Goal: Task Accomplishment & Management: Use online tool/utility

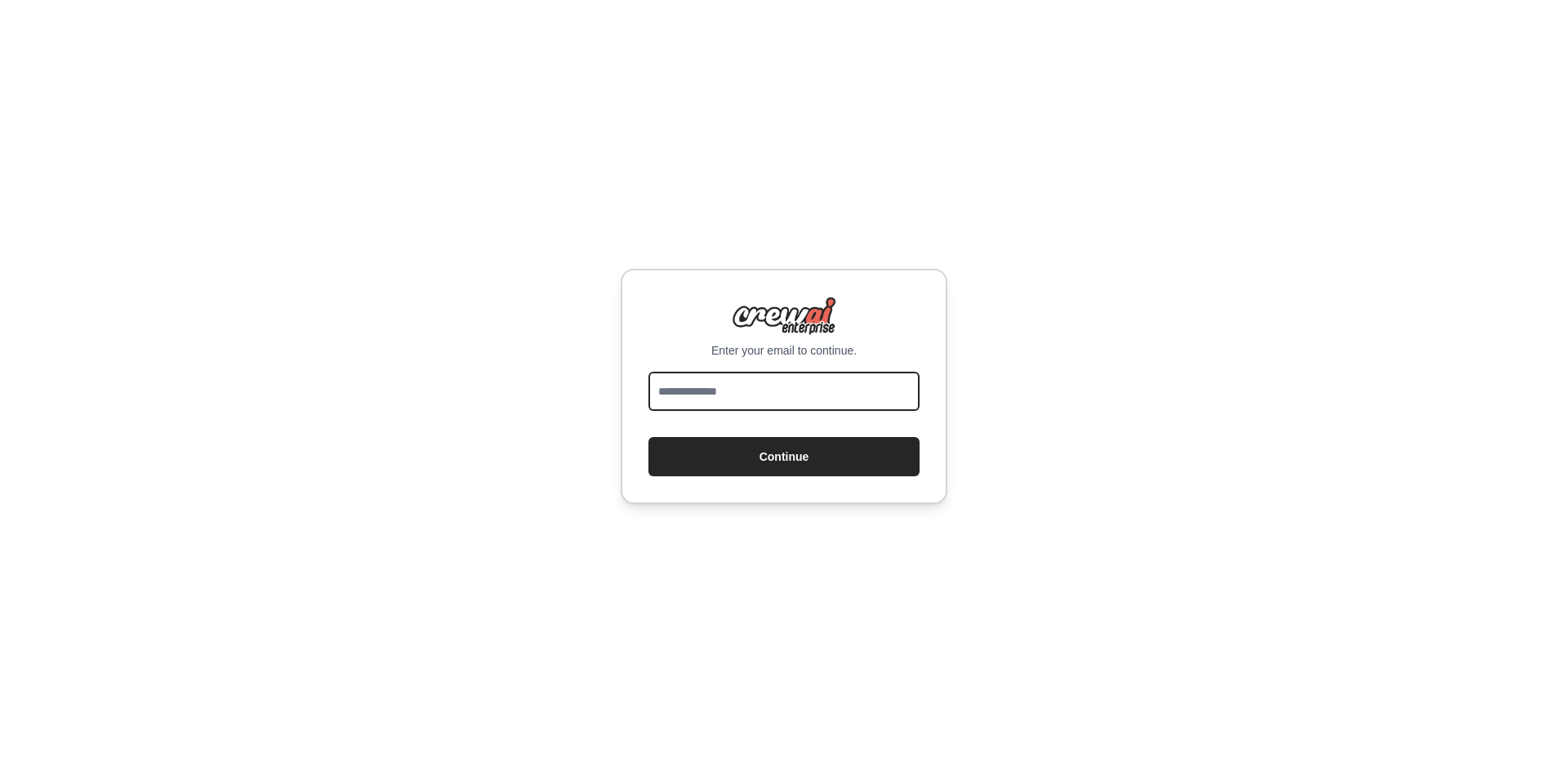
click at [730, 386] on input "email" at bounding box center [784, 390] width 271 height 39
type input "**********"
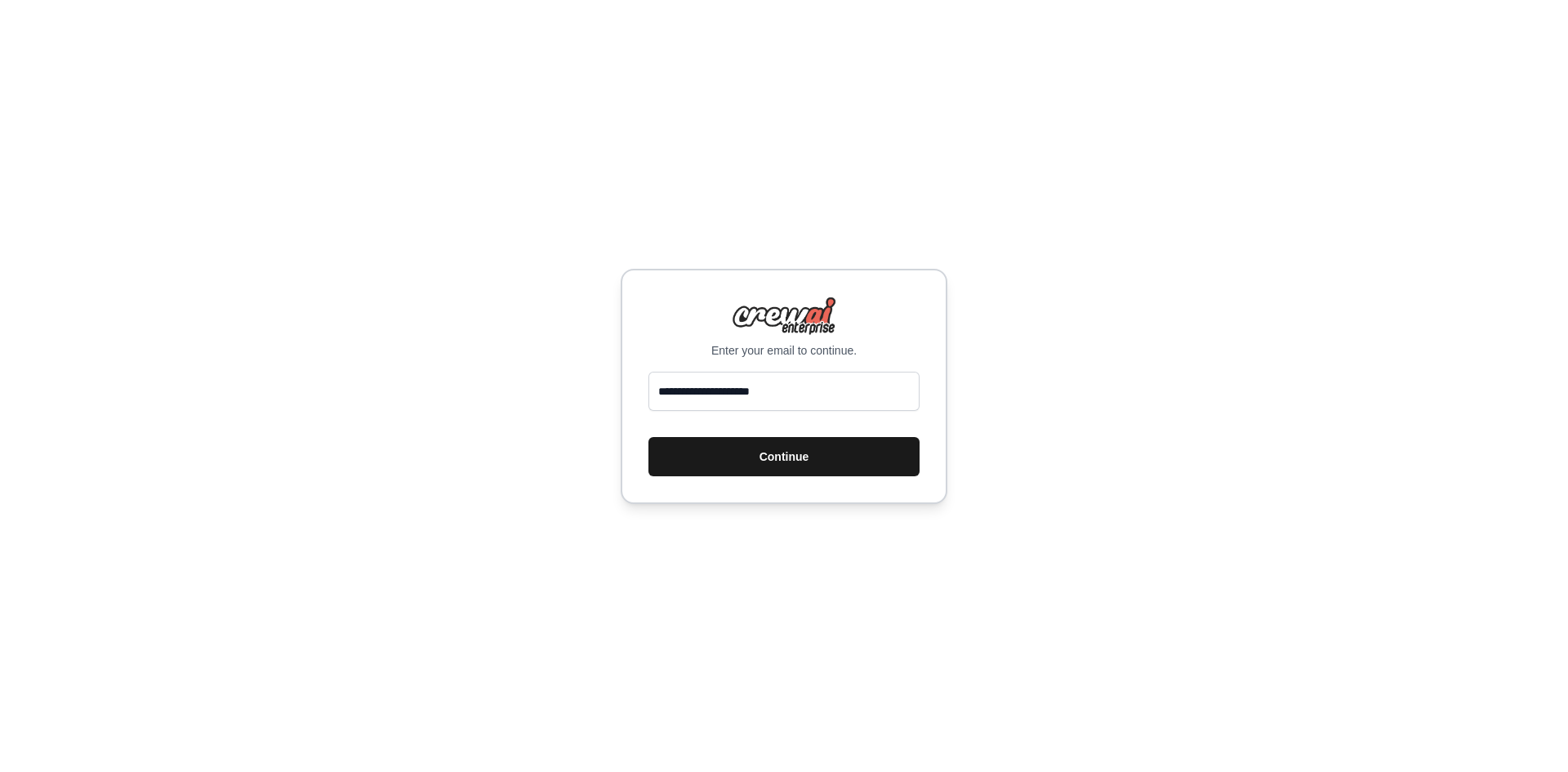
drag, startPoint x: 802, startPoint y: 456, endPoint x: 873, endPoint y: 429, distance: 76.0
click at [802, 456] on button "Continue" at bounding box center [784, 456] width 271 height 39
click at [1188, 208] on div "Enter your email to continue. Continue" at bounding box center [784, 386] width 1568 height 772
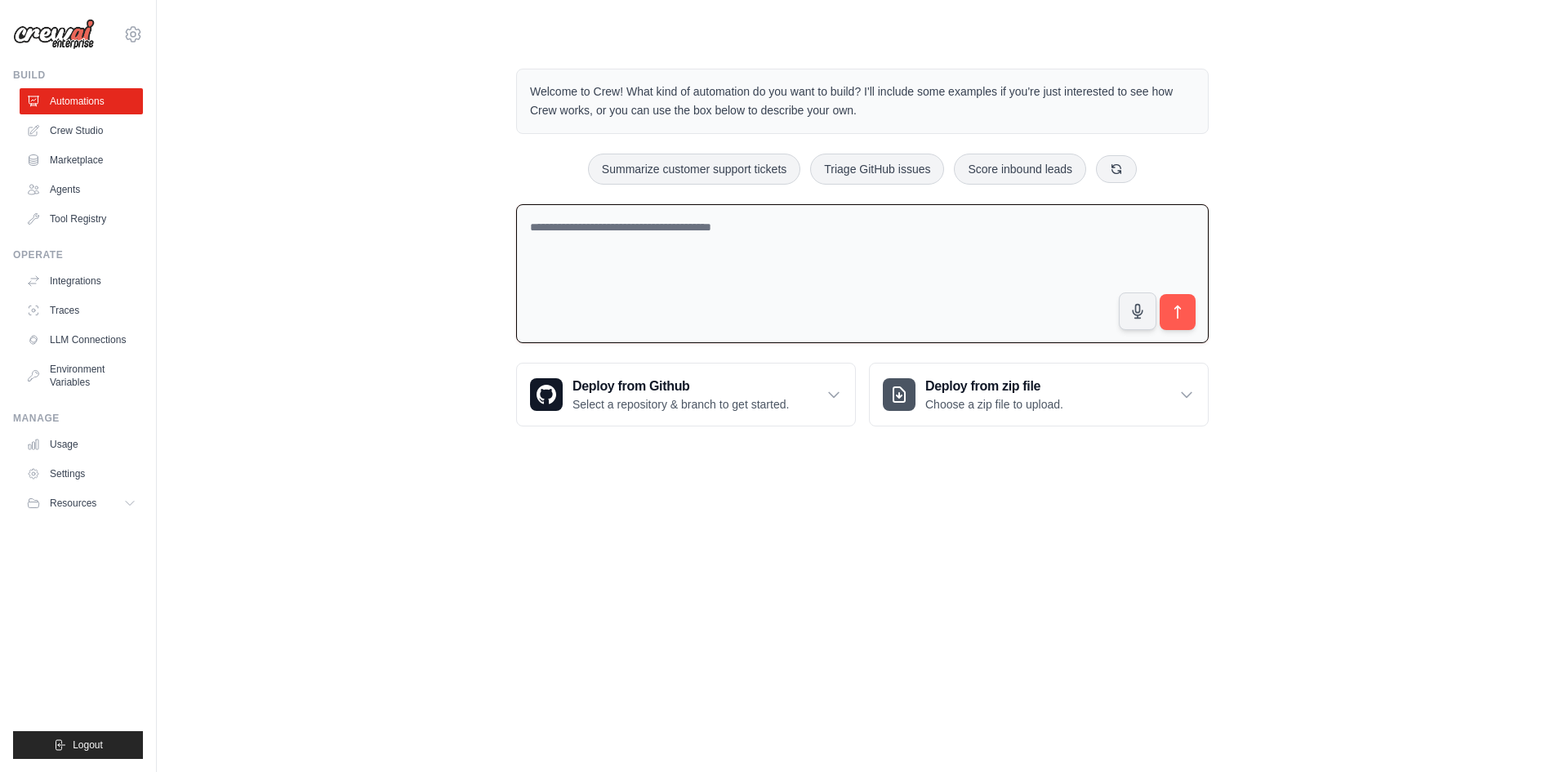
click at [808, 238] on textarea at bounding box center [862, 275] width 693 height 140
click at [622, 232] on textarea "**********" at bounding box center [862, 275] width 693 height 140
click at [706, 239] on textarea "**********" at bounding box center [862, 275] width 693 height 140
click at [905, 230] on textarea "**********" at bounding box center [862, 275] width 693 height 140
click at [1113, 222] on textarea "**********" at bounding box center [862, 275] width 693 height 140
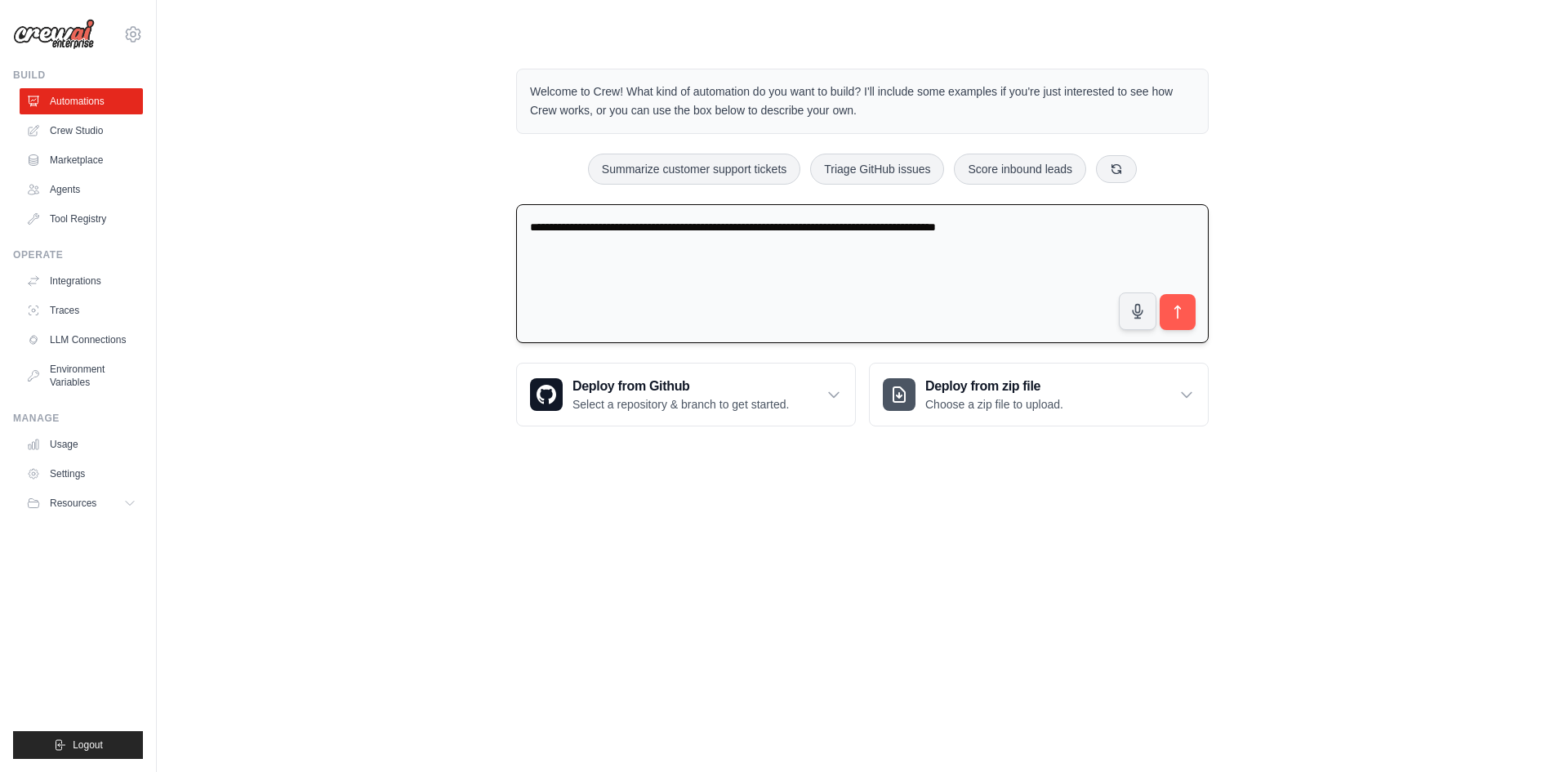
click at [946, 229] on textarea "**********" at bounding box center [862, 275] width 693 height 140
click at [834, 245] on textarea "**********" at bounding box center [862, 275] width 693 height 140
type textarea "**********"
click at [1181, 313] on icon "submit" at bounding box center [1178, 312] width 17 height 17
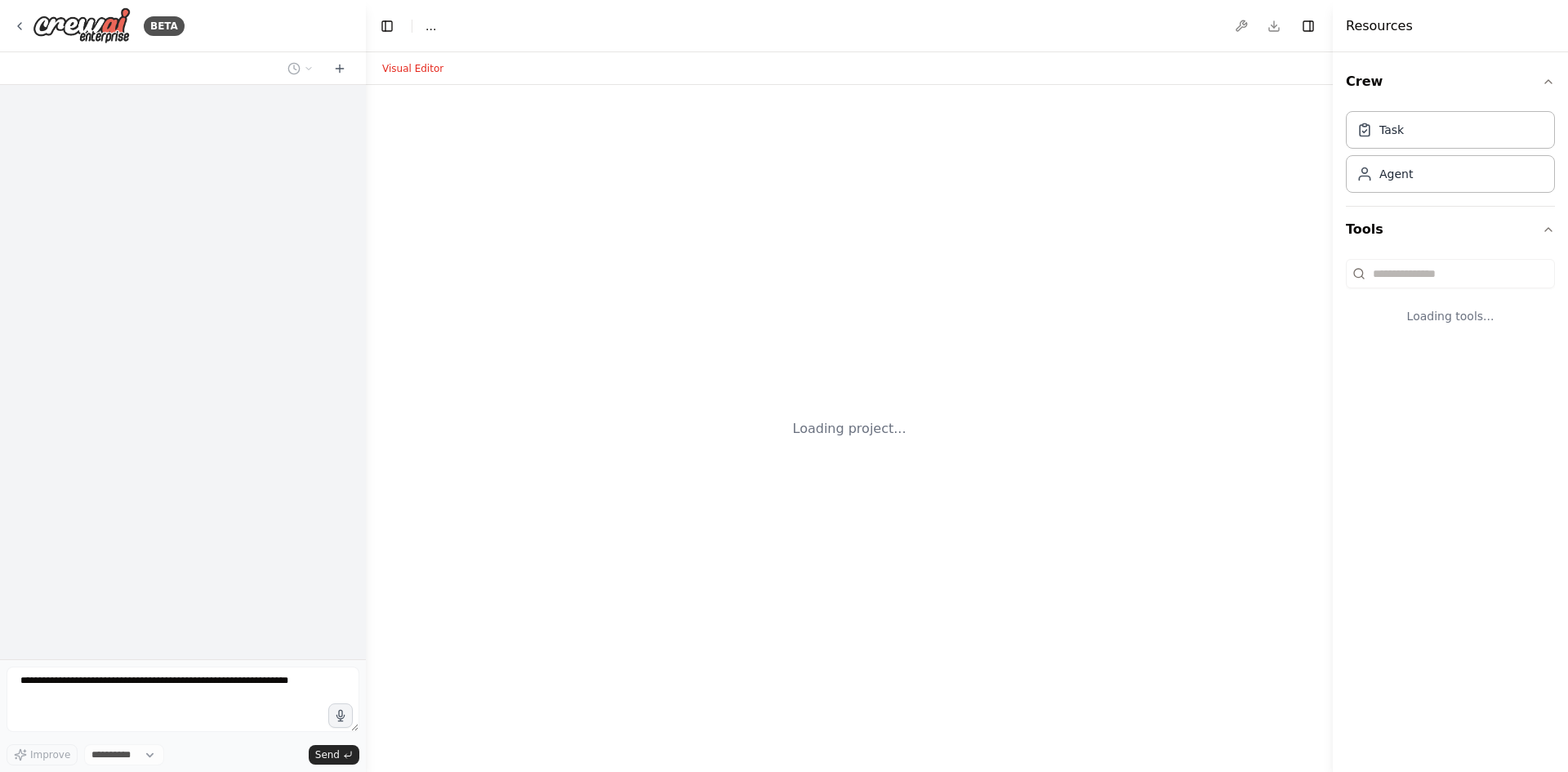
select select "****"
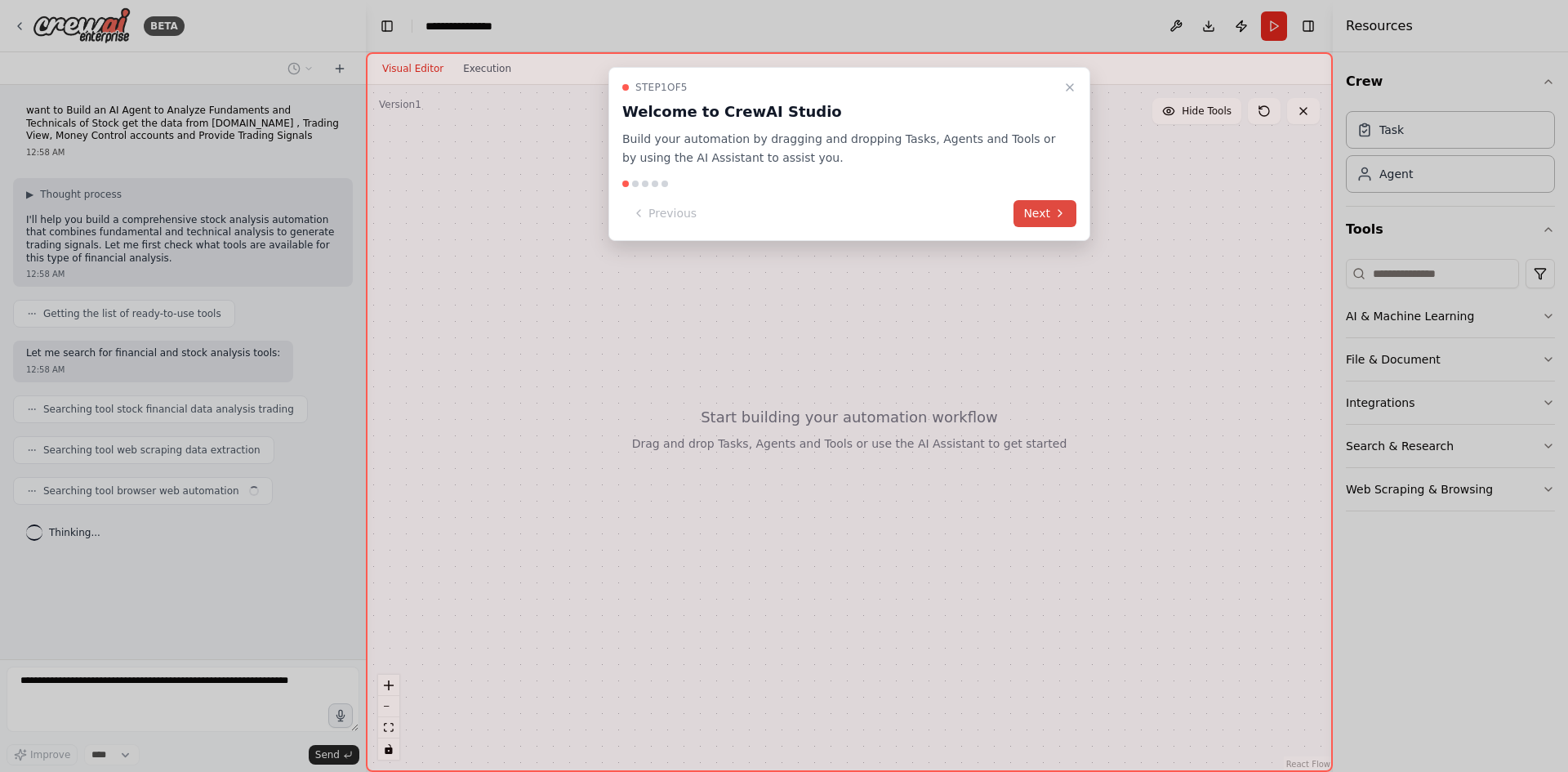
click at [1039, 214] on button "Next" at bounding box center [1045, 214] width 63 height 27
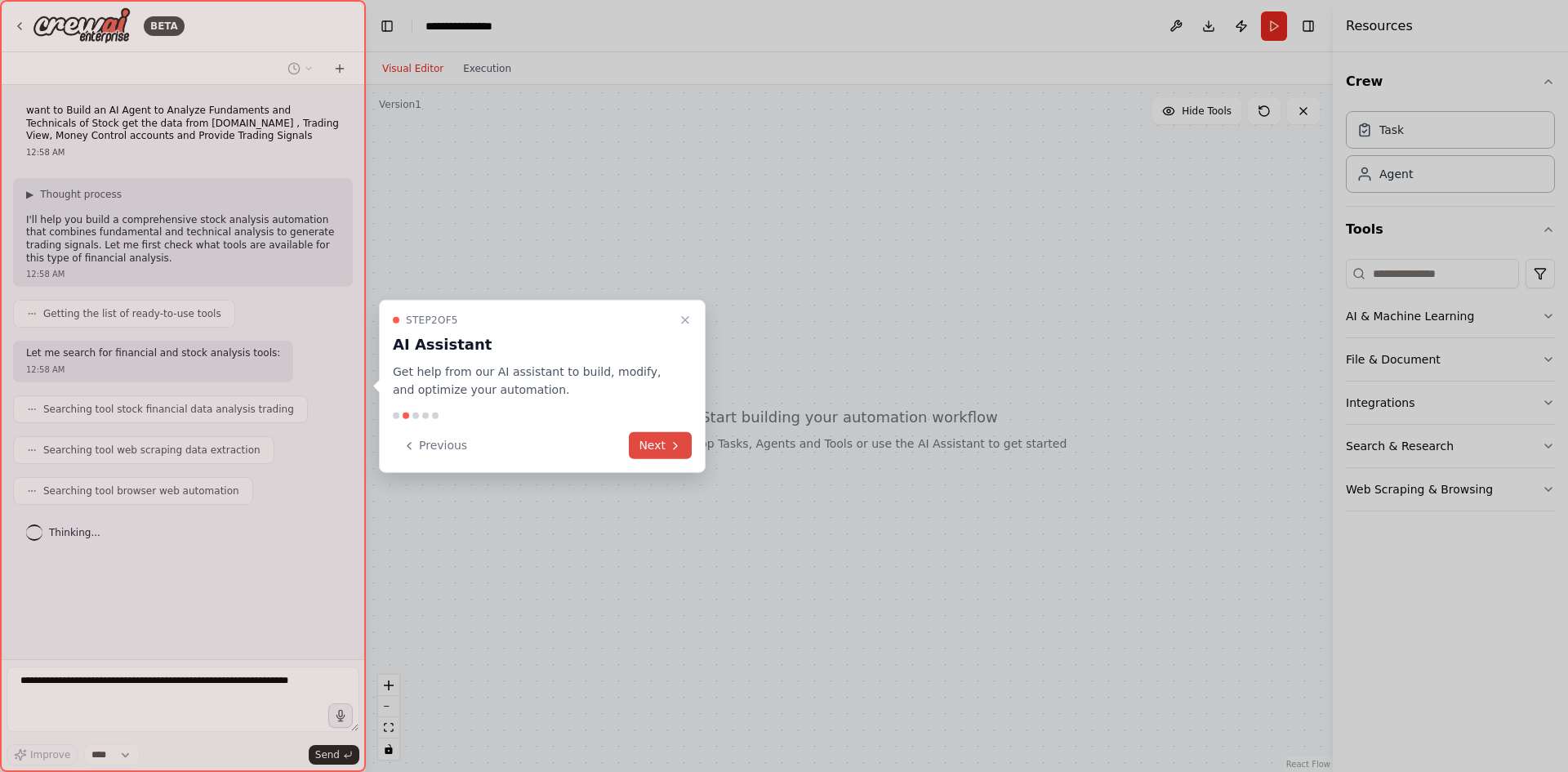
click at [669, 452] on icon at bounding box center [675, 444] width 13 height 13
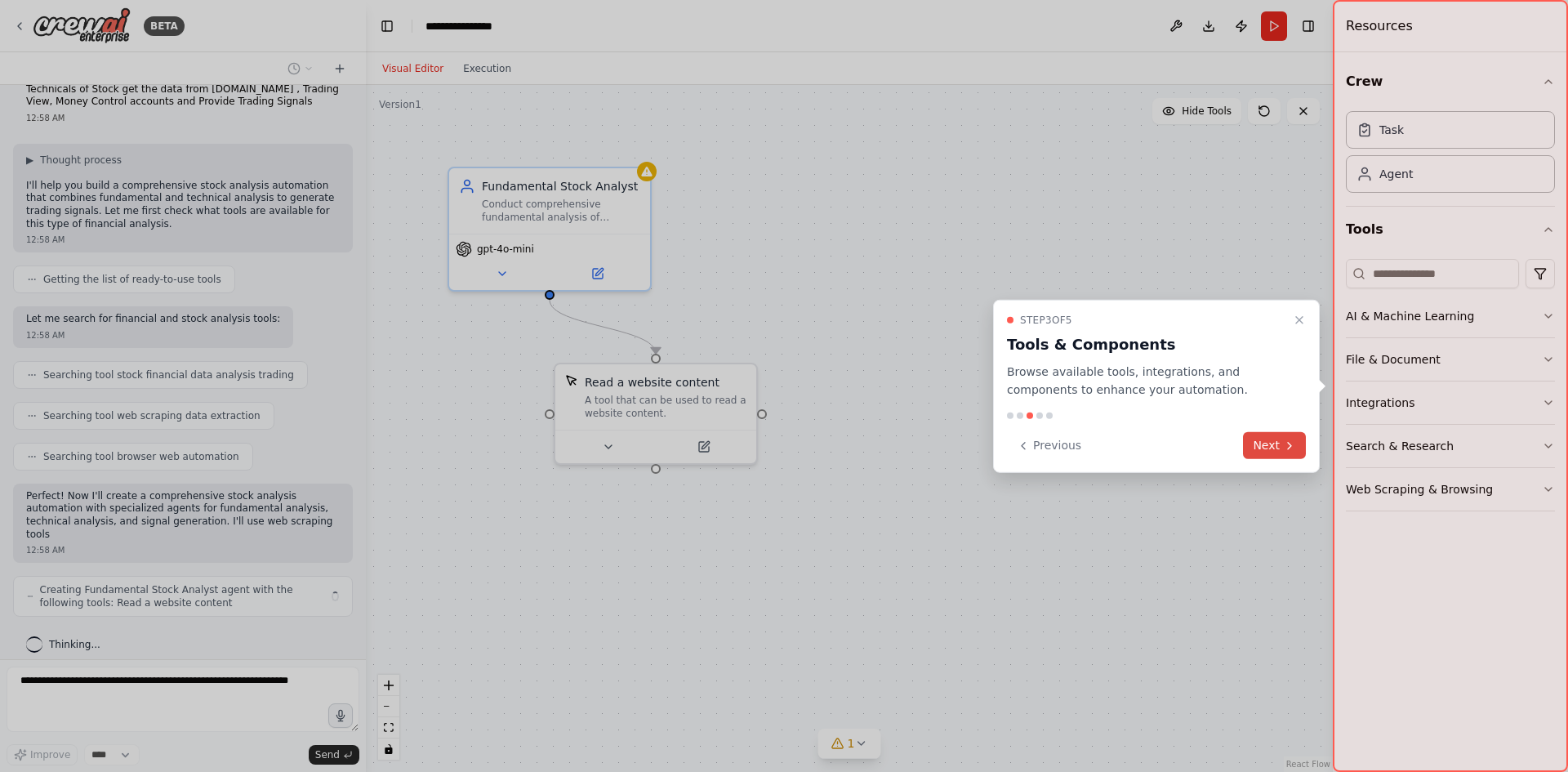
scroll to position [47, 0]
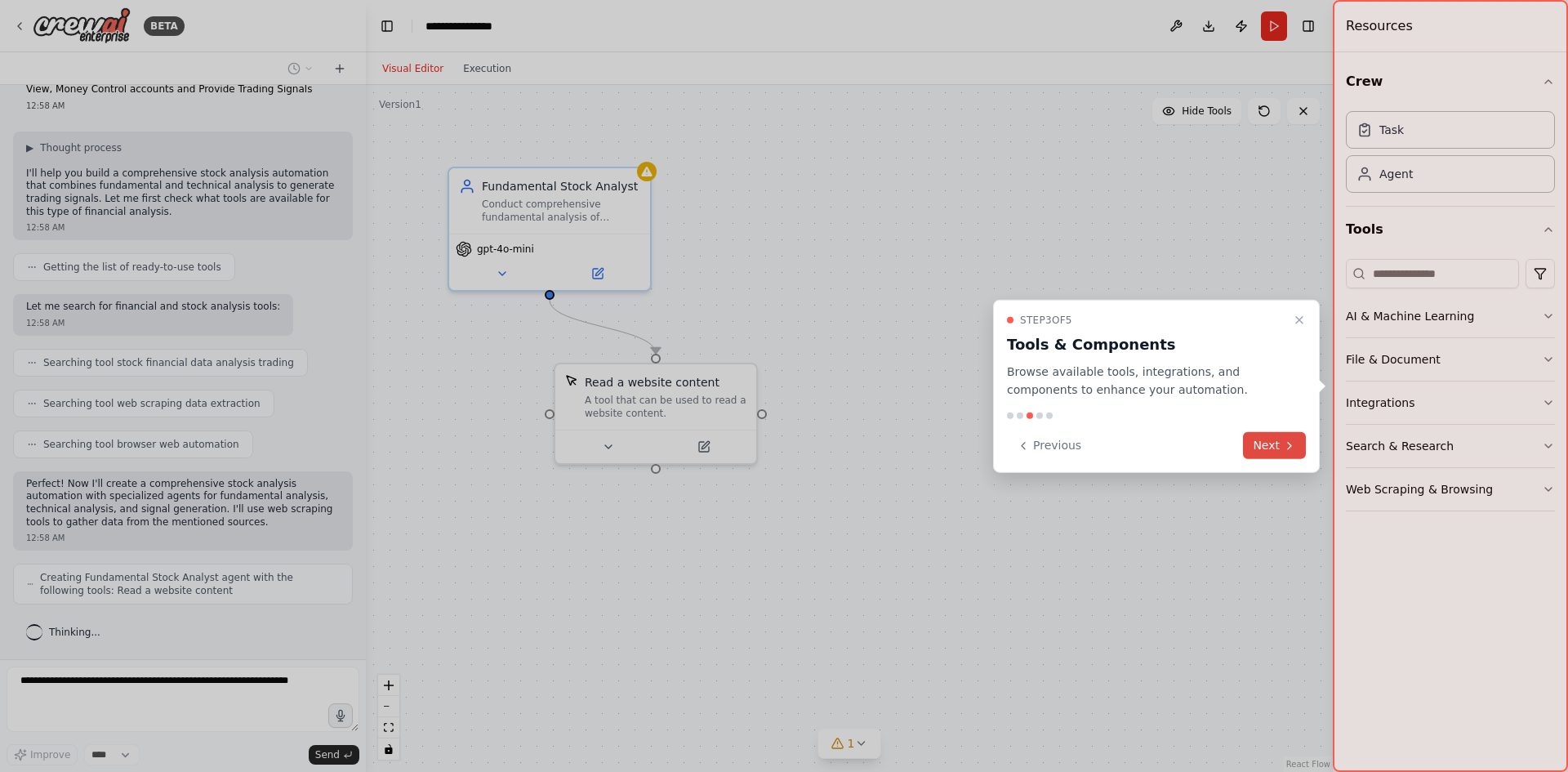
click at [1266, 438] on button "Next" at bounding box center [1275, 445] width 63 height 27
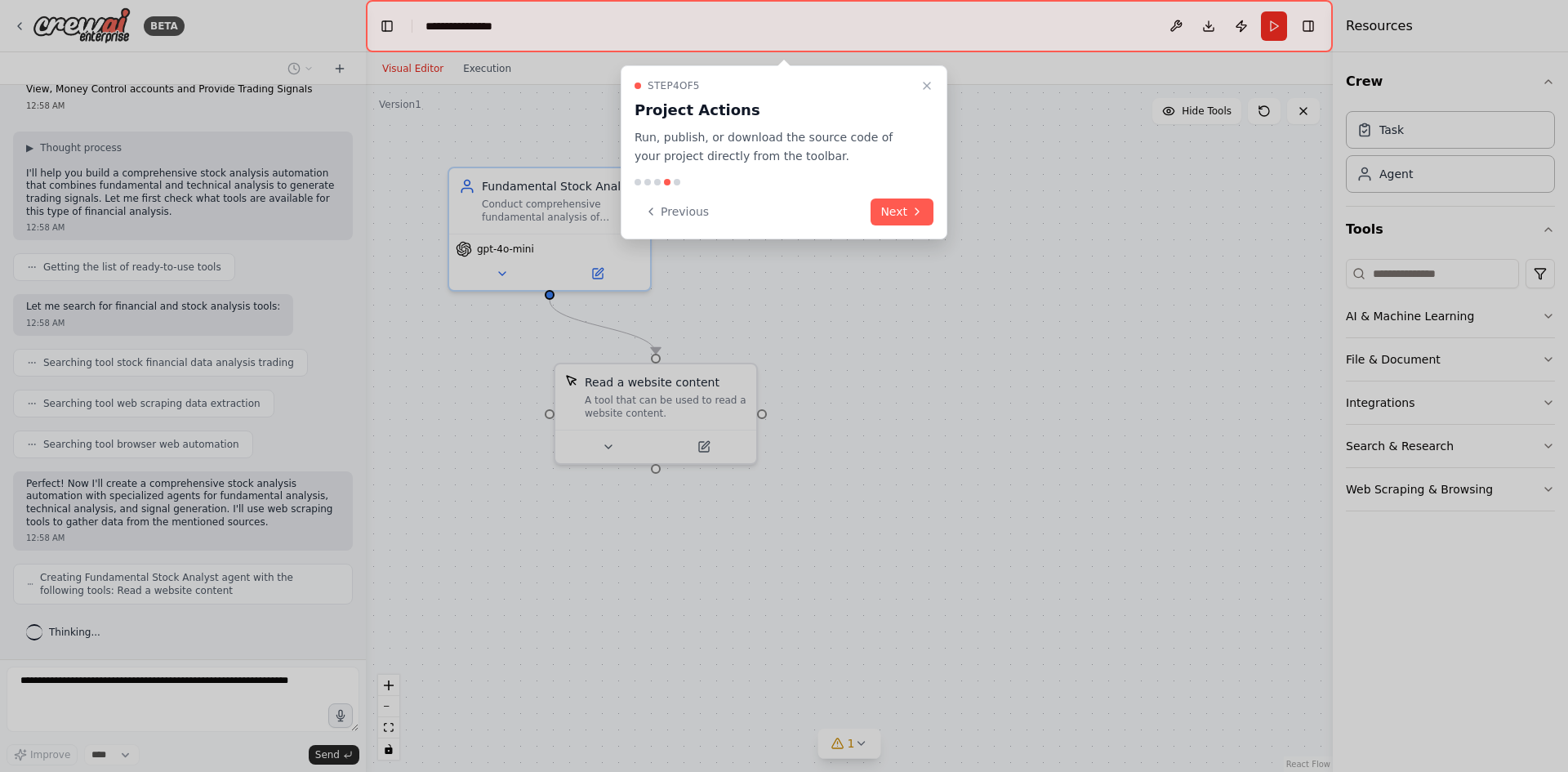
scroll to position [101, 0]
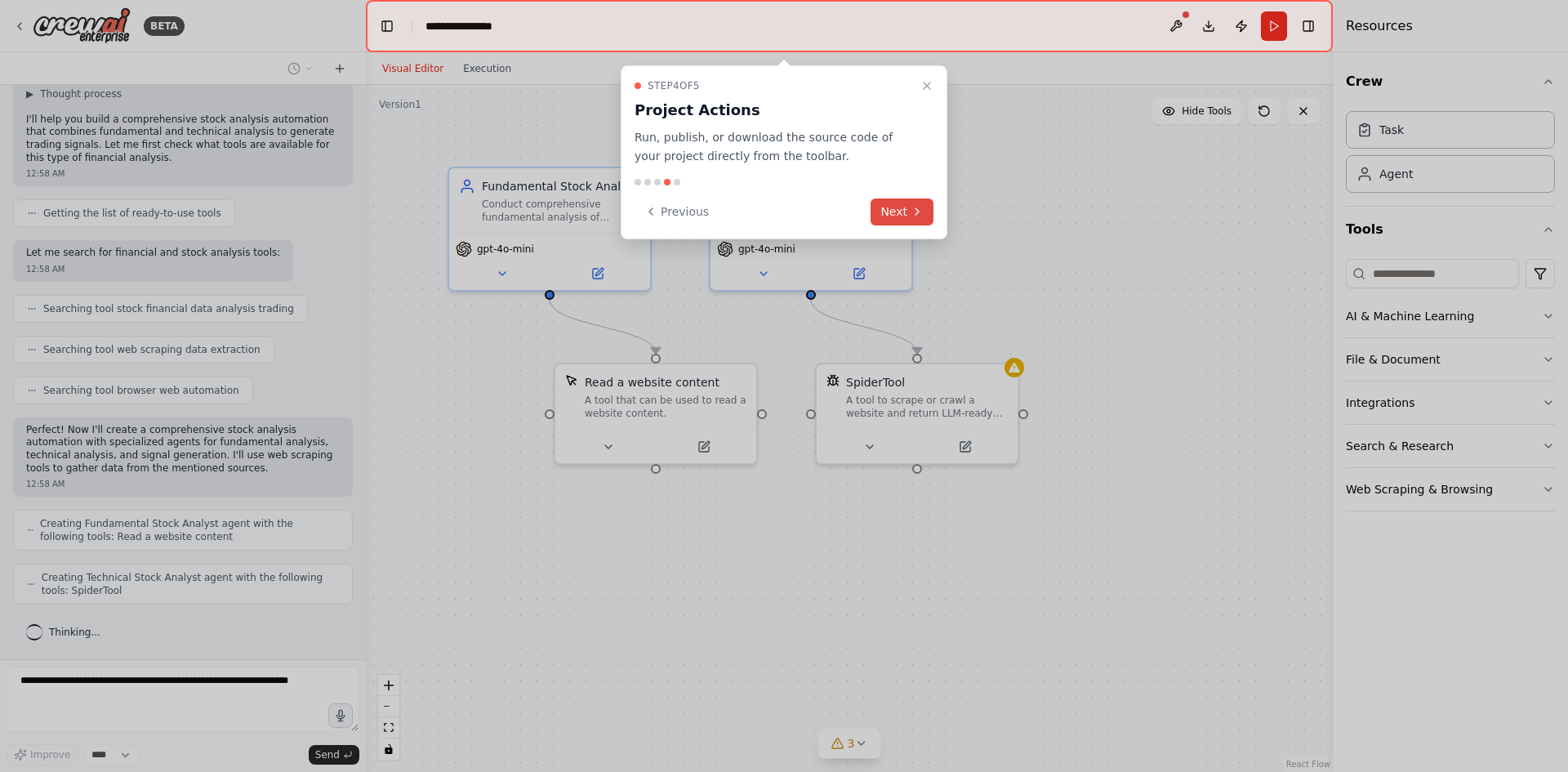
click at [902, 219] on button "Next" at bounding box center [901, 212] width 63 height 27
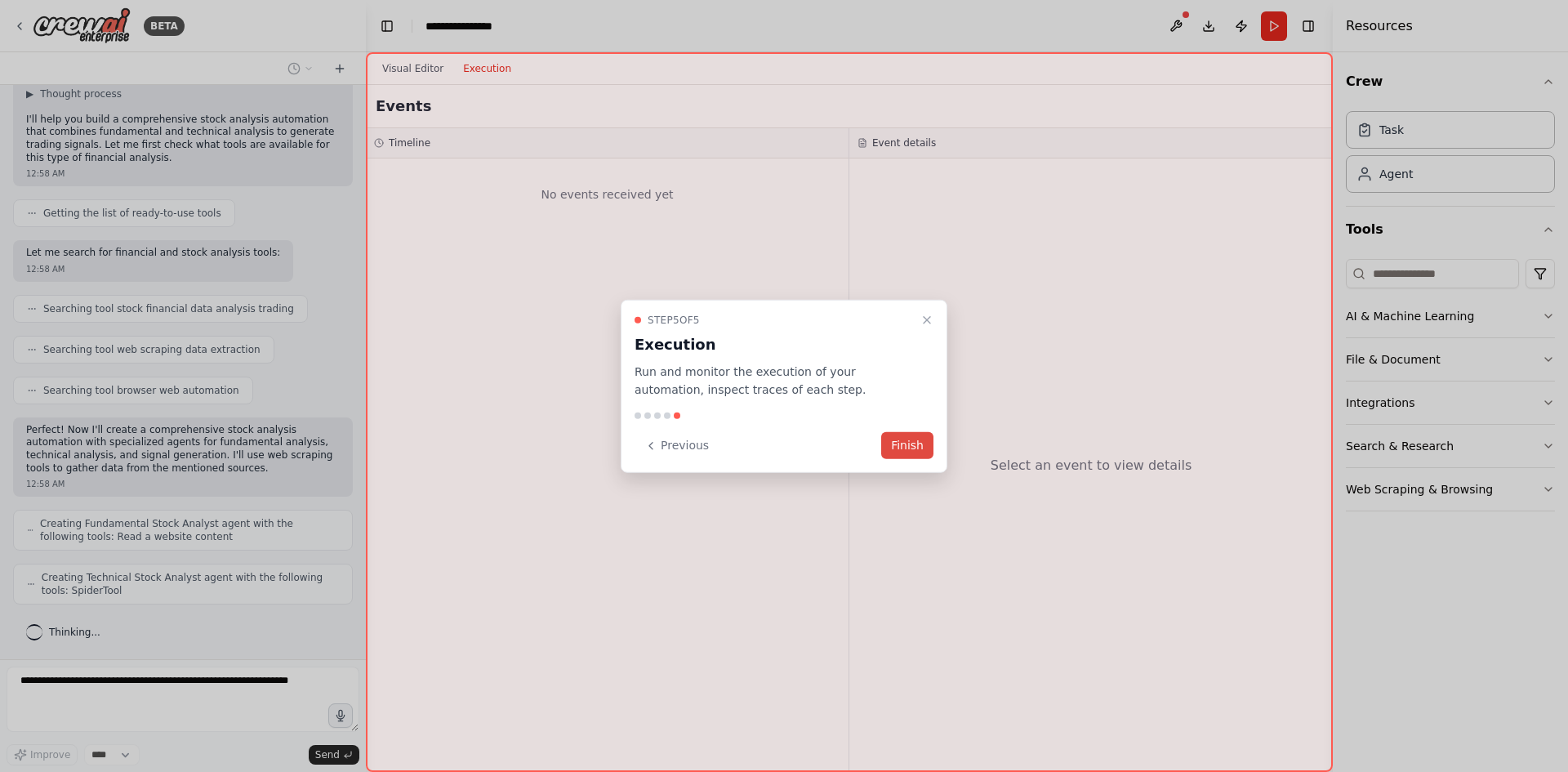
scroll to position [142, 0]
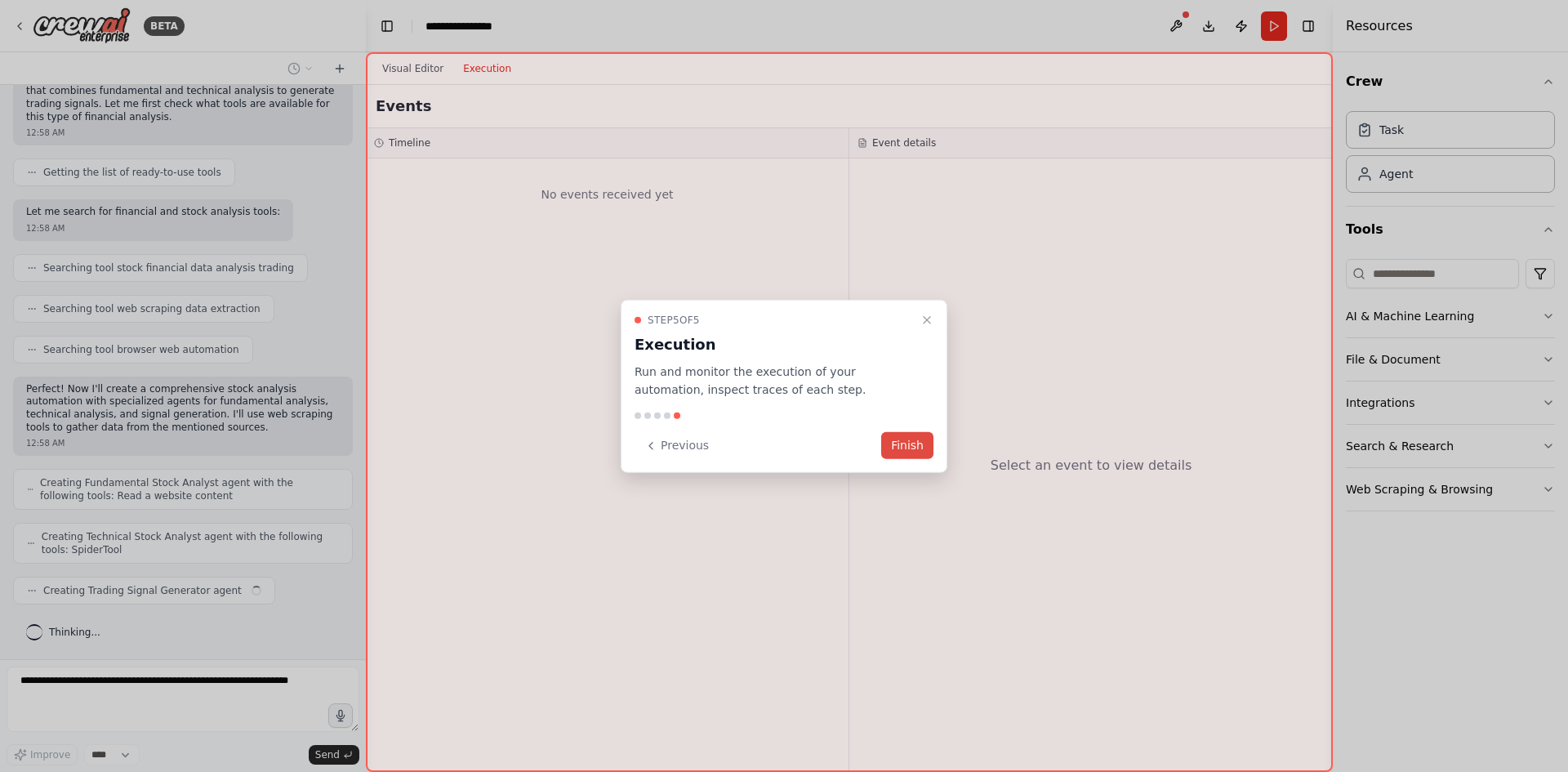
click at [915, 448] on button "Finish" at bounding box center [907, 445] width 52 height 27
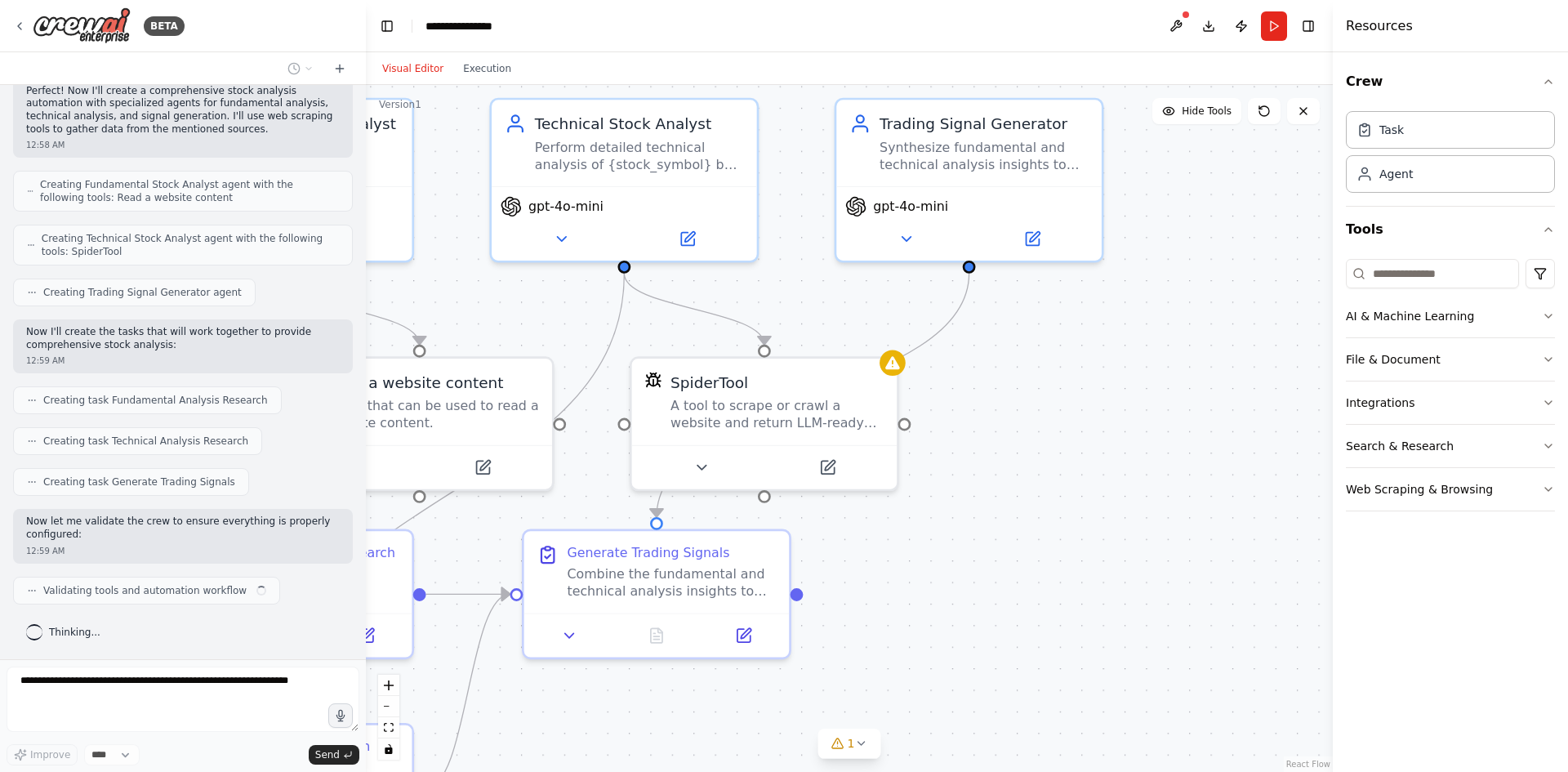
scroll to position [439, 0]
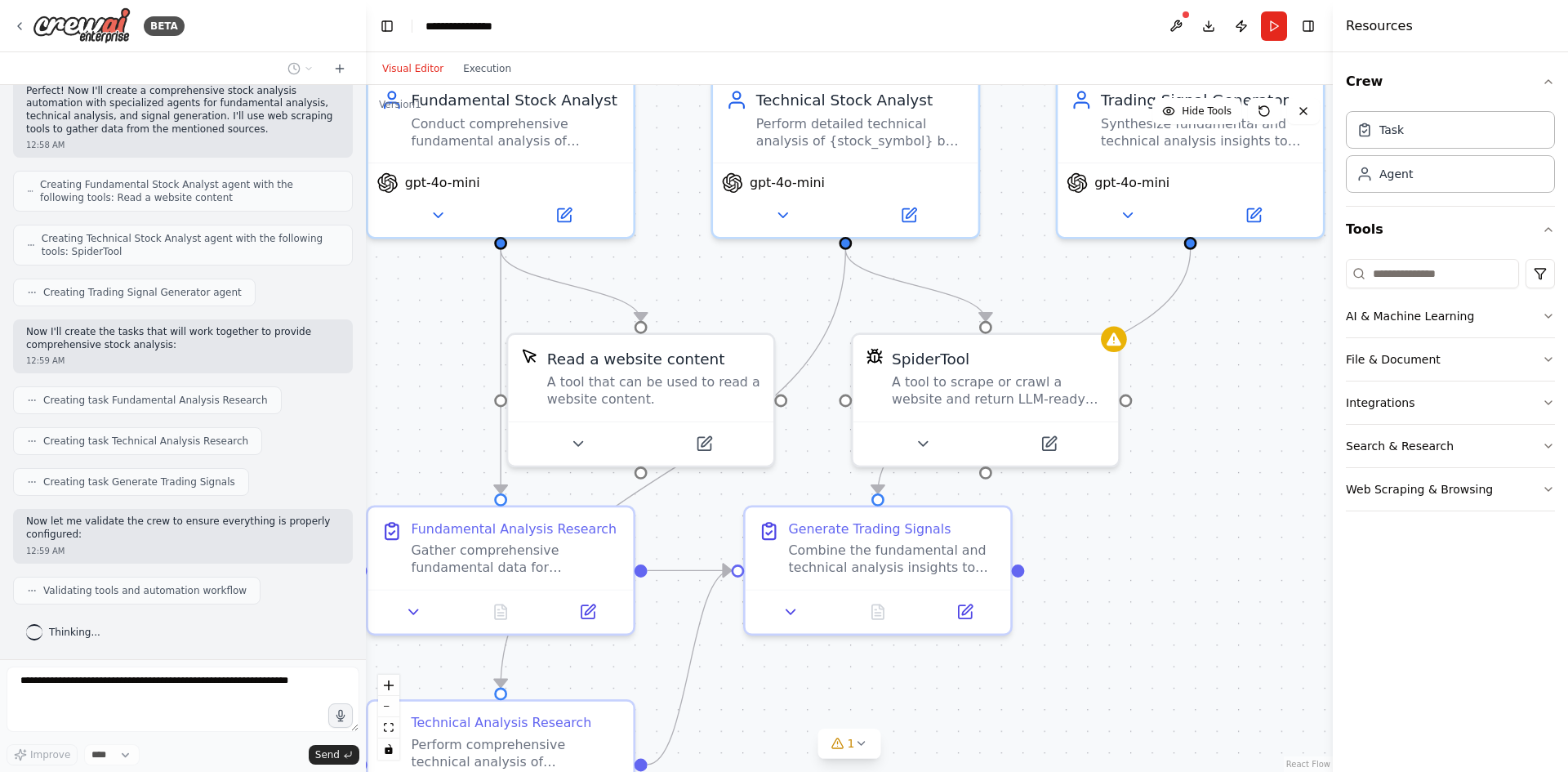
drag, startPoint x: 994, startPoint y: 492, endPoint x: 1191, endPoint y: 467, distance: 198.6
click at [1198, 469] on div ".deletable-edge-delete-btn { width: 20px; height: 20px; border: 0px solid #ffff…" at bounding box center [849, 428] width 967 height 687
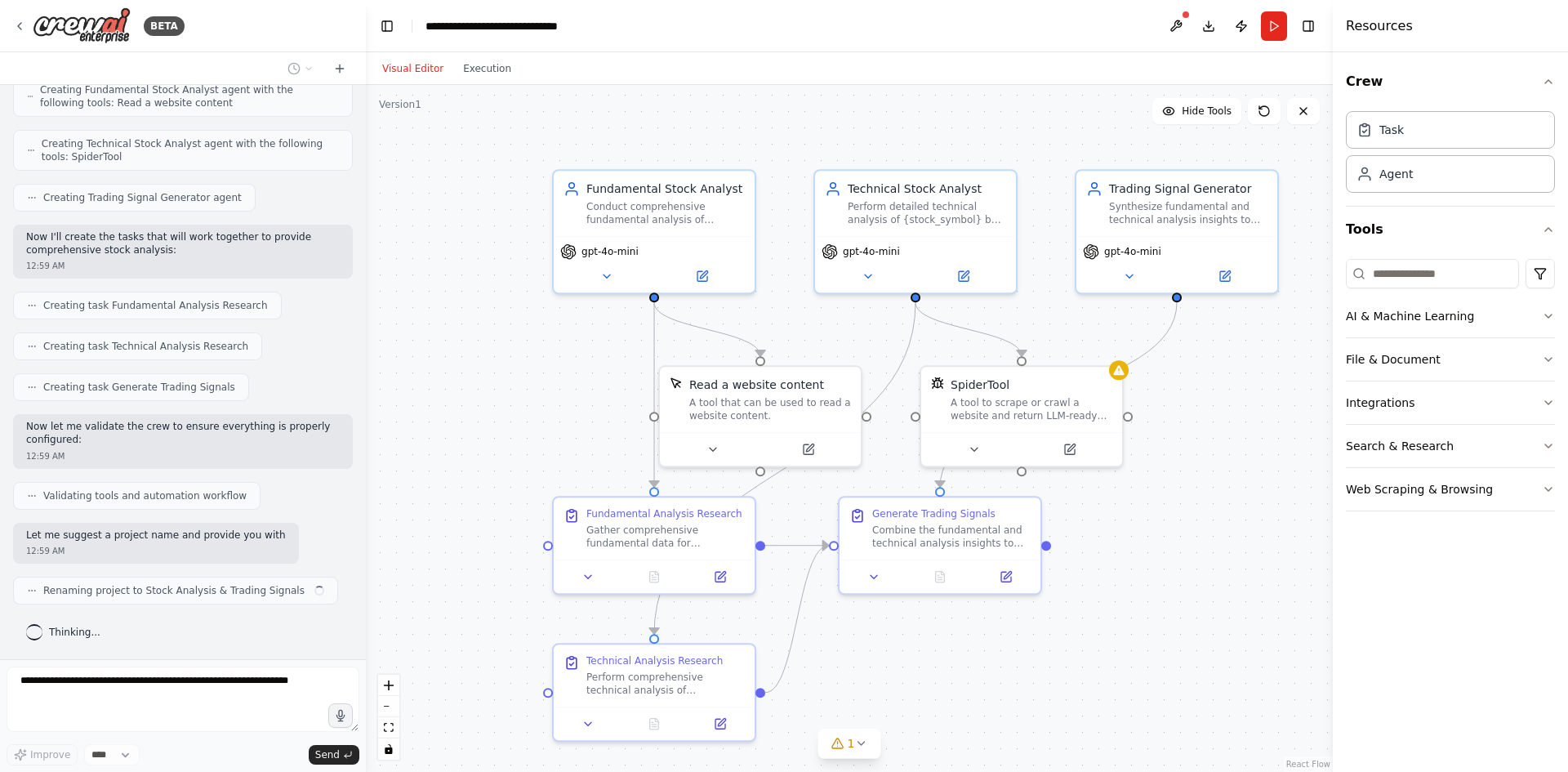
scroll to position [547, 0]
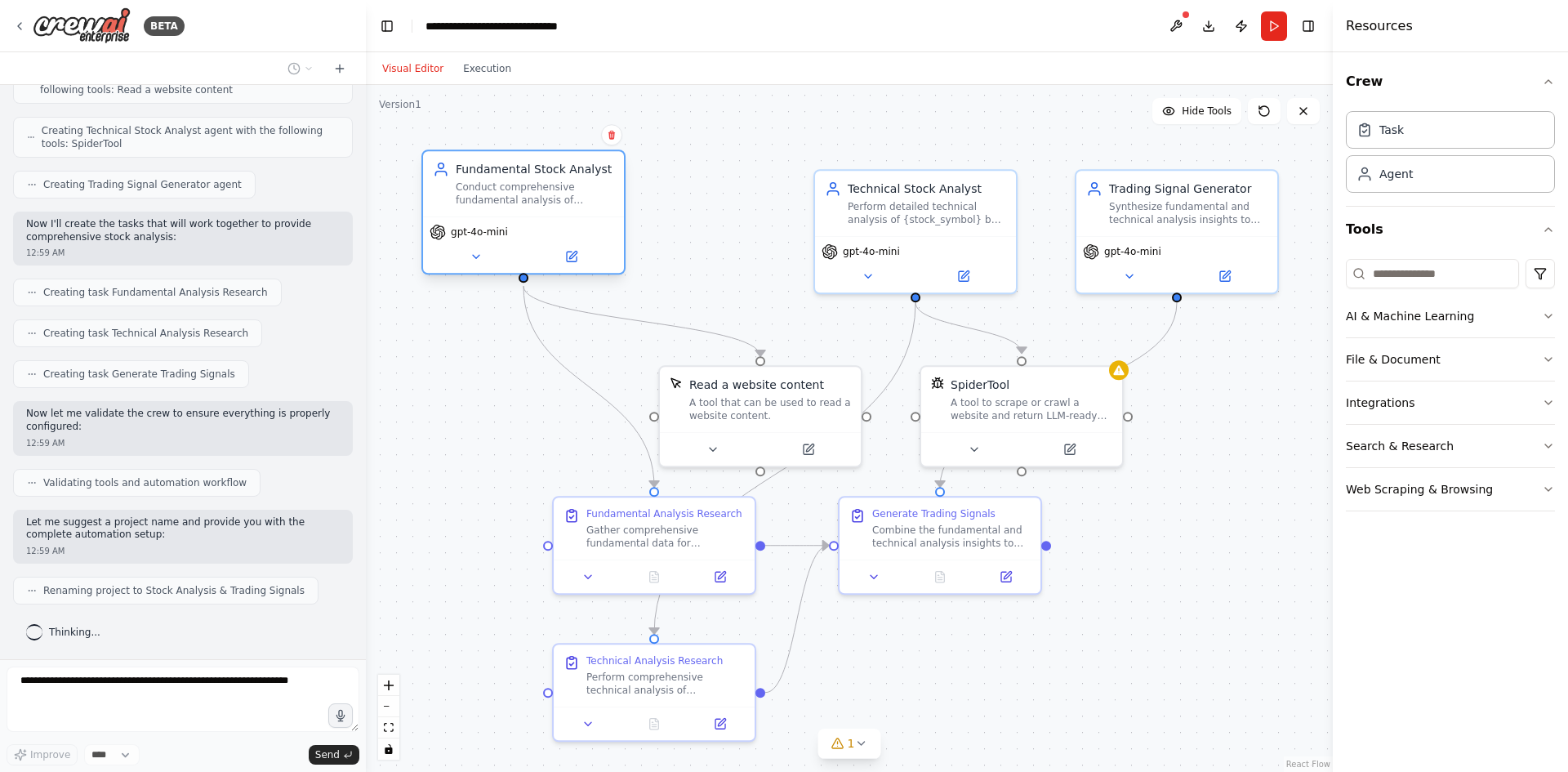
drag, startPoint x: 734, startPoint y: 244, endPoint x: 601, endPoint y: 225, distance: 134.4
click at [601, 225] on div "gpt-4o-mini" at bounding box center [523, 232] width 188 height 16
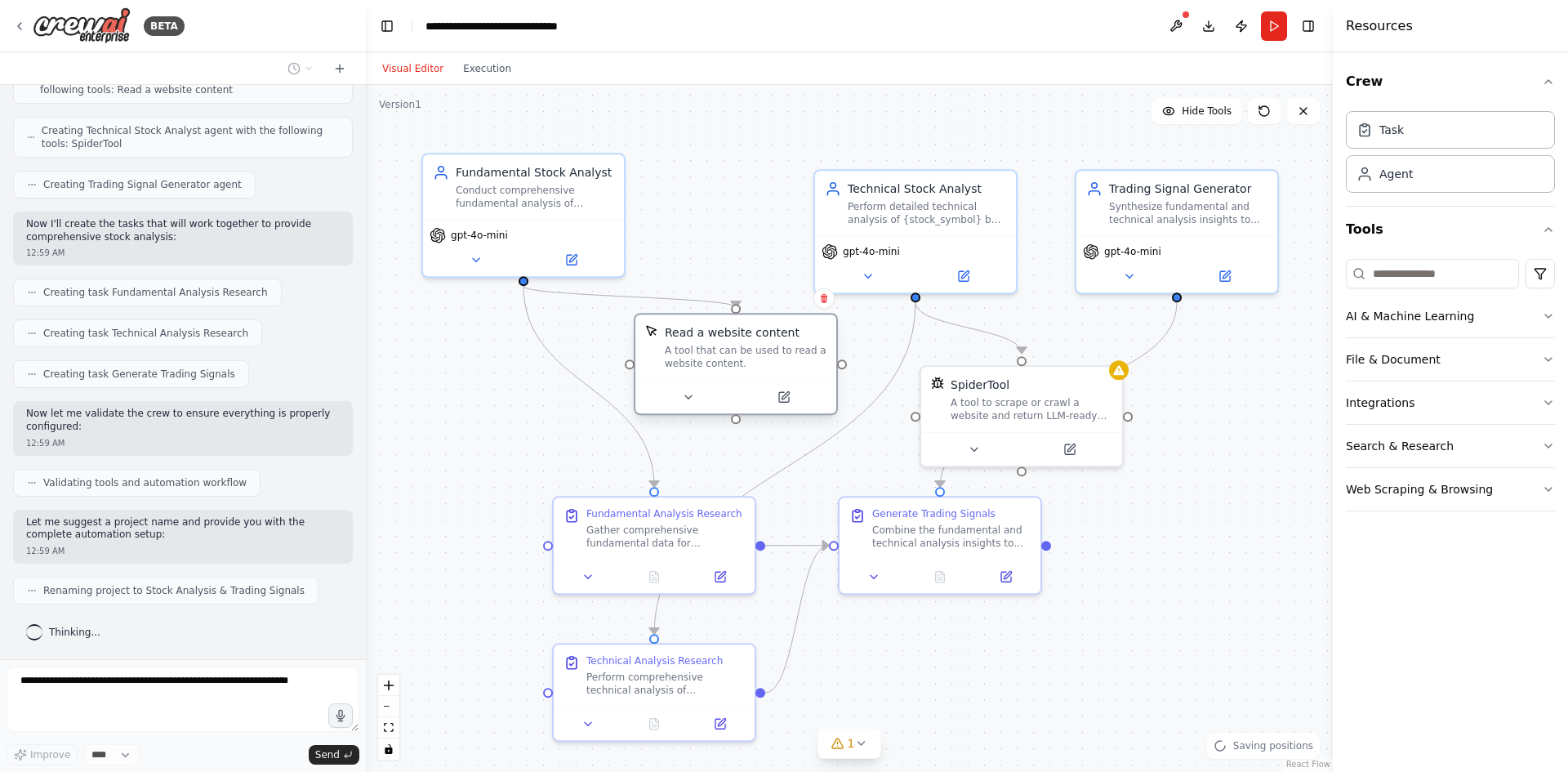
drag, startPoint x: 784, startPoint y: 409, endPoint x: 751, endPoint y: 363, distance: 56.6
click at [751, 363] on div "A tool that can be used to read a website content." at bounding box center [746, 358] width 162 height 26
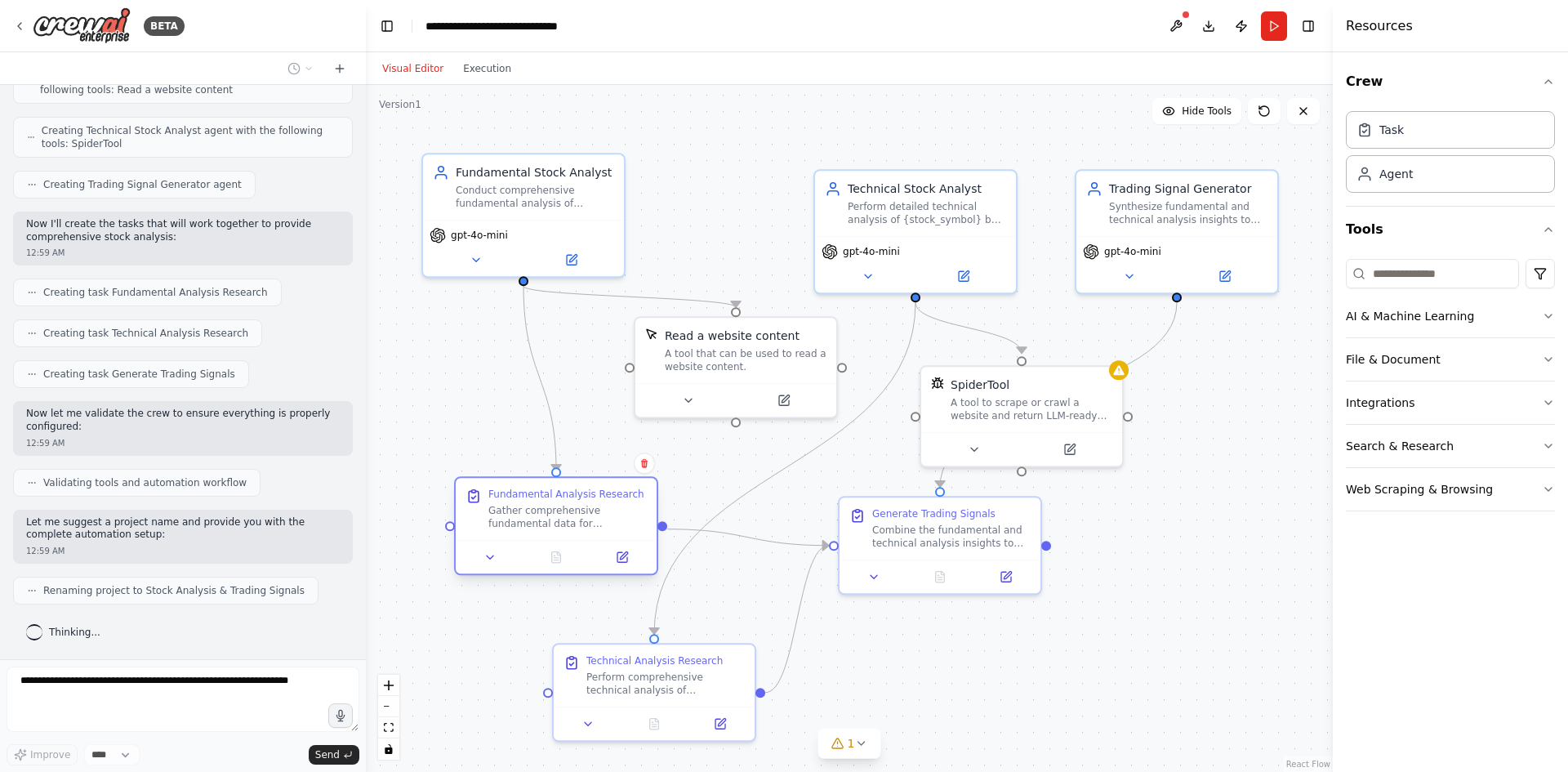
drag, startPoint x: 619, startPoint y: 542, endPoint x: 515, endPoint y: 520, distance: 106.3
click at [515, 520] on div "Gather comprehensive fundamental data for {stock_symbol} from screener.in and M…" at bounding box center [567, 517] width 159 height 26
click at [709, 686] on div "Technical Analysis Research Perform comprehensive technical analysis of {stock_…" at bounding box center [654, 689] width 205 height 99
click at [1059, 601] on div ".deletable-edge-delete-btn { width: 20px; height: 20px; border: 0px solid #ffff…" at bounding box center [849, 428] width 967 height 687
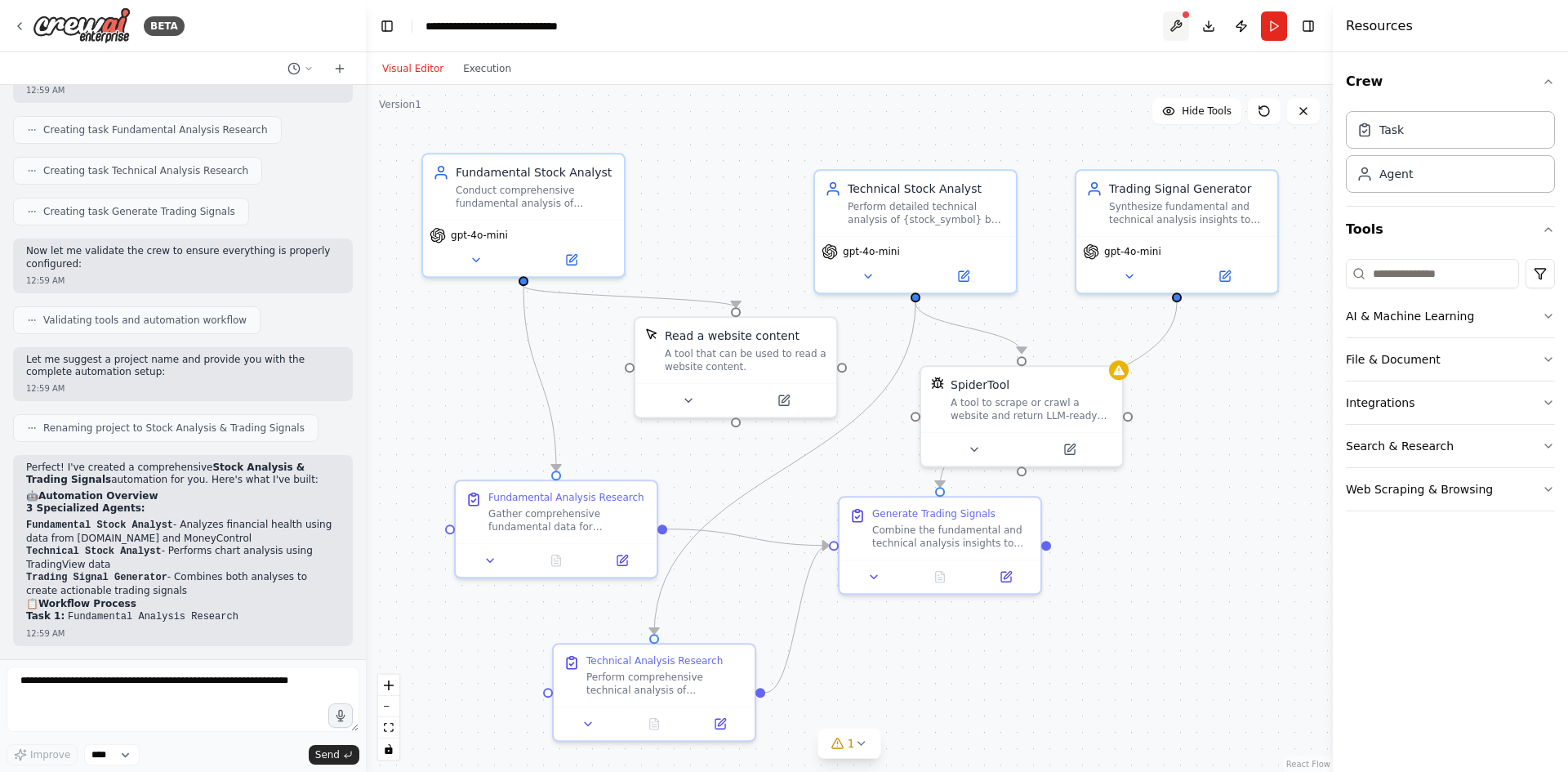
click at [1171, 23] on button at bounding box center [1176, 25] width 26 height 29
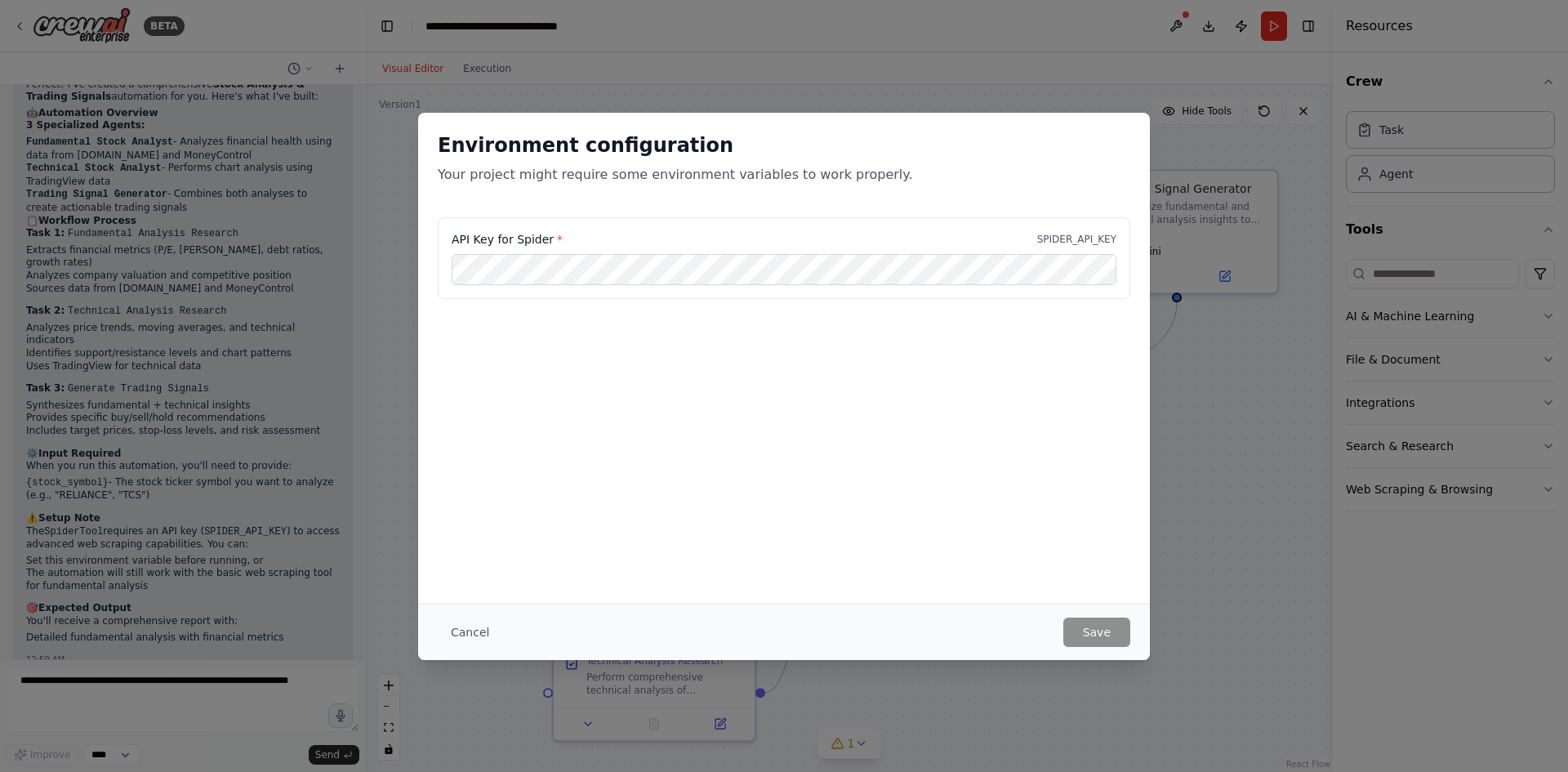
drag, startPoint x: 1219, startPoint y: 427, endPoint x: 1204, endPoint y: 391, distance: 39.0
click at [1220, 427] on div "Environment configuration Your project might require some environment variables…" at bounding box center [784, 386] width 1568 height 772
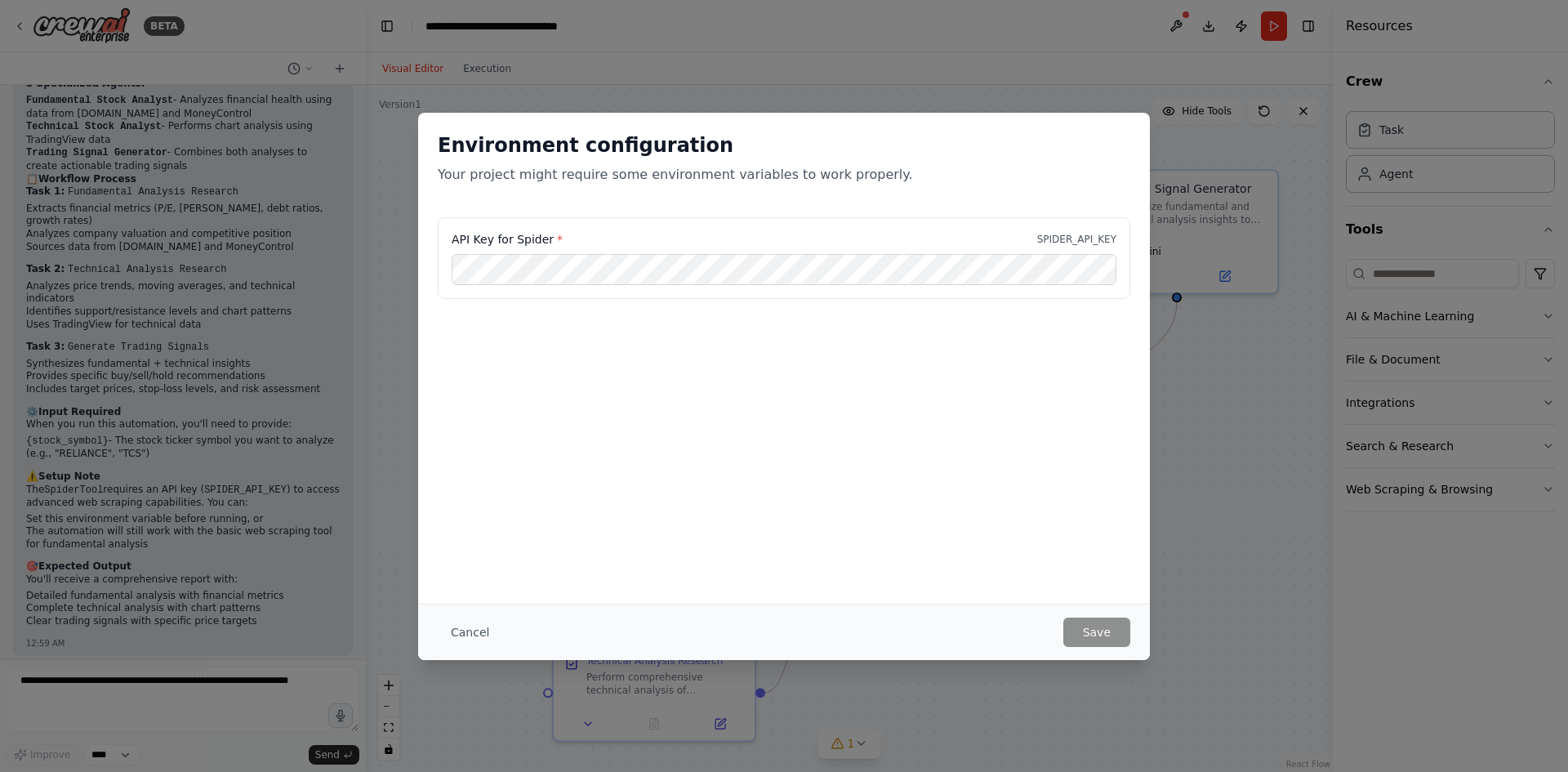
click at [909, 61] on div "Environment configuration Your project might require some environment variables…" at bounding box center [784, 386] width 1568 height 772
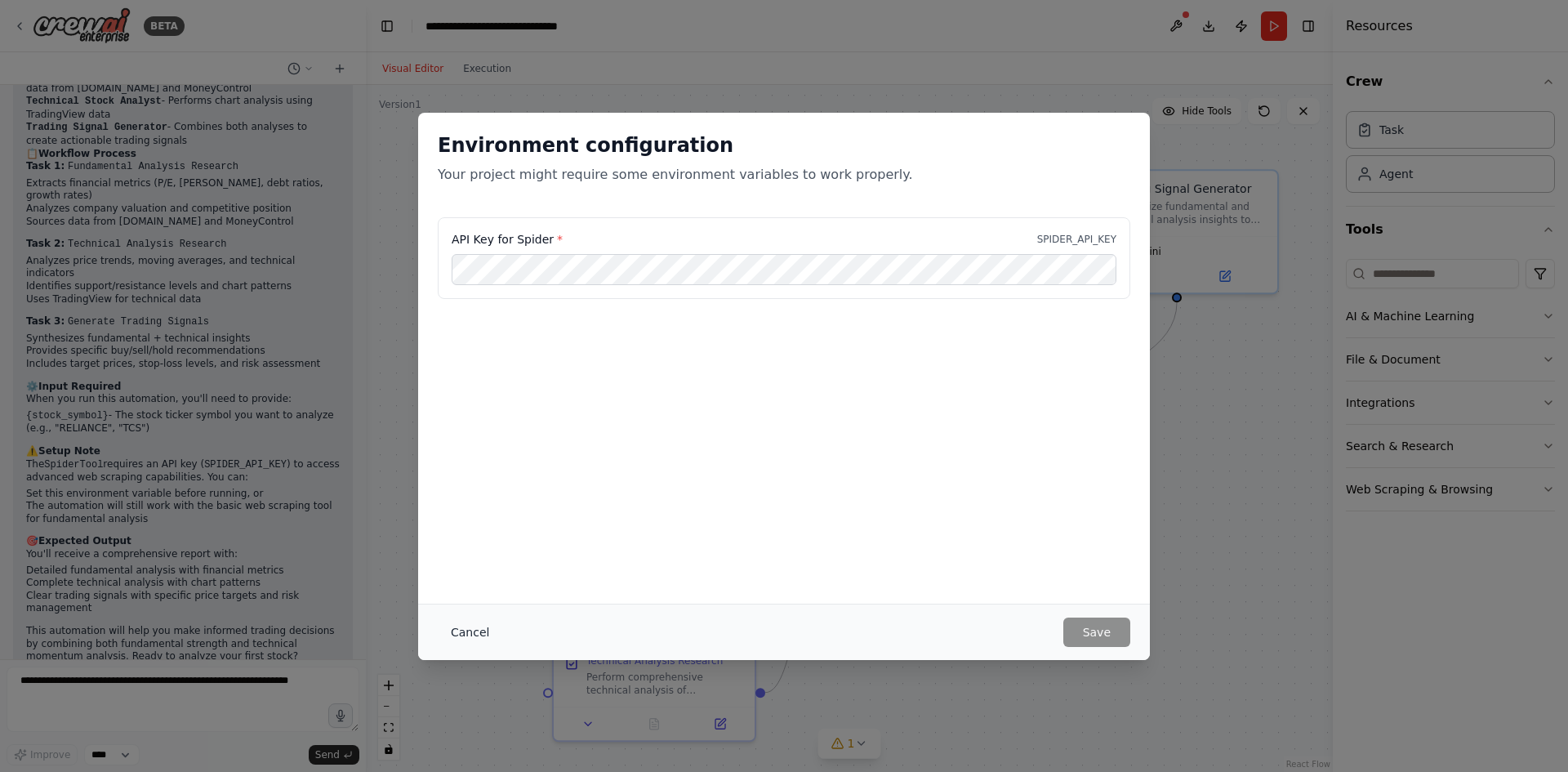
click at [474, 630] on button "Cancel" at bounding box center [470, 632] width 65 height 29
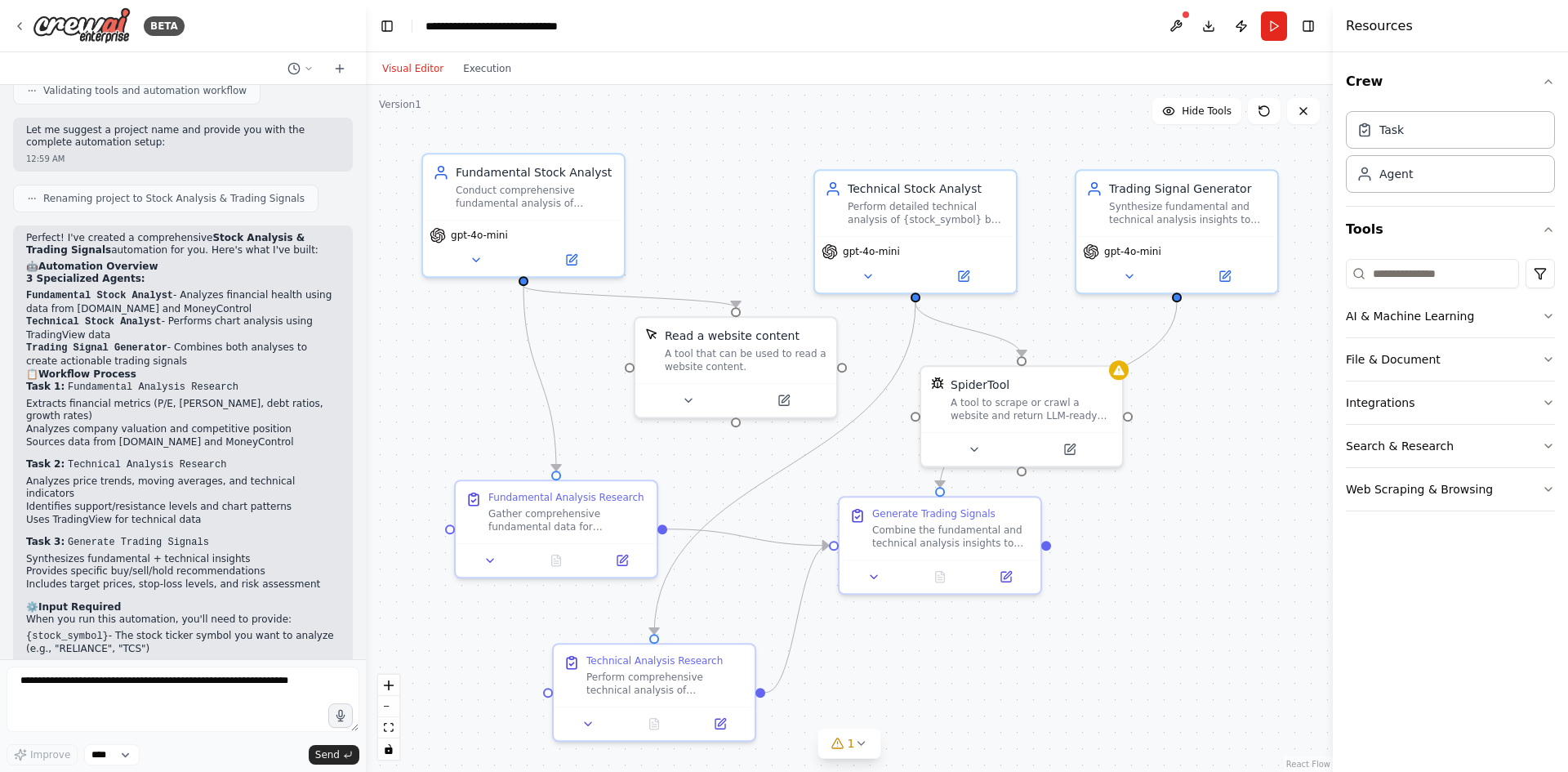
scroll to position [997, 0]
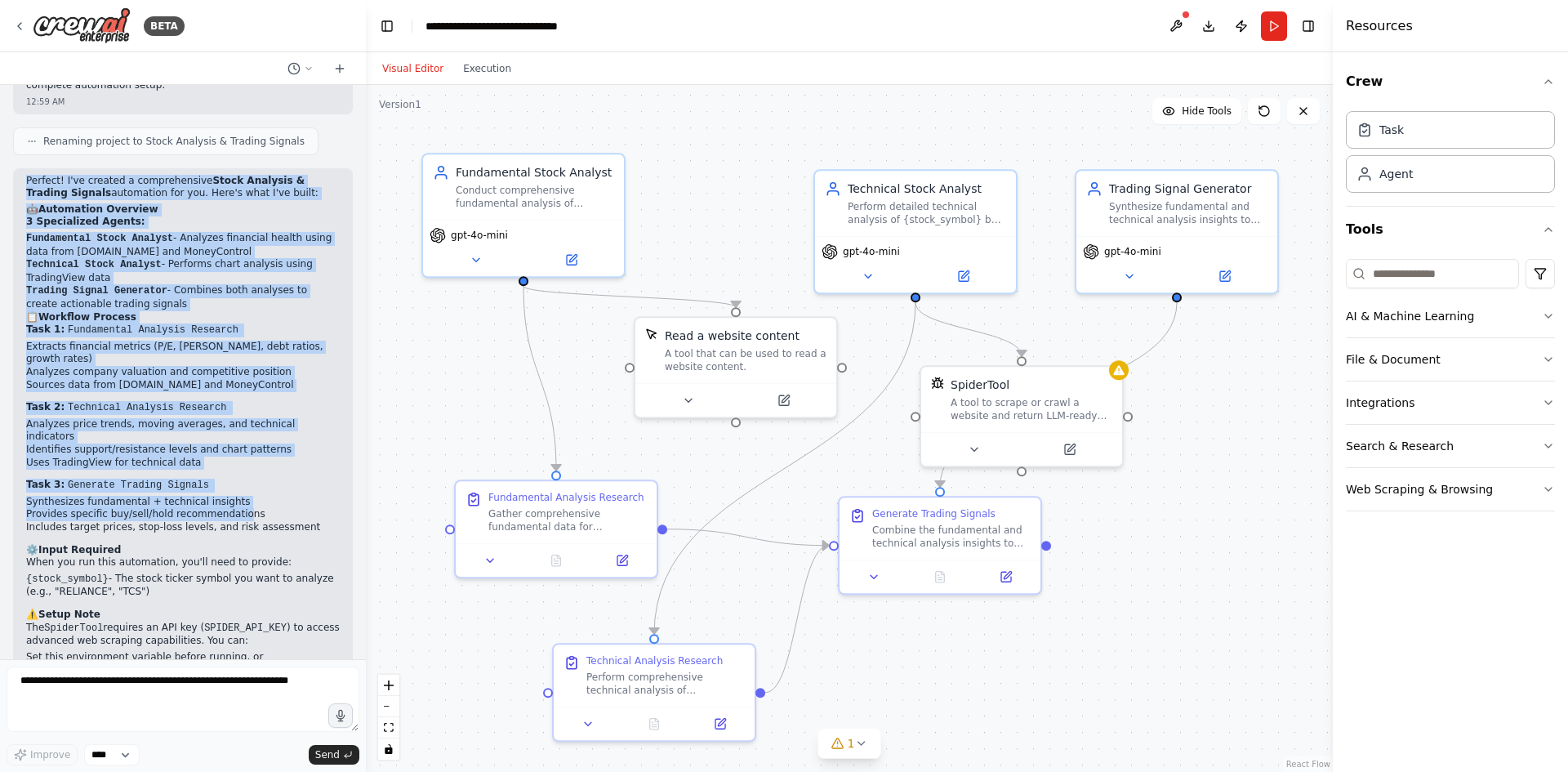
drag, startPoint x: 27, startPoint y: 182, endPoint x: 232, endPoint y: 492, distance: 371.7
click at [232, 492] on div "Perfect! I've created a comprehensive Stock Analysis & Trading Signals automati…" at bounding box center [183, 500] width 313 height 652
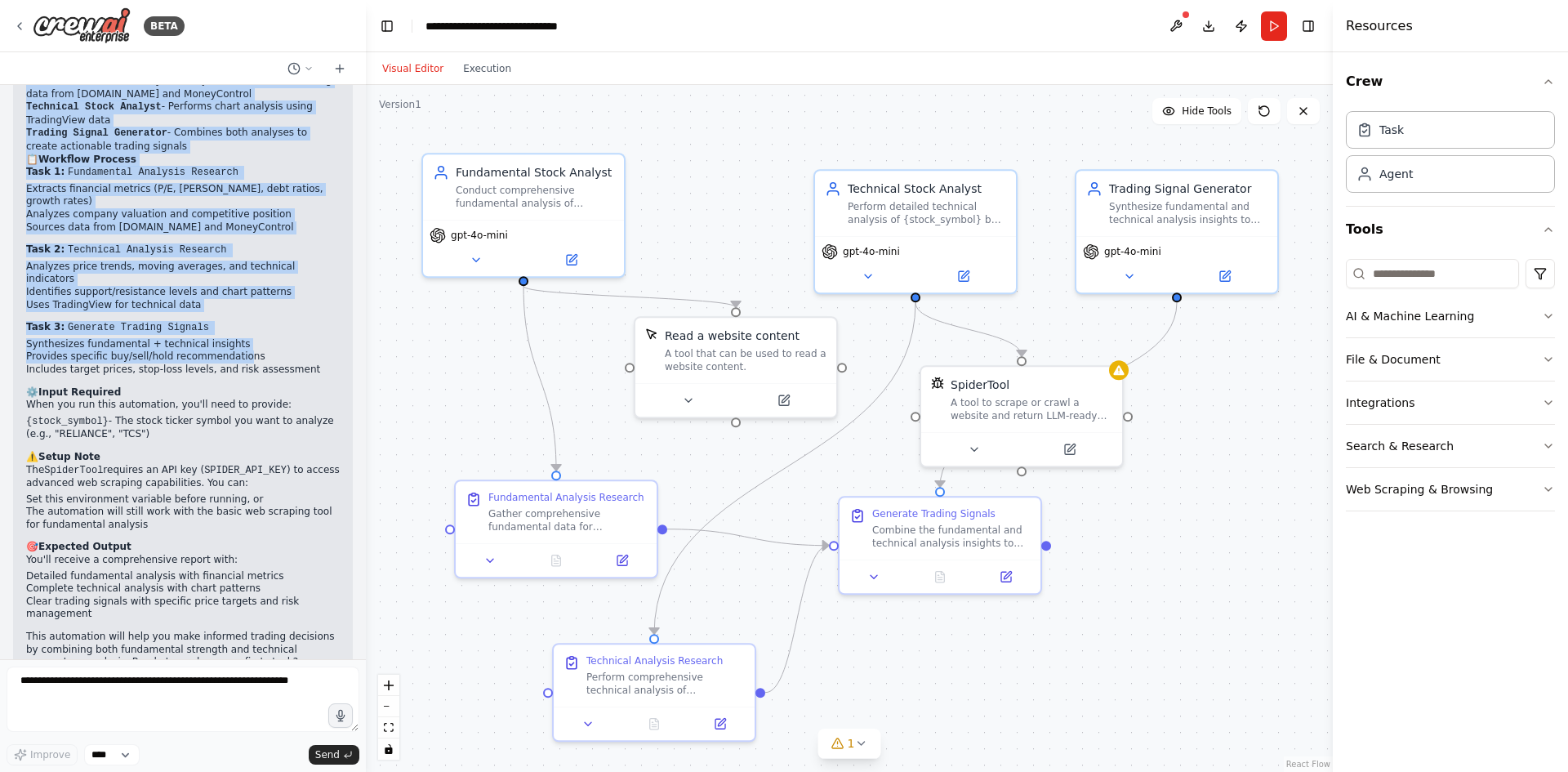
scroll to position [1160, 0]
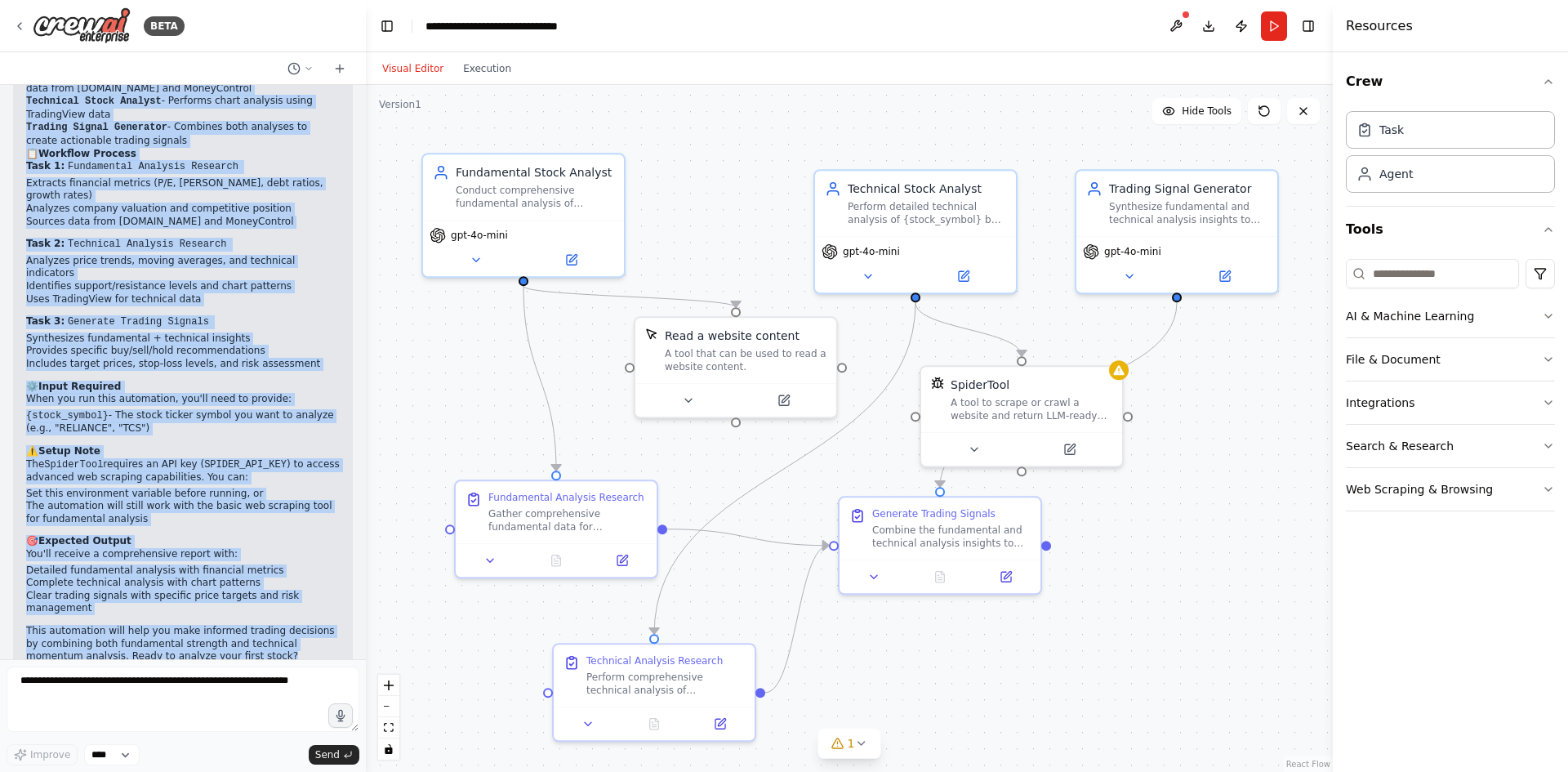
click at [223, 625] on p "This automation will help you make informed trading decisions by combining both…" at bounding box center [183, 644] width 313 height 38
copy div "Perfect! I've created a comprehensive Stock Analysis & Trading Signals automati…"
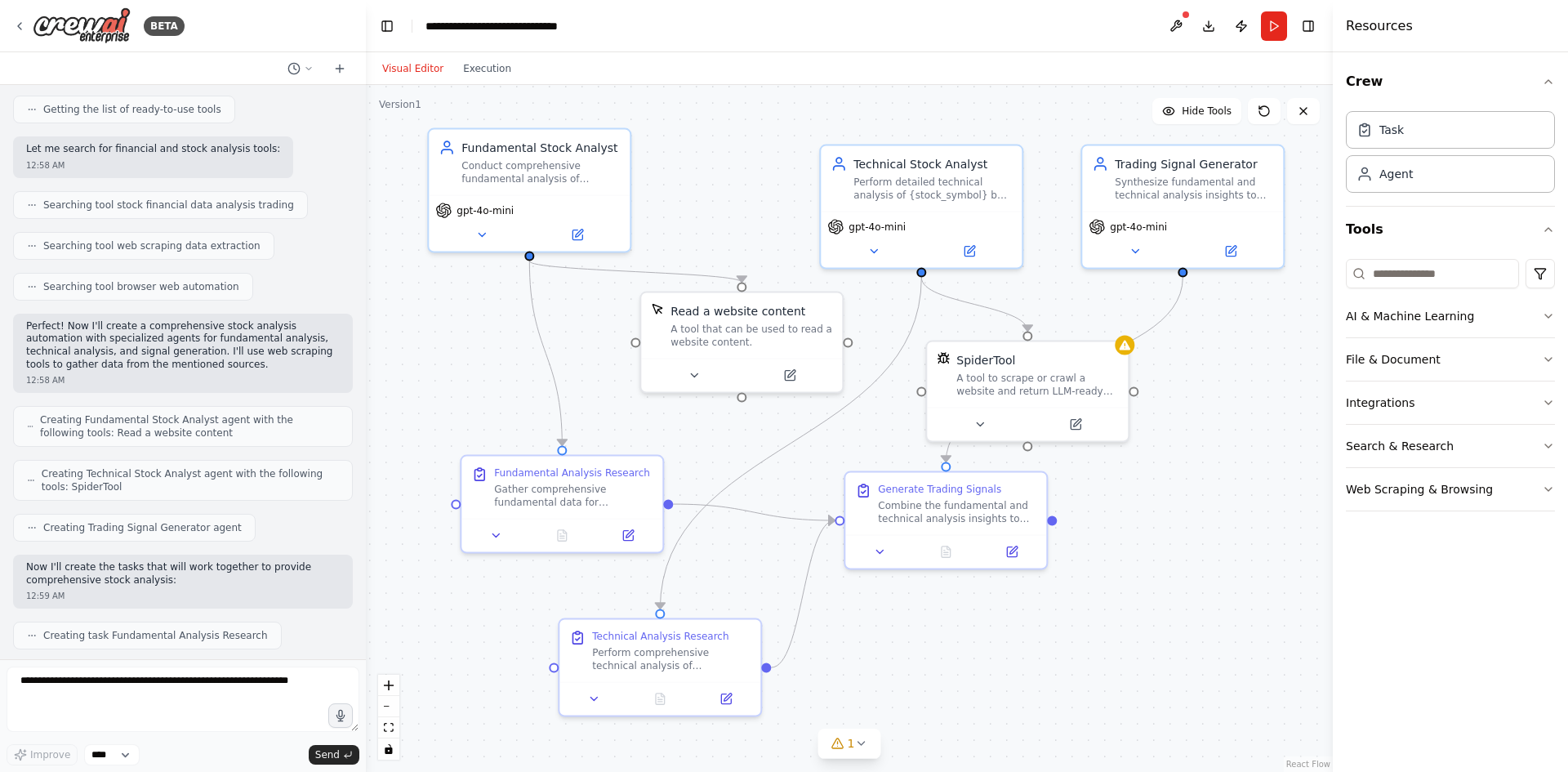
scroll to position [0, 0]
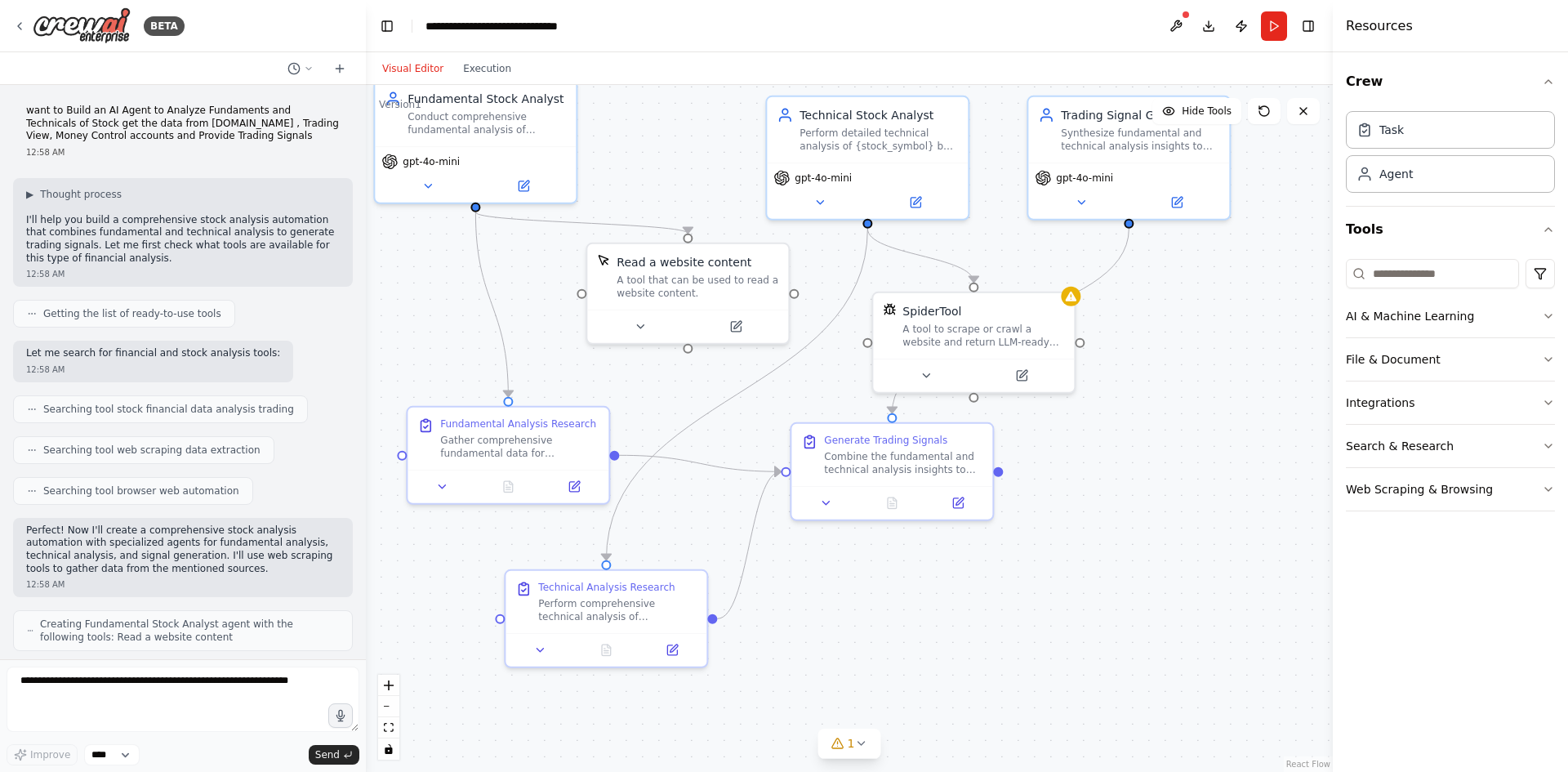
click at [421, 68] on button "Visual Editor" at bounding box center [412, 69] width 81 height 20
click at [414, 71] on button "Visual Editor" at bounding box center [412, 69] width 81 height 20
click at [489, 71] on button "Execution" at bounding box center [487, 69] width 68 height 20
click at [414, 65] on button "Visual Editor" at bounding box center [412, 69] width 81 height 20
click at [944, 339] on div "A tool to scrape or crawl a website and return LLM-ready content." at bounding box center [983, 333] width 162 height 26
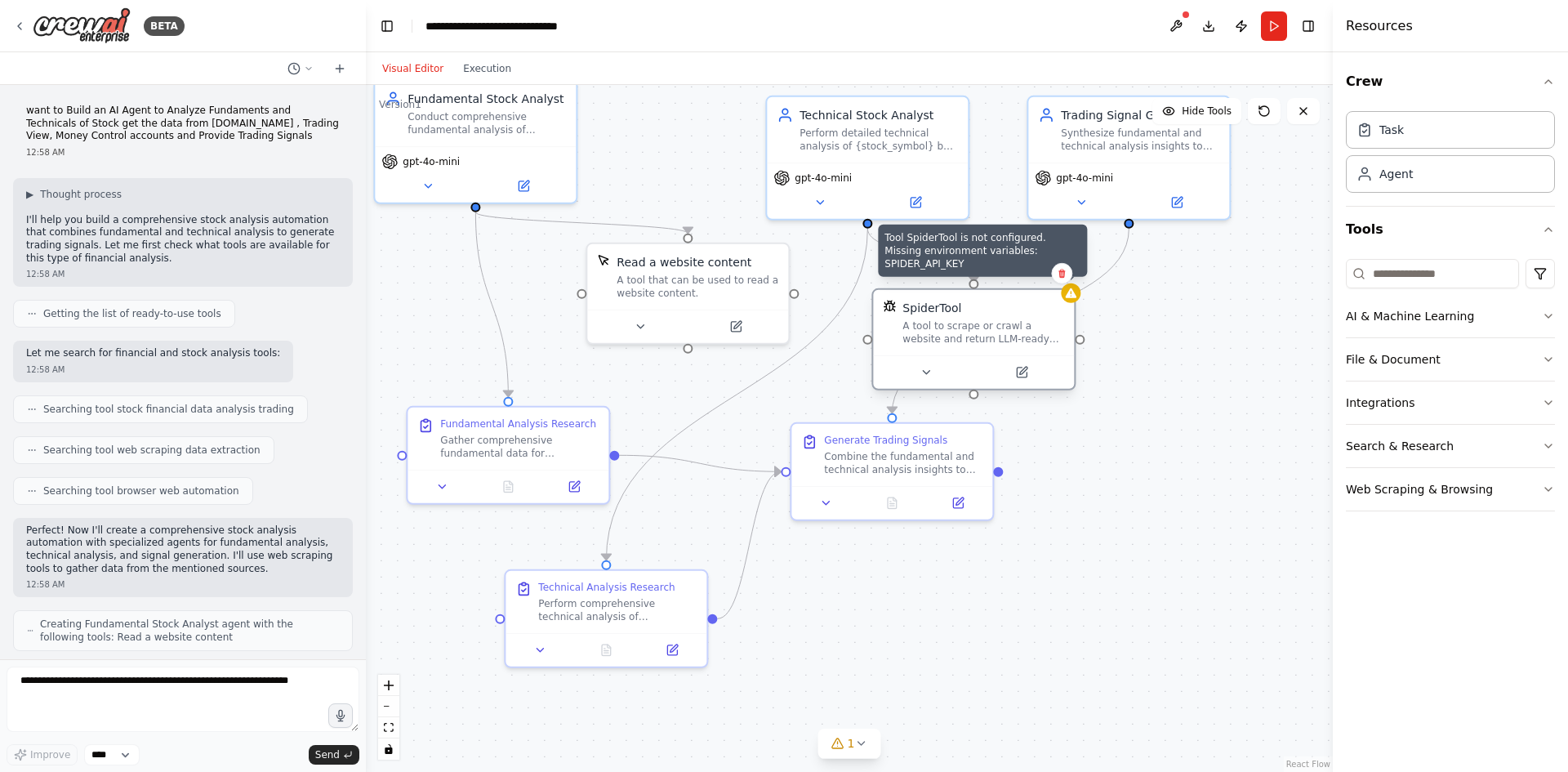
click at [1073, 300] on div at bounding box center [1071, 294] width 20 height 20
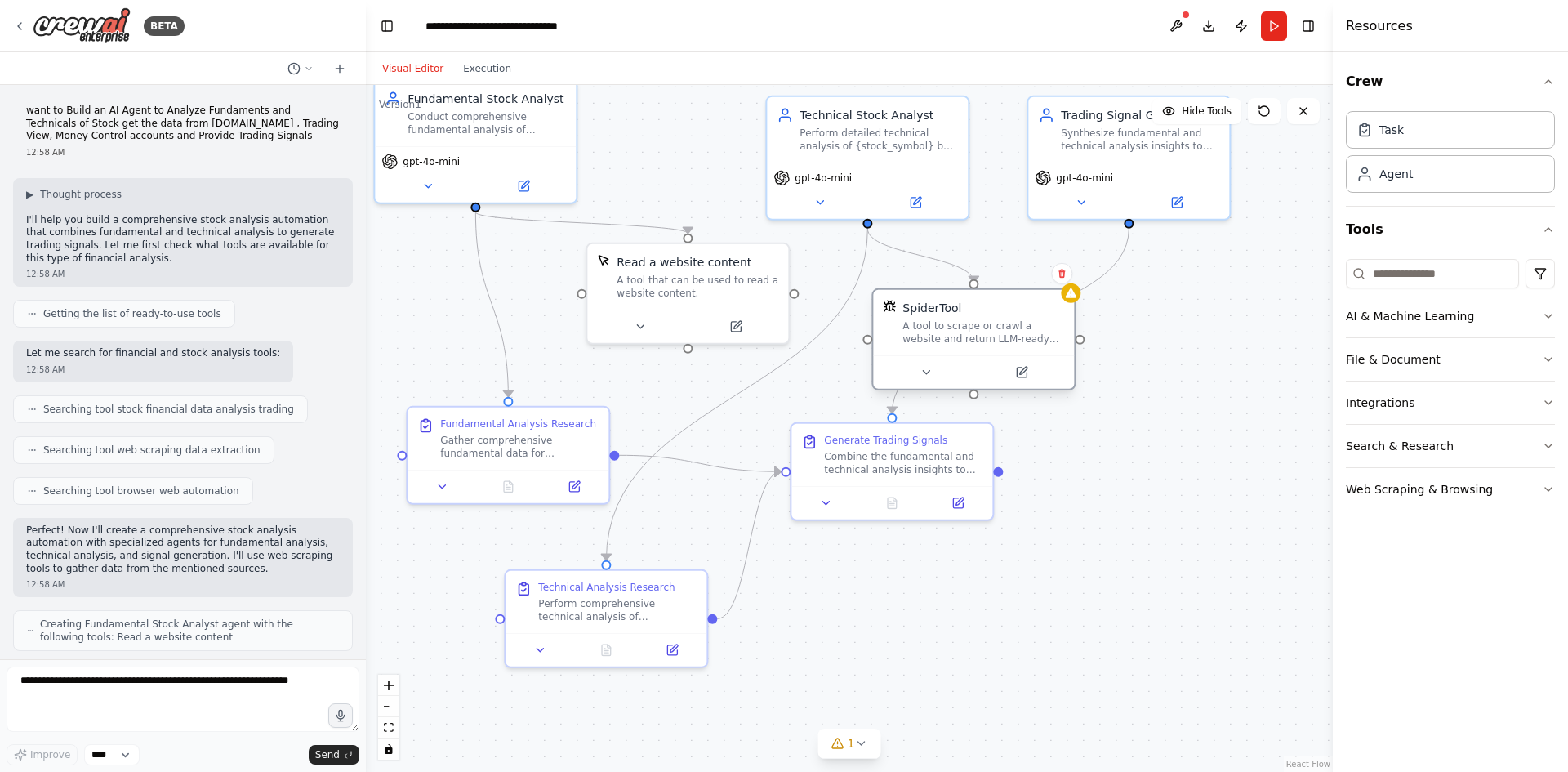
click at [1073, 304] on div "SpiderTool A tool to scrape or crawl a website and return LLM-ready content." at bounding box center [973, 323] width 201 height 65
click at [1170, 31] on button at bounding box center [1176, 25] width 26 height 29
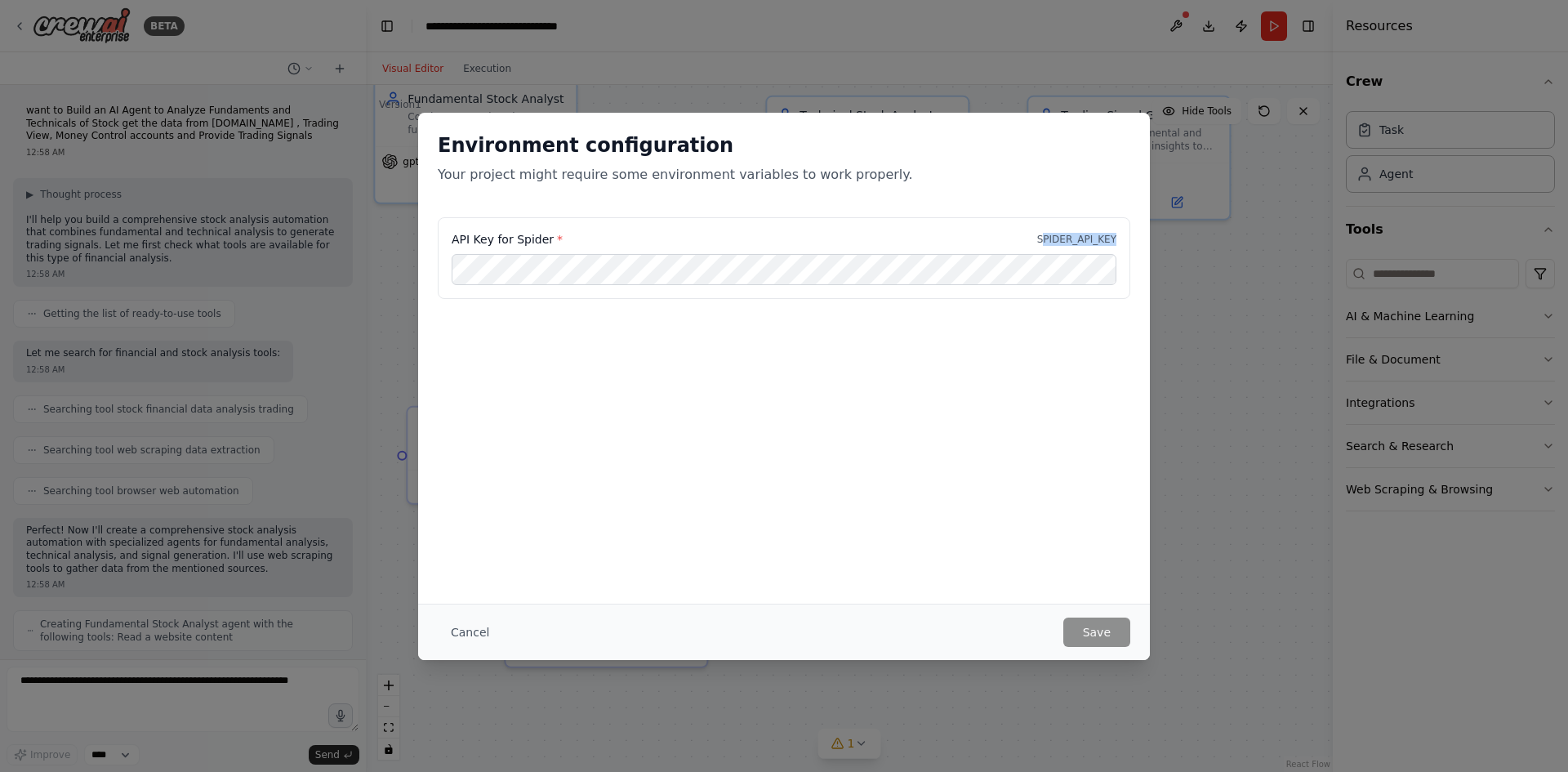
drag, startPoint x: 1050, startPoint y: 241, endPoint x: 1118, endPoint y: 241, distance: 68.0
click at [1118, 241] on div "API Key for Spider * SPIDER_API_KEY" at bounding box center [784, 259] width 693 height 82
click at [1036, 239] on div "API Key for Spider * SPIDER_API_KEY" at bounding box center [784, 240] width 665 height 16
click at [1045, 240] on div "API Key for Spider * SPIDER_API_KEY" at bounding box center [784, 240] width 665 height 16
drag, startPoint x: 1047, startPoint y: 239, endPoint x: 1117, endPoint y: 241, distance: 70.0
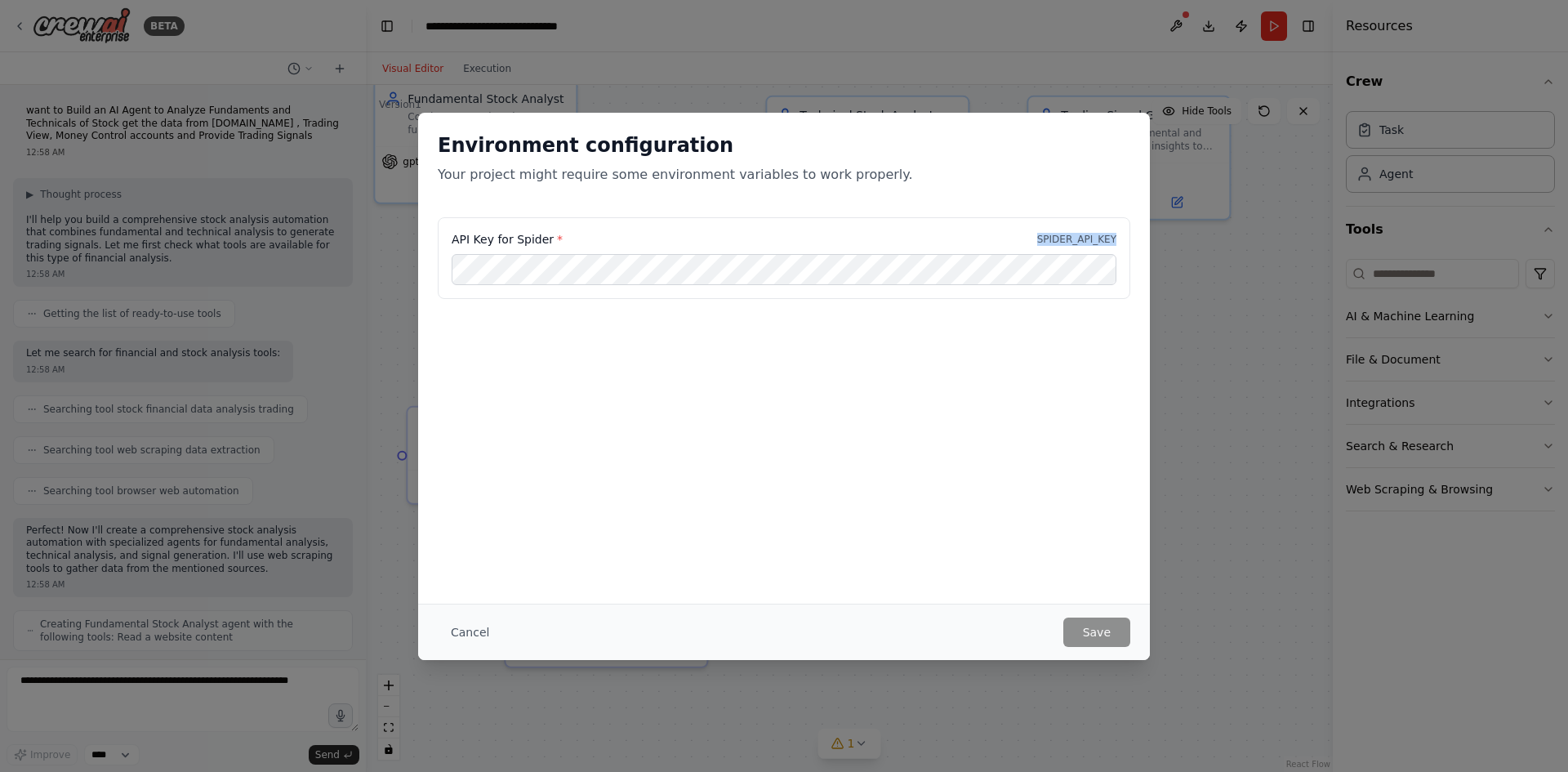
click at [1117, 241] on div "API Key for Spider * SPIDER_API_KEY" at bounding box center [784, 259] width 693 height 82
copy p "SPIDER_API_KEY"
click at [464, 628] on button "Cancel" at bounding box center [470, 632] width 65 height 29
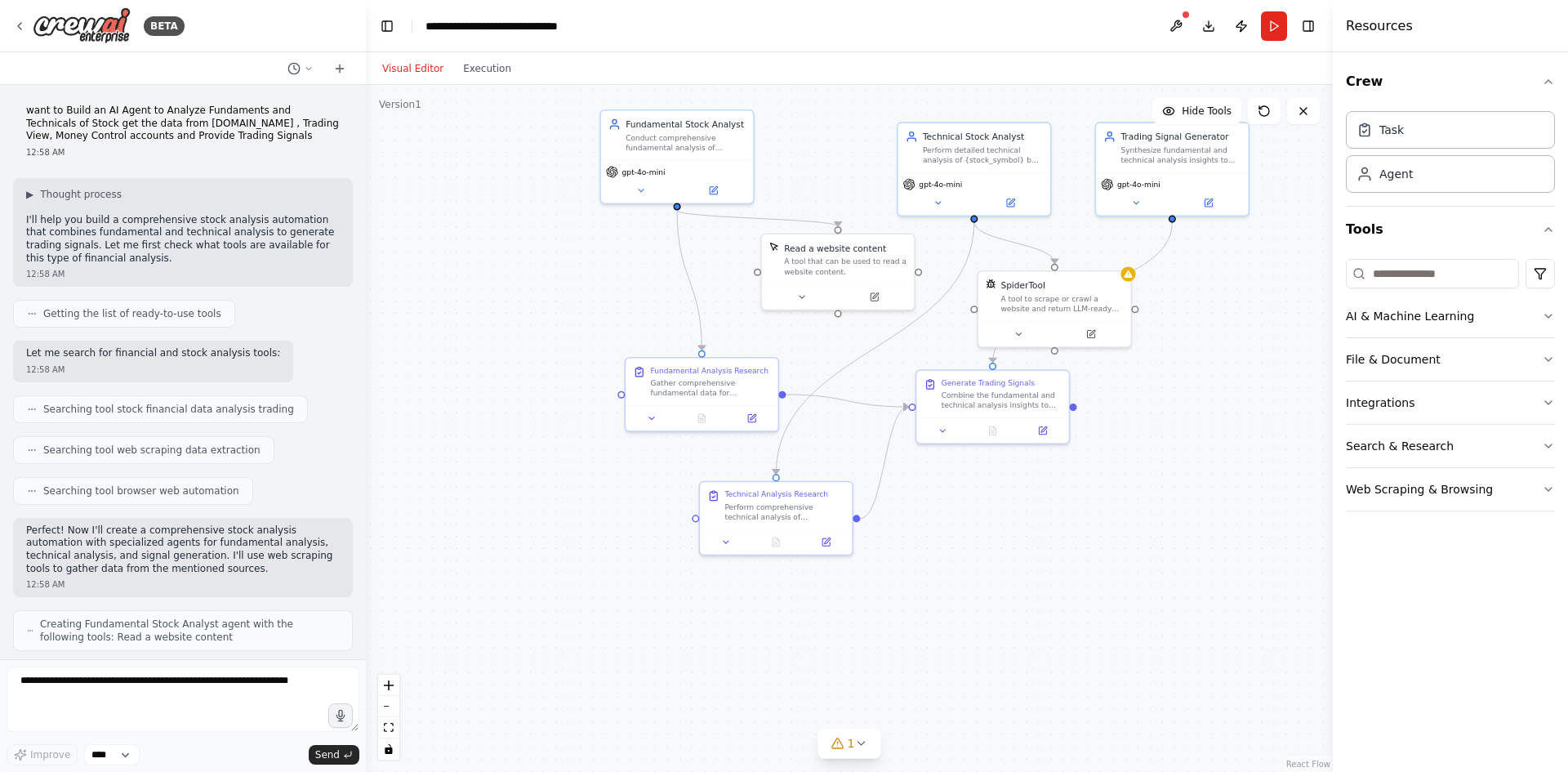
drag, startPoint x: 1201, startPoint y: 537, endPoint x: 1222, endPoint y: 439, distance: 100.2
click at [1222, 439] on div ".deletable-edge-delete-btn { width: 20px; height: 20px; border: 0px solid #ffff…" at bounding box center [849, 428] width 967 height 687
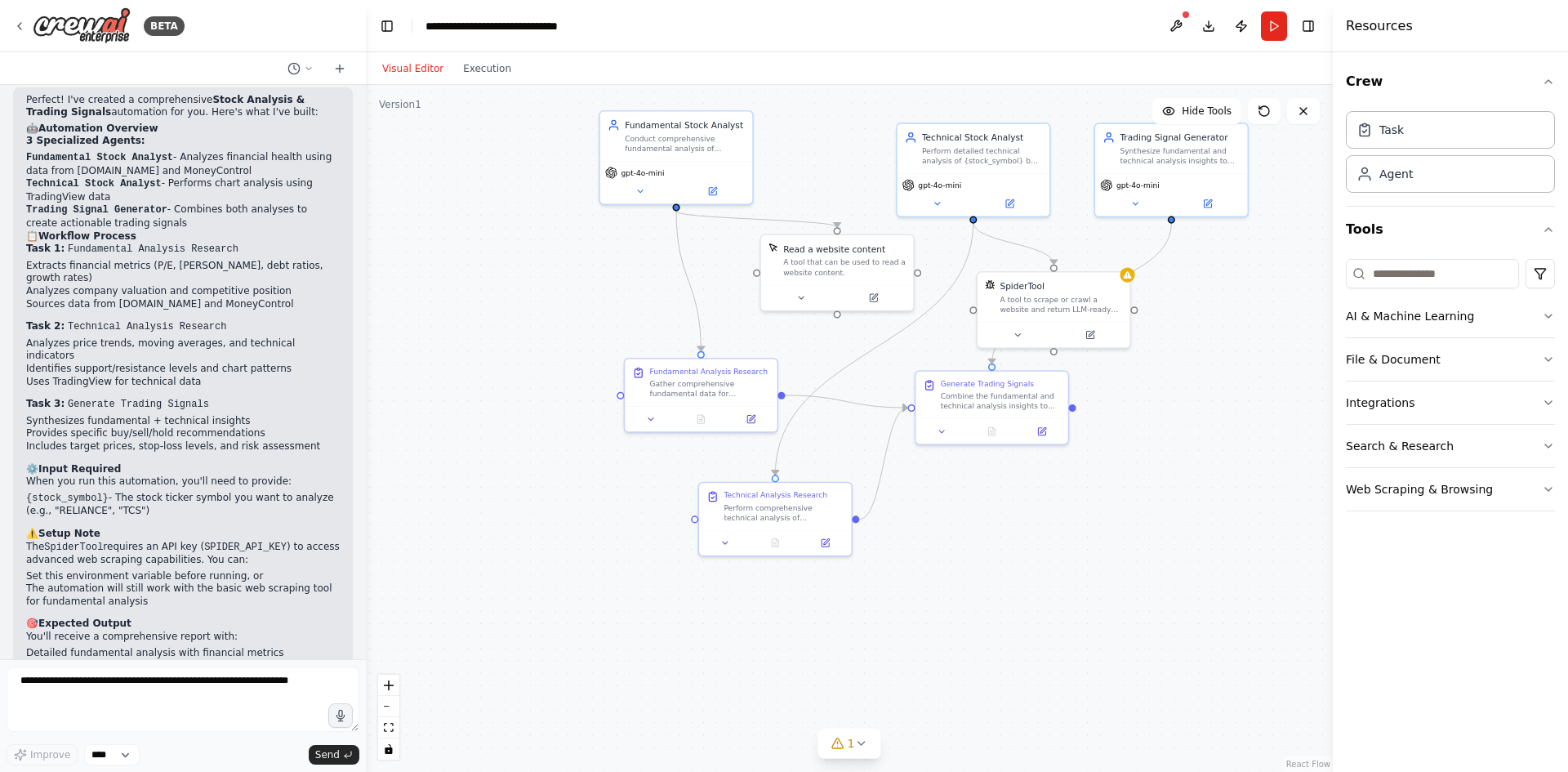
scroll to position [1079, 0]
drag, startPoint x: 655, startPoint y: 405, endPoint x: 478, endPoint y: 418, distance: 177.5
click at [478, 418] on div at bounding box center [515, 428] width 152 height 25
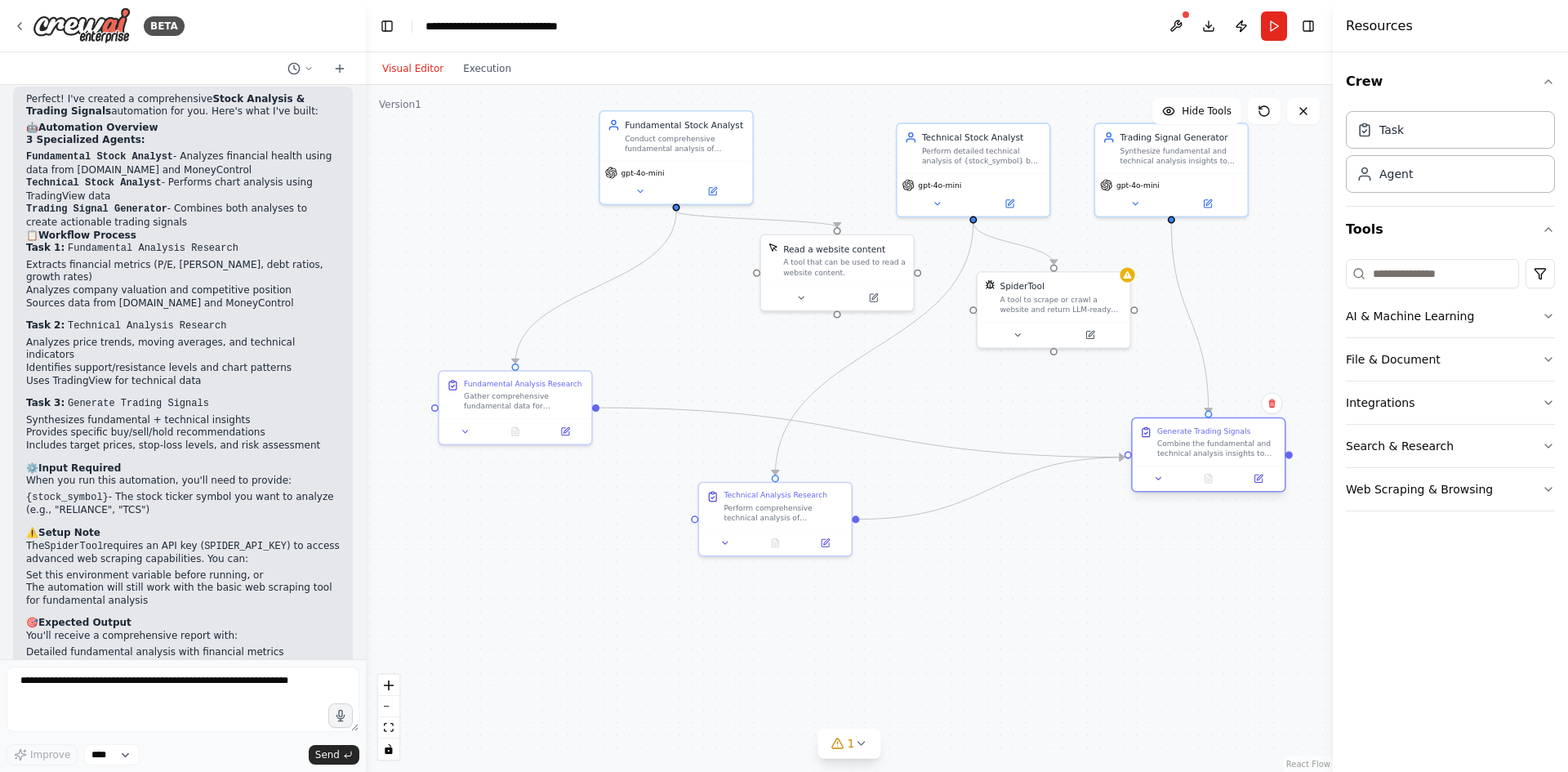
click at [1207, 473] on div at bounding box center [1209, 477] width 152 height 25
click at [1221, 464] on div "Generate Trading Signals Combine the fundamental and technical analysis insight…" at bounding box center [1221, 441] width 152 height 47
drag, startPoint x: 805, startPoint y: 306, endPoint x: 450, endPoint y: 298, distance: 355.1
click at [450, 298] on button at bounding box center [417, 295] width 70 height 15
drag, startPoint x: 476, startPoint y: 418, endPoint x: 561, endPoint y: 425, distance: 85.3
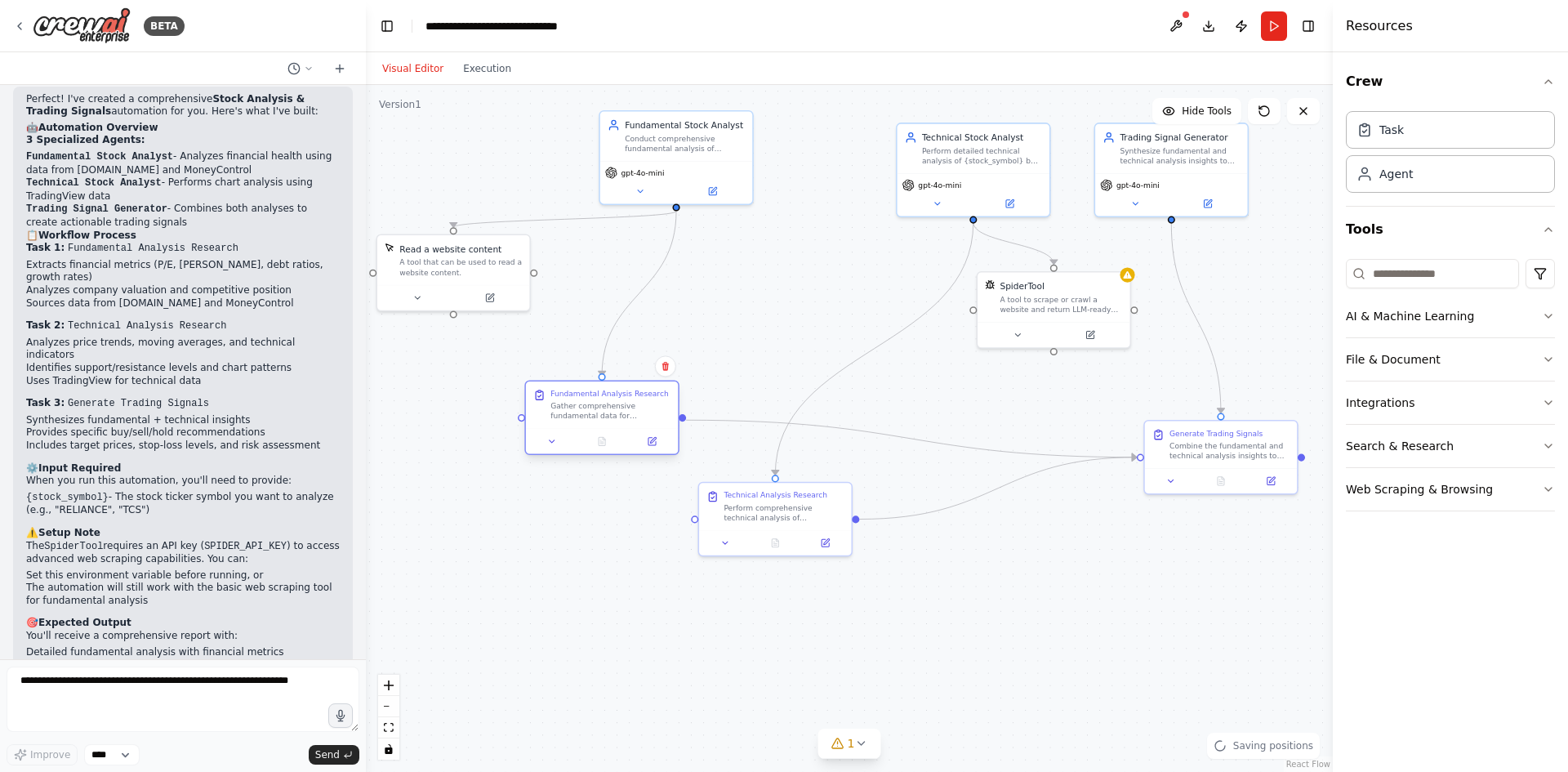
click at [561, 425] on div "Fundamental Analysis Research Gather comprehensive fundamental data for {stock_…" at bounding box center [601, 417] width 155 height 75
click at [940, 507] on div at bounding box center [923, 502] width 152 height 25
click at [987, 507] on div at bounding box center [960, 503] width 142 height 15
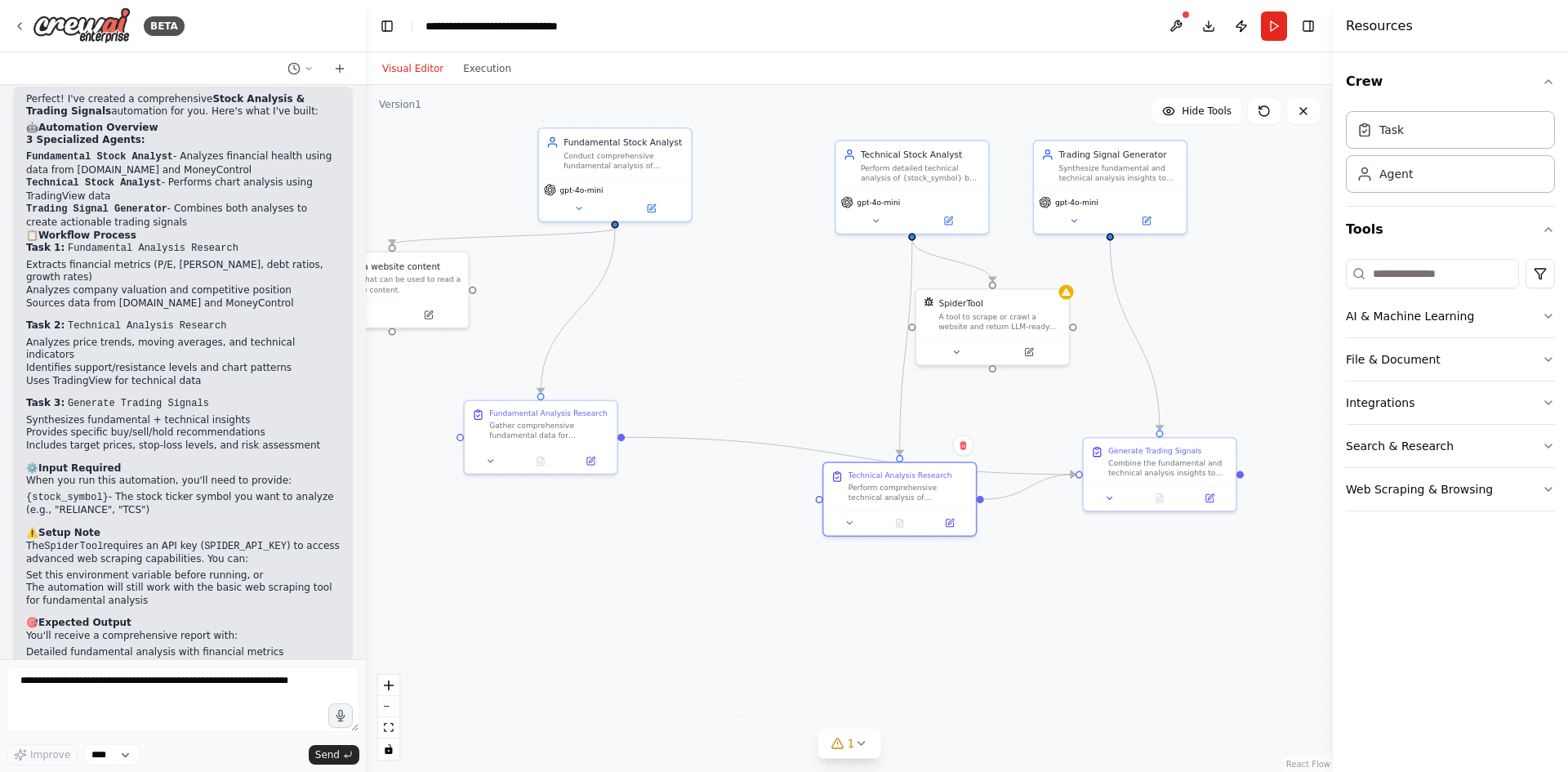
drag, startPoint x: 1204, startPoint y: 499, endPoint x: 1143, endPoint y: 516, distance: 63.3
click at [1143, 516] on div ".deletable-edge-delete-btn { width: 20px; height: 20px; border: 0px solid #ffff…" at bounding box center [849, 428] width 967 height 687
drag, startPoint x: 1154, startPoint y: 483, endPoint x: 1221, endPoint y: 457, distance: 71.9
click at [1221, 458] on div at bounding box center [1222, 470] width 152 height 25
drag, startPoint x: 984, startPoint y: 336, endPoint x: 718, endPoint y: 351, distance: 266.4
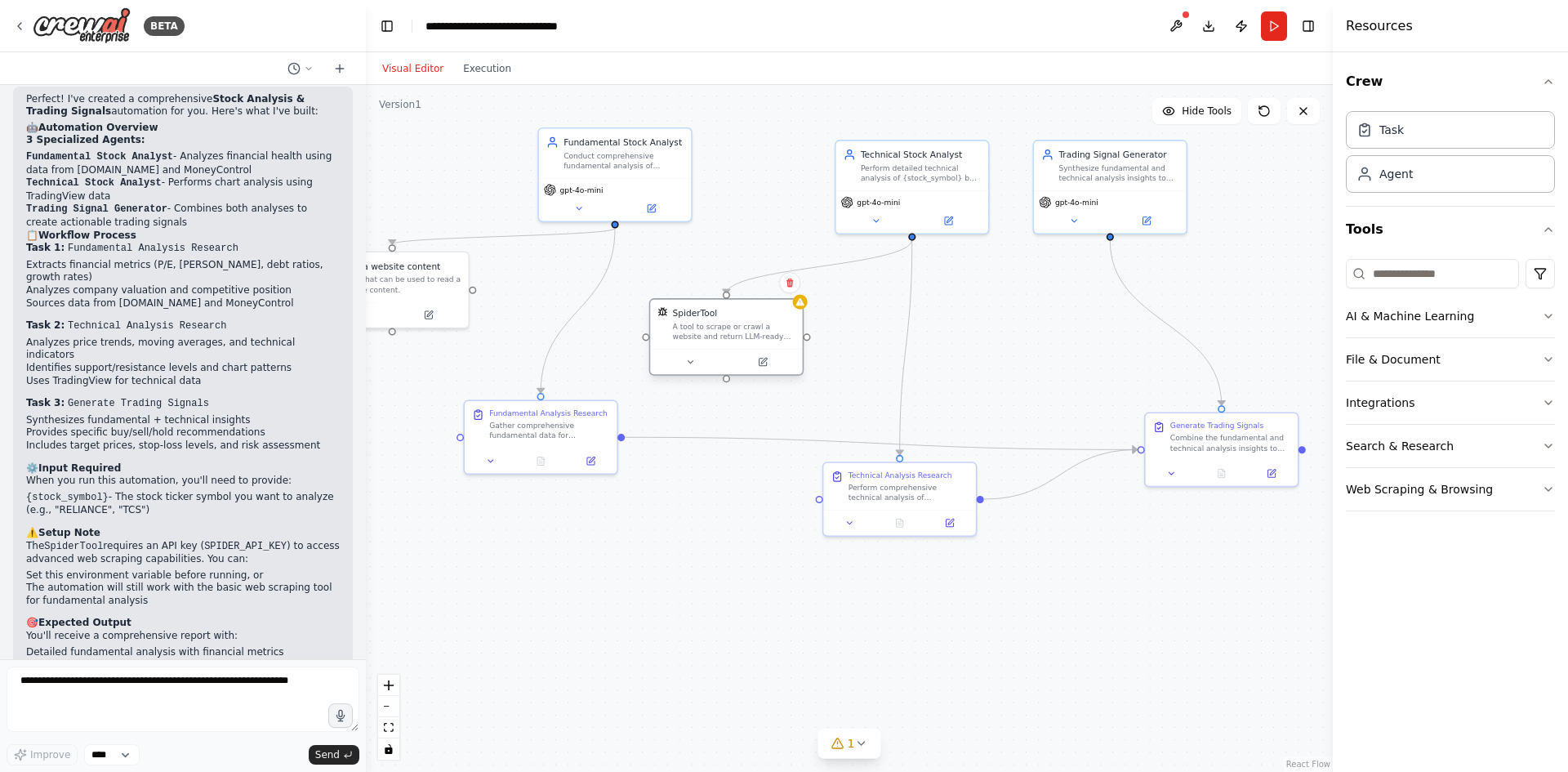
click at [718, 351] on div "SpiderTool A tool to scrape or crawl a website and return LLM-ready content." at bounding box center [727, 338] width 155 height 78
drag, startPoint x: 410, startPoint y: 309, endPoint x: 475, endPoint y: 324, distance: 66.7
click at [475, 324] on button at bounding box center [491, 325] width 70 height 15
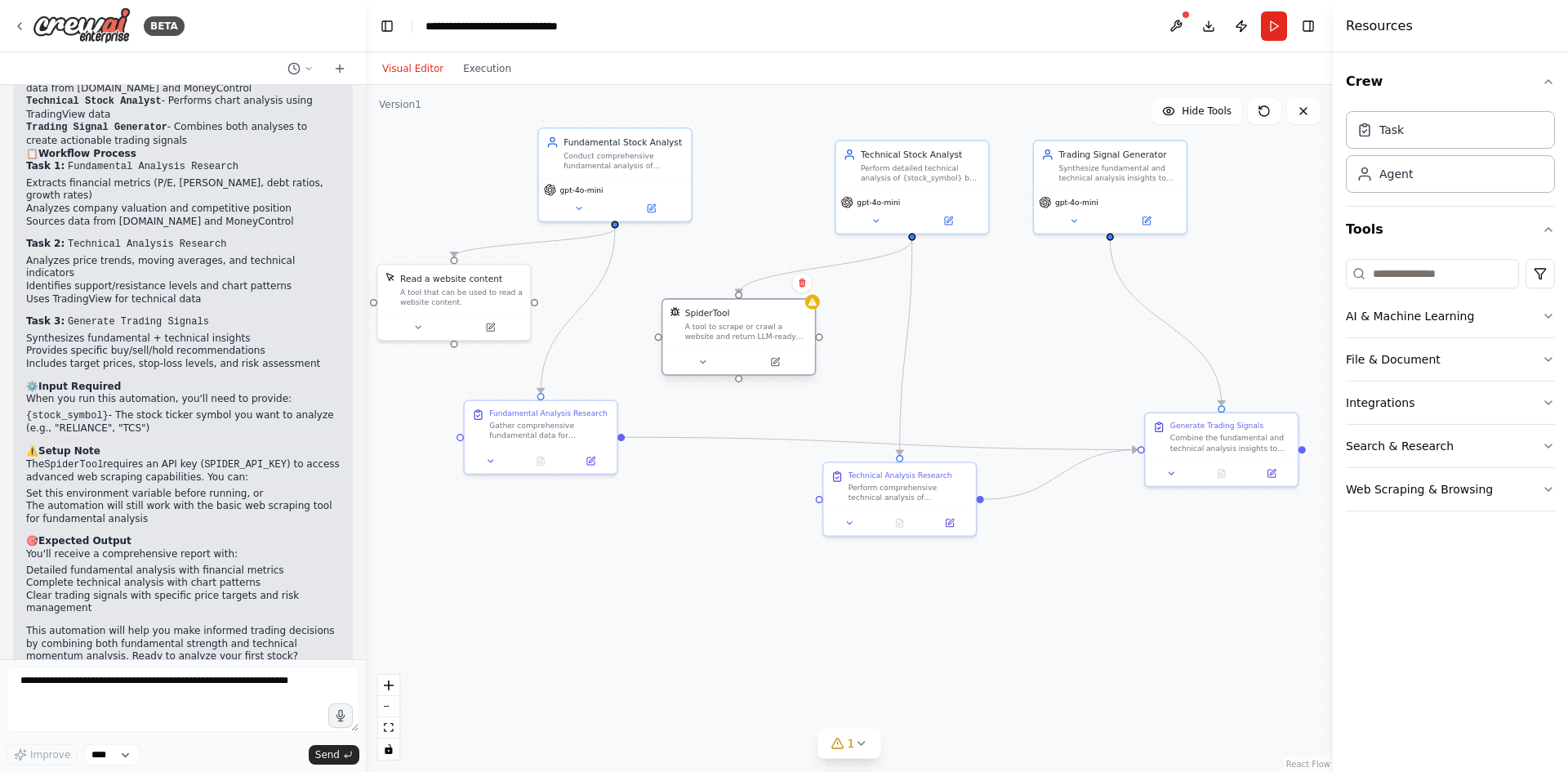
drag, startPoint x: 718, startPoint y: 354, endPoint x: 729, endPoint y: 359, distance: 12.1
click at [729, 359] on div at bounding box center [739, 361] width 152 height 25
click at [736, 586] on div ".deletable-edge-delete-btn { width: 20px; height: 20px; border: 0px solid #ffff…" at bounding box center [849, 428] width 967 height 687
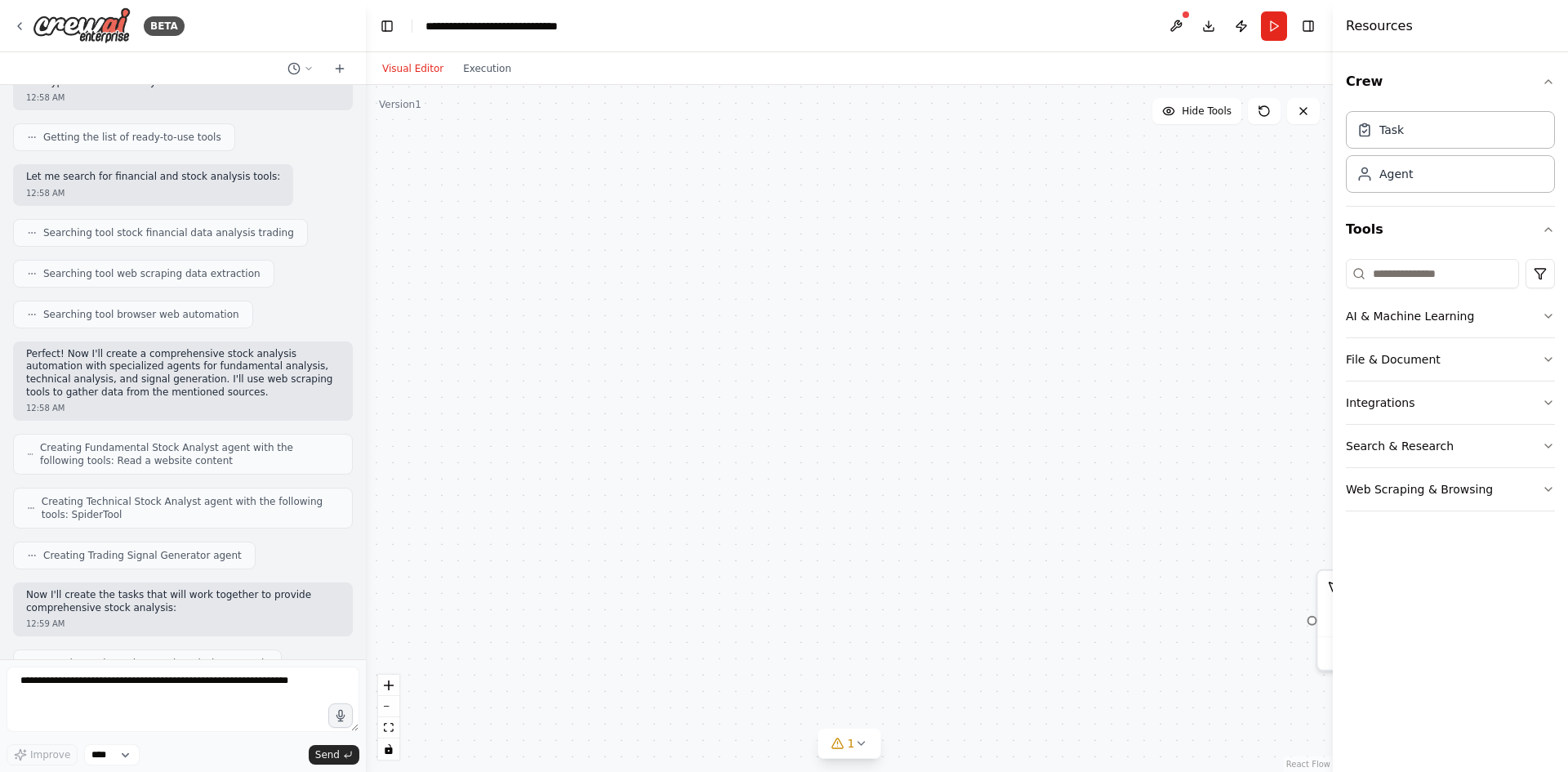
scroll to position [327, 0]
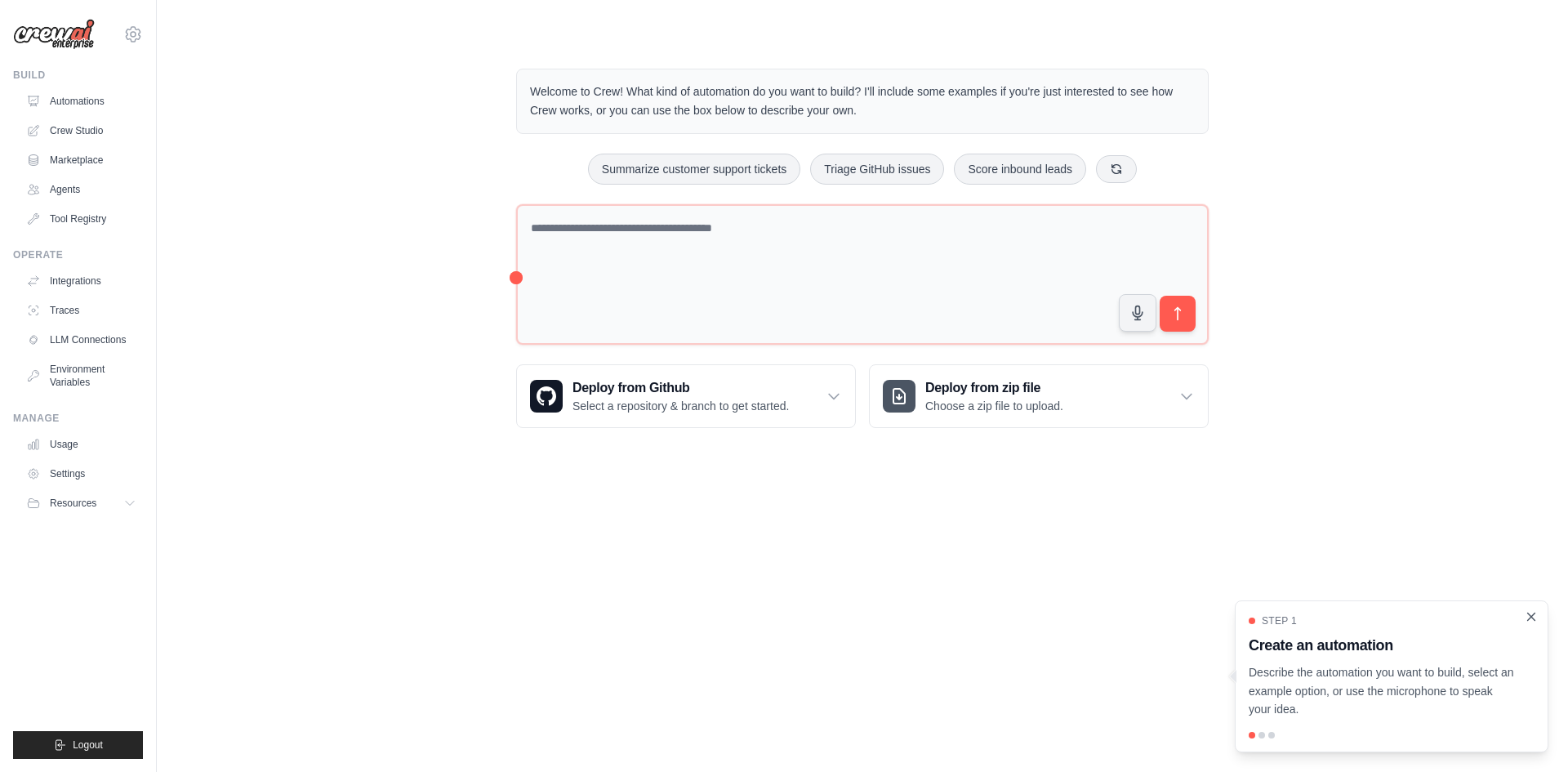
click at [1534, 617] on icon "Close walkthrough" at bounding box center [1531, 617] width 15 height 15
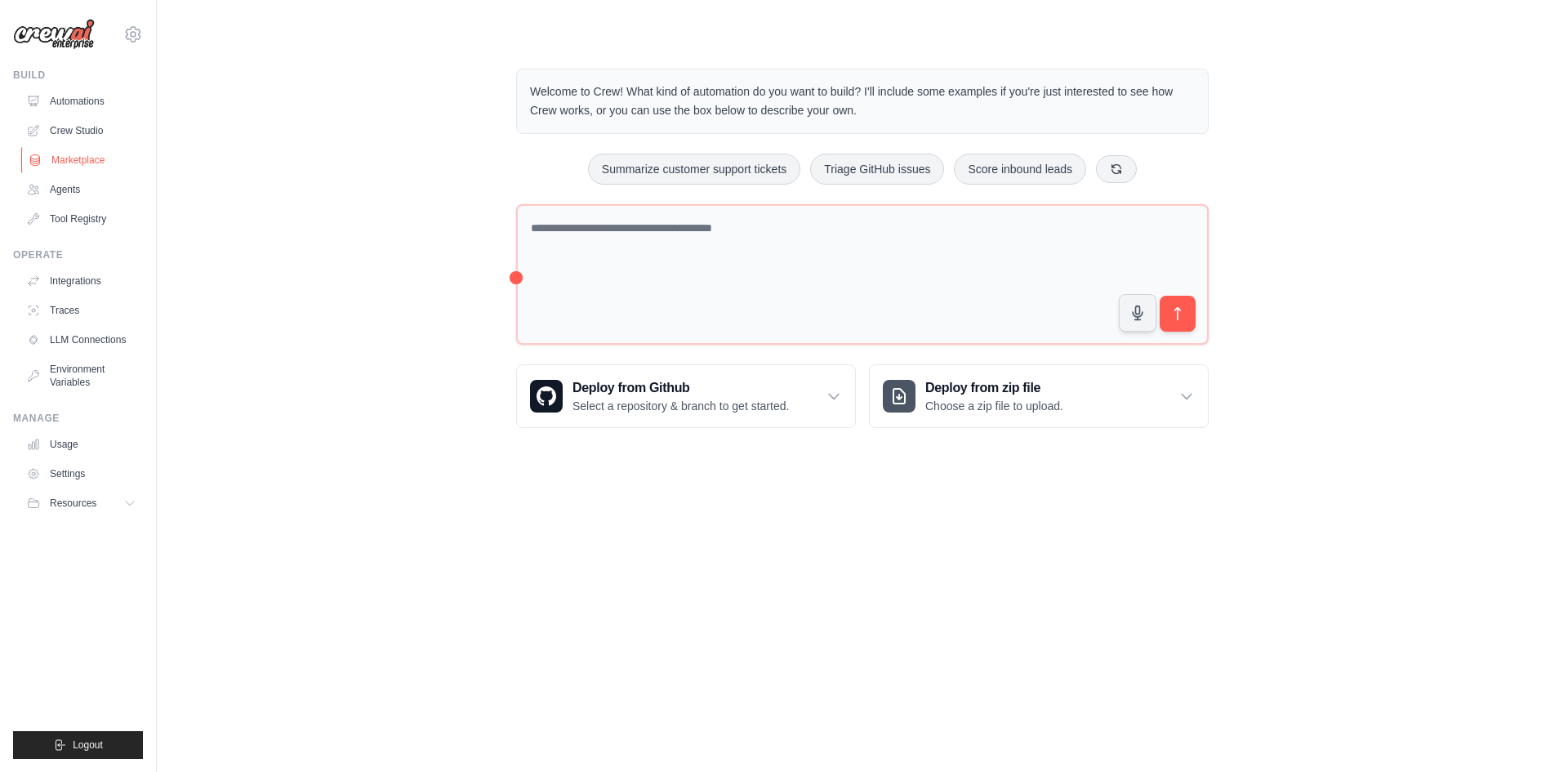
click at [84, 160] on link "Marketplace" at bounding box center [83, 160] width 124 height 26
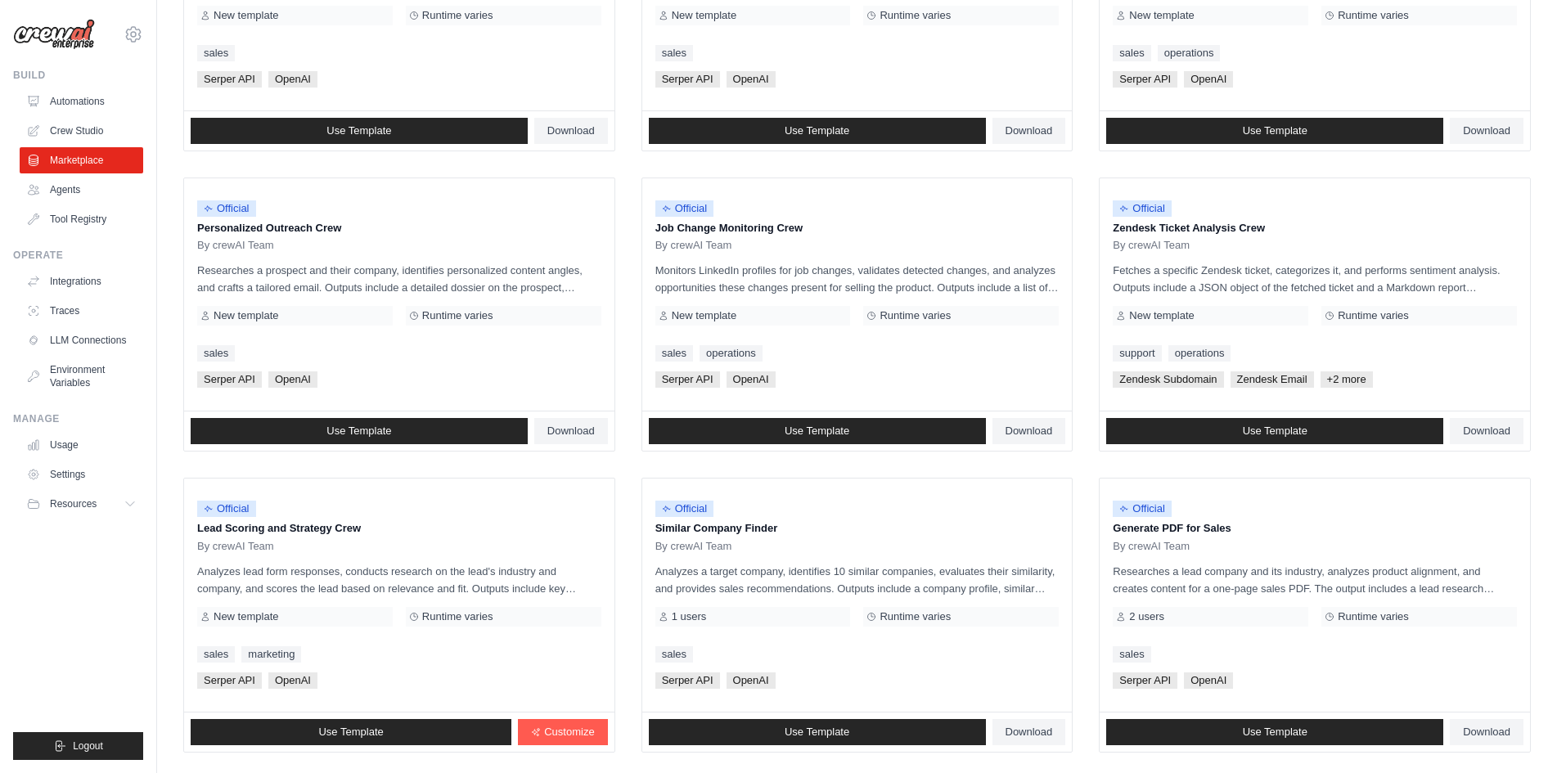
scroll to position [743, 0]
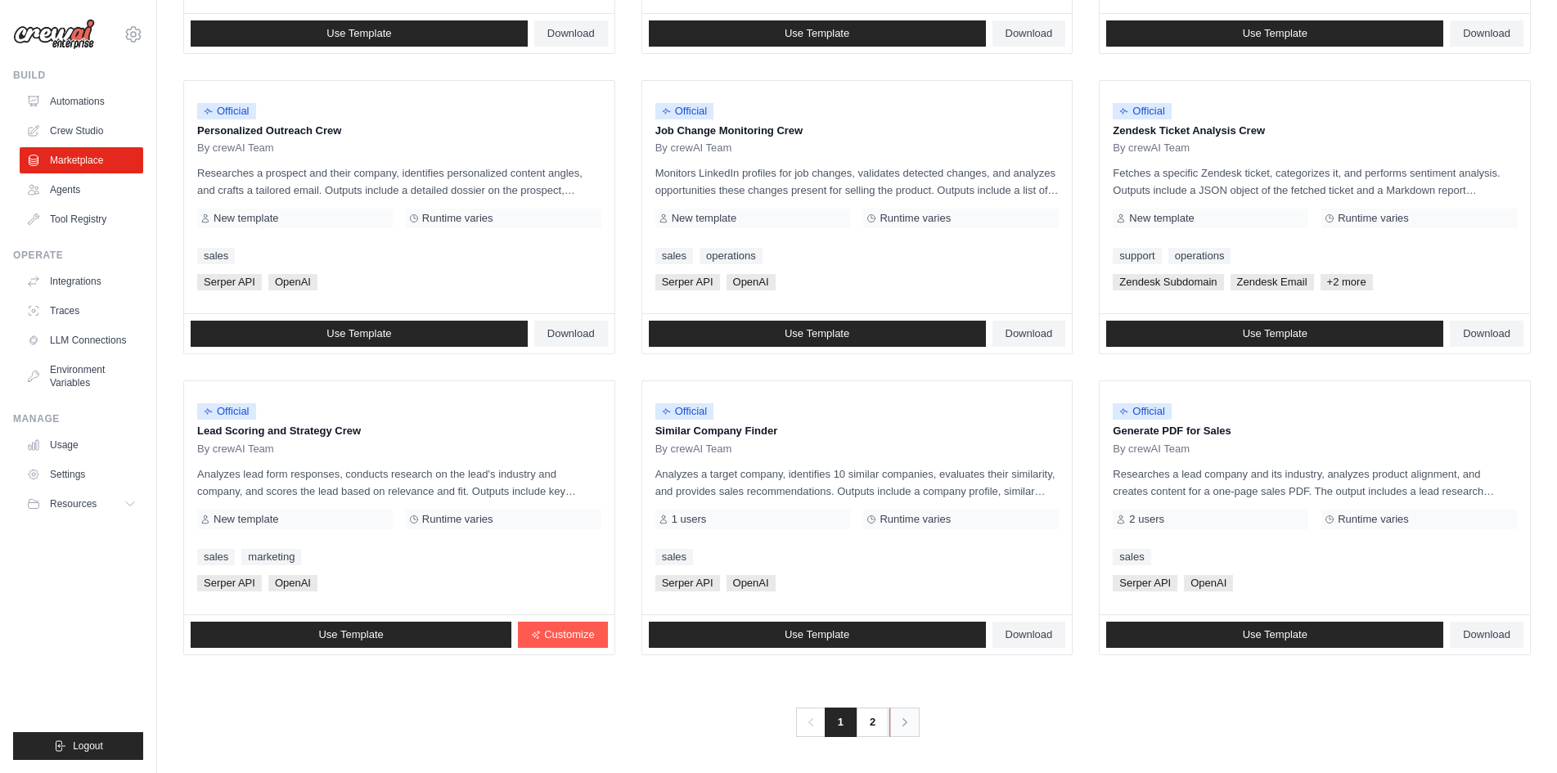
click at [902, 723] on icon "Pagination" at bounding box center [905, 722] width 16 height 16
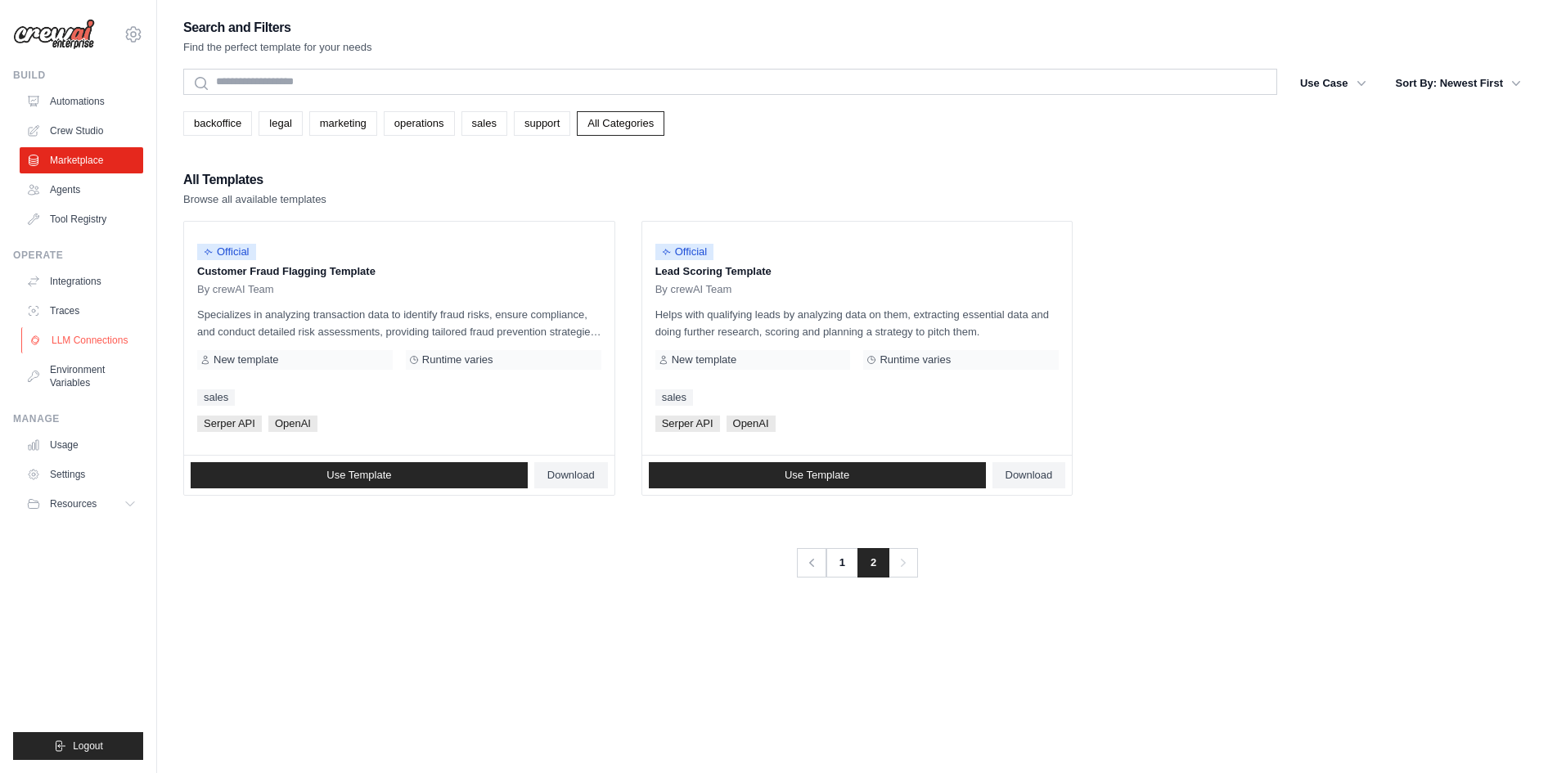
click at [106, 344] on link "LLM Connections" at bounding box center [83, 340] width 124 height 26
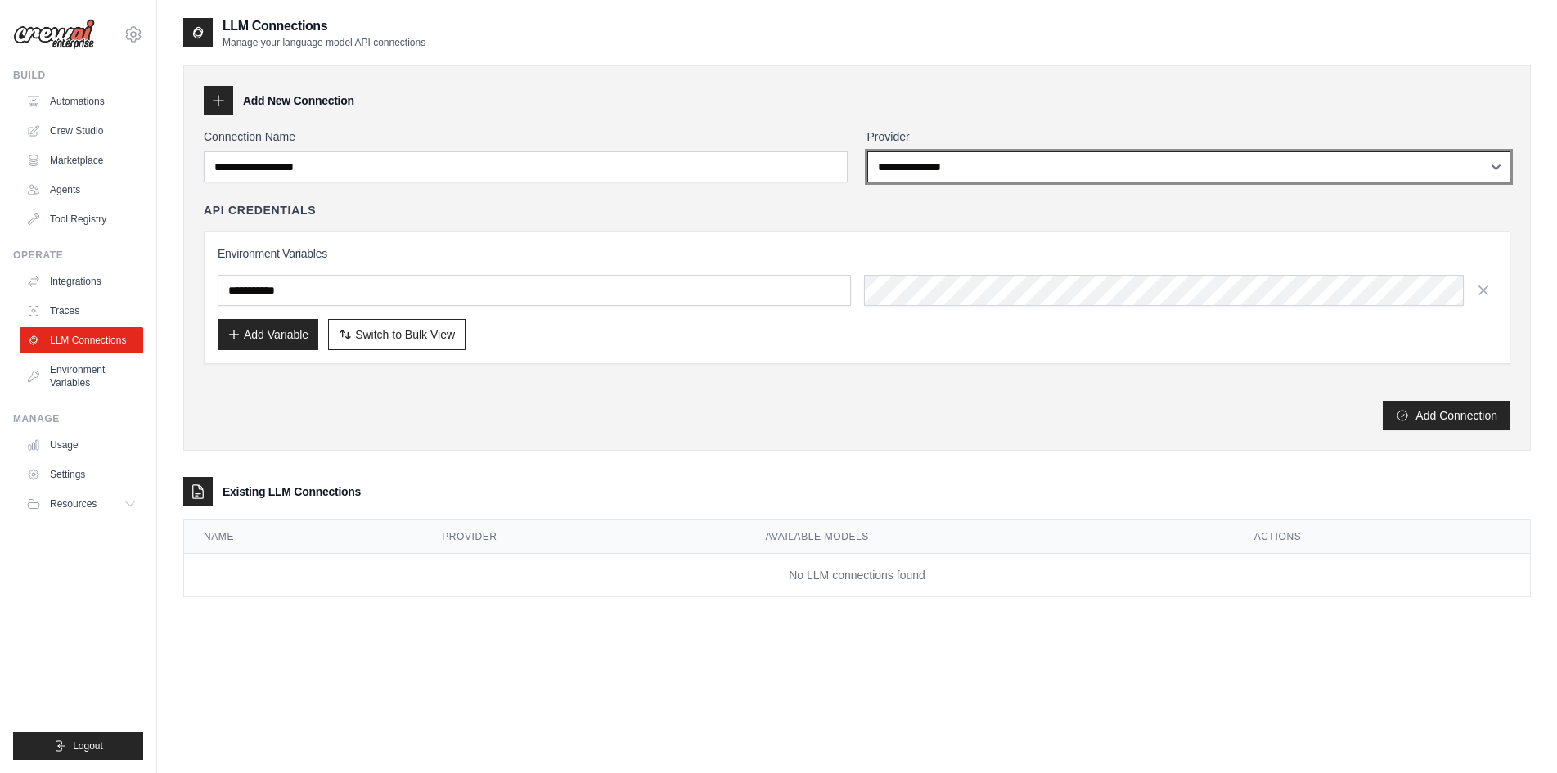
click at [1037, 163] on select "**********" at bounding box center [1189, 166] width 644 height 31
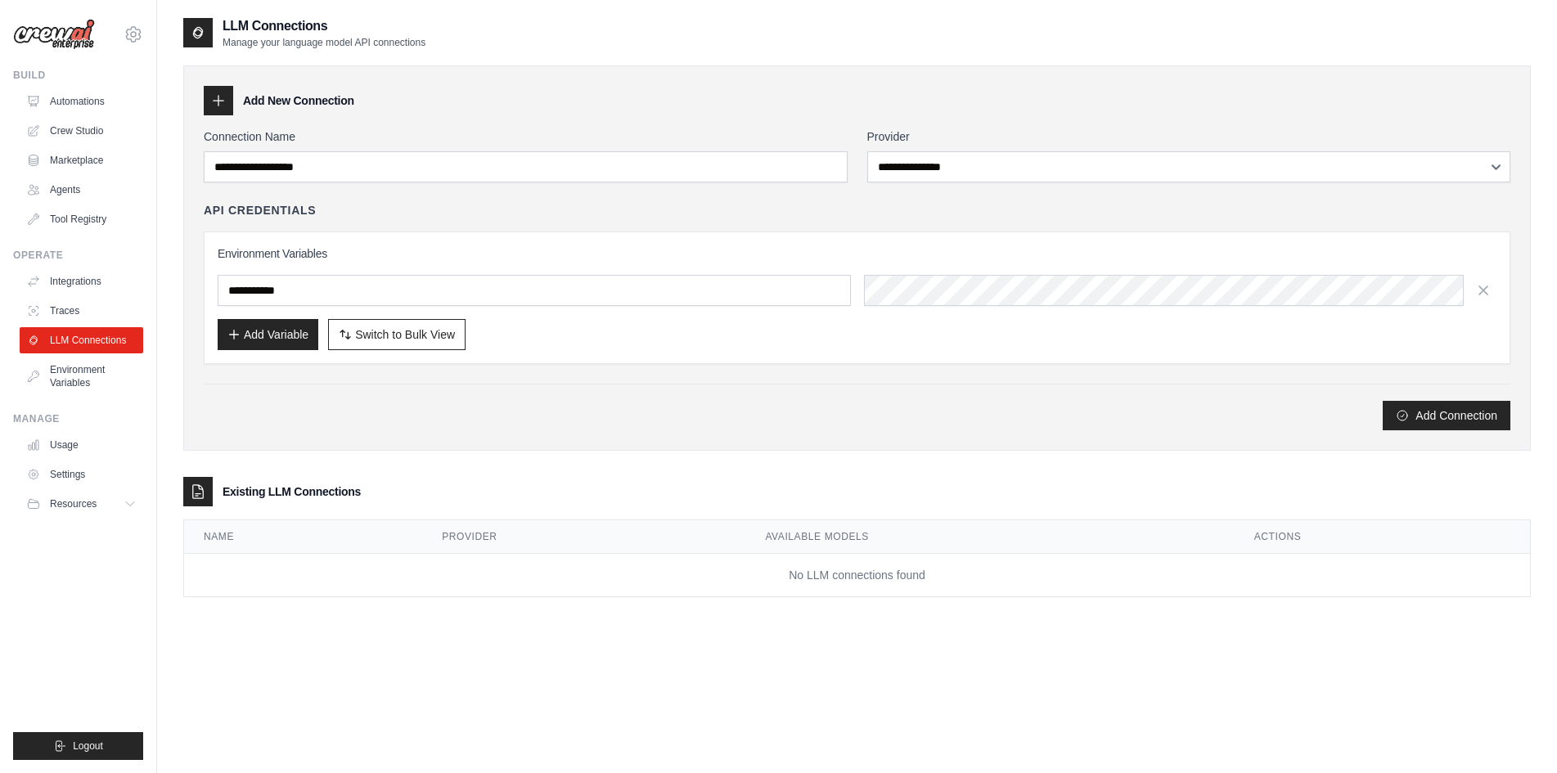
click at [553, 425] on div "Add Connection" at bounding box center [857, 415] width 1307 height 29
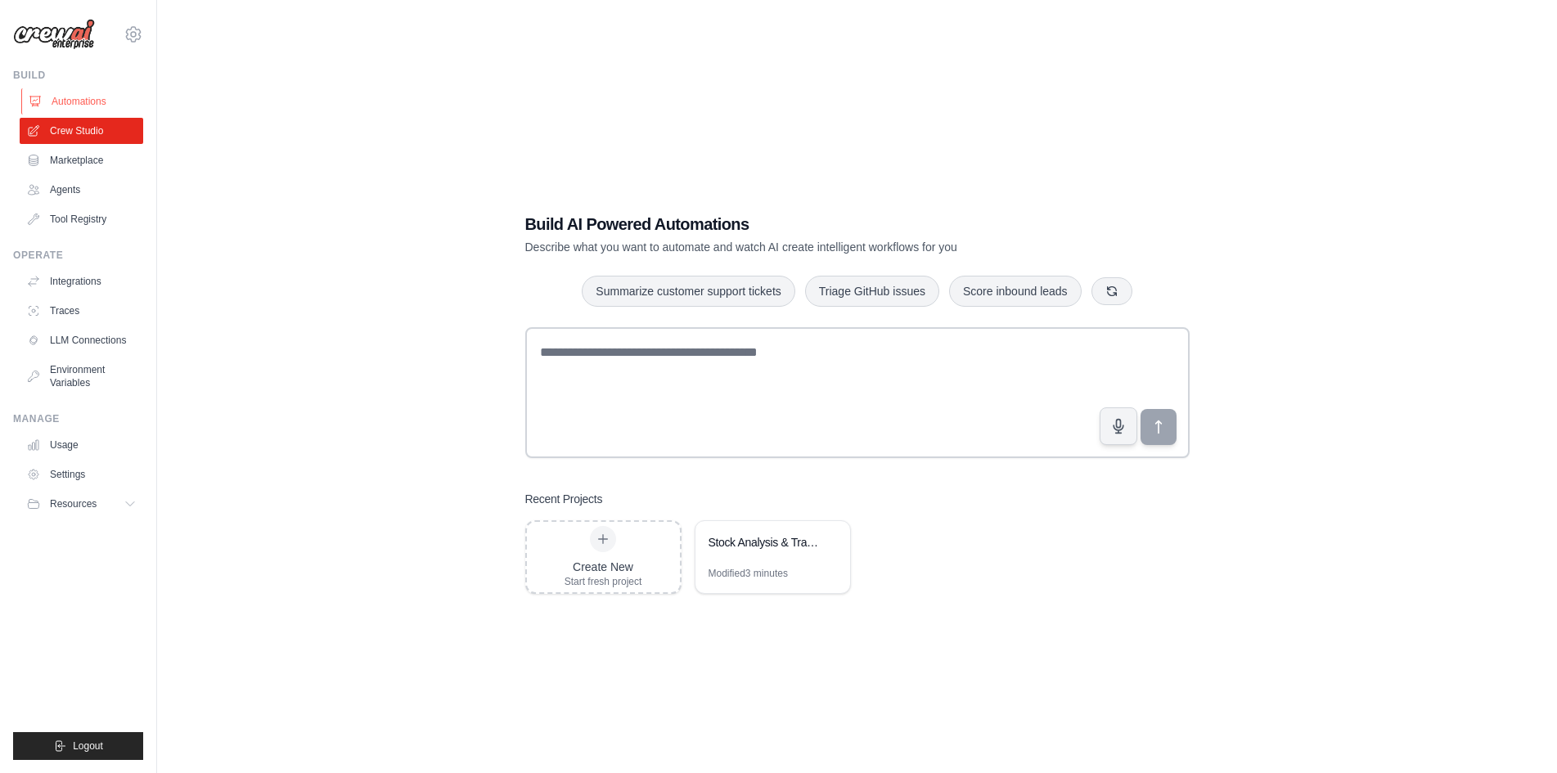
click at [76, 96] on link "Automations" at bounding box center [83, 101] width 124 height 26
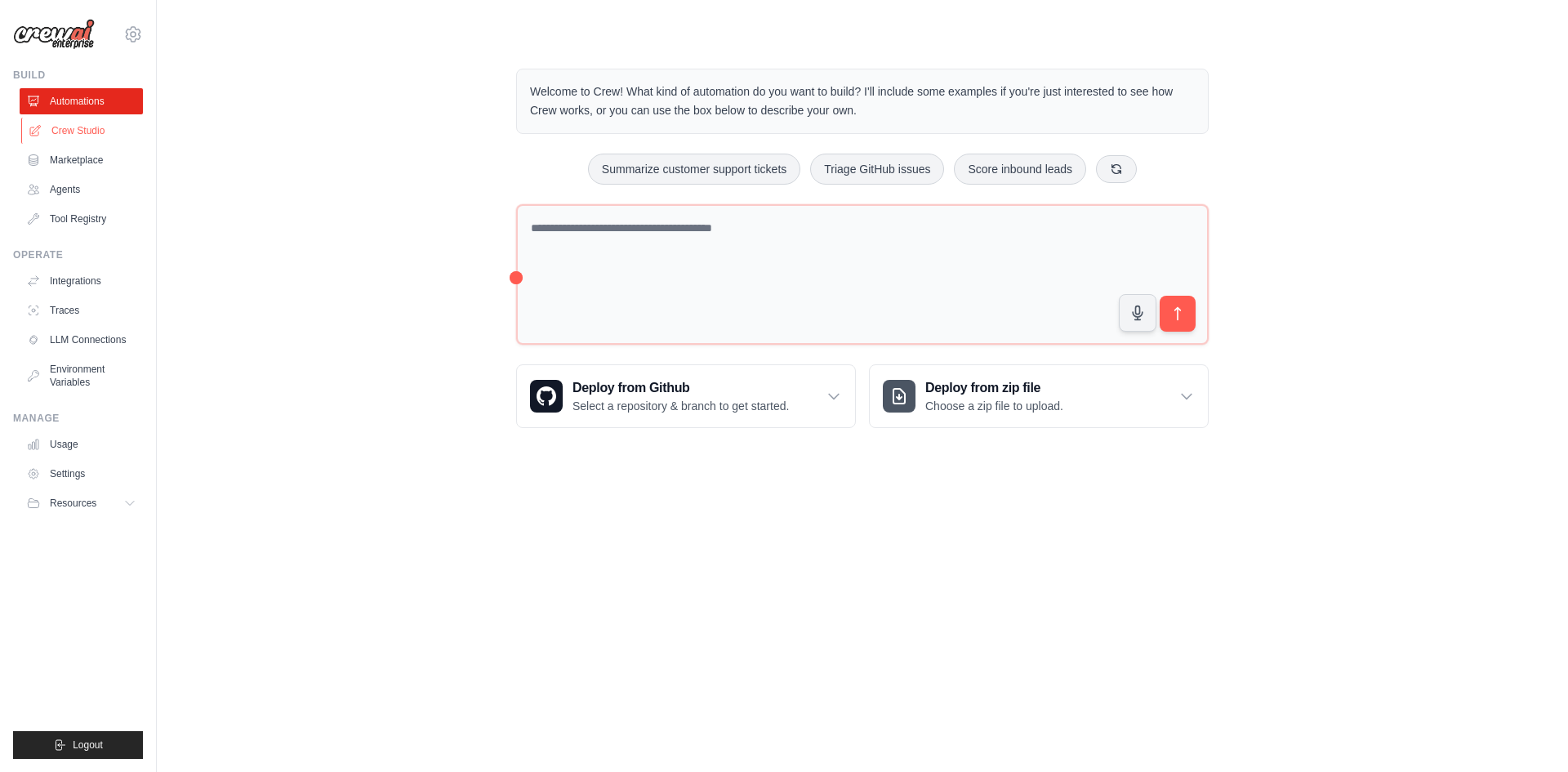
click at [85, 131] on link "Crew Studio" at bounding box center [83, 131] width 124 height 26
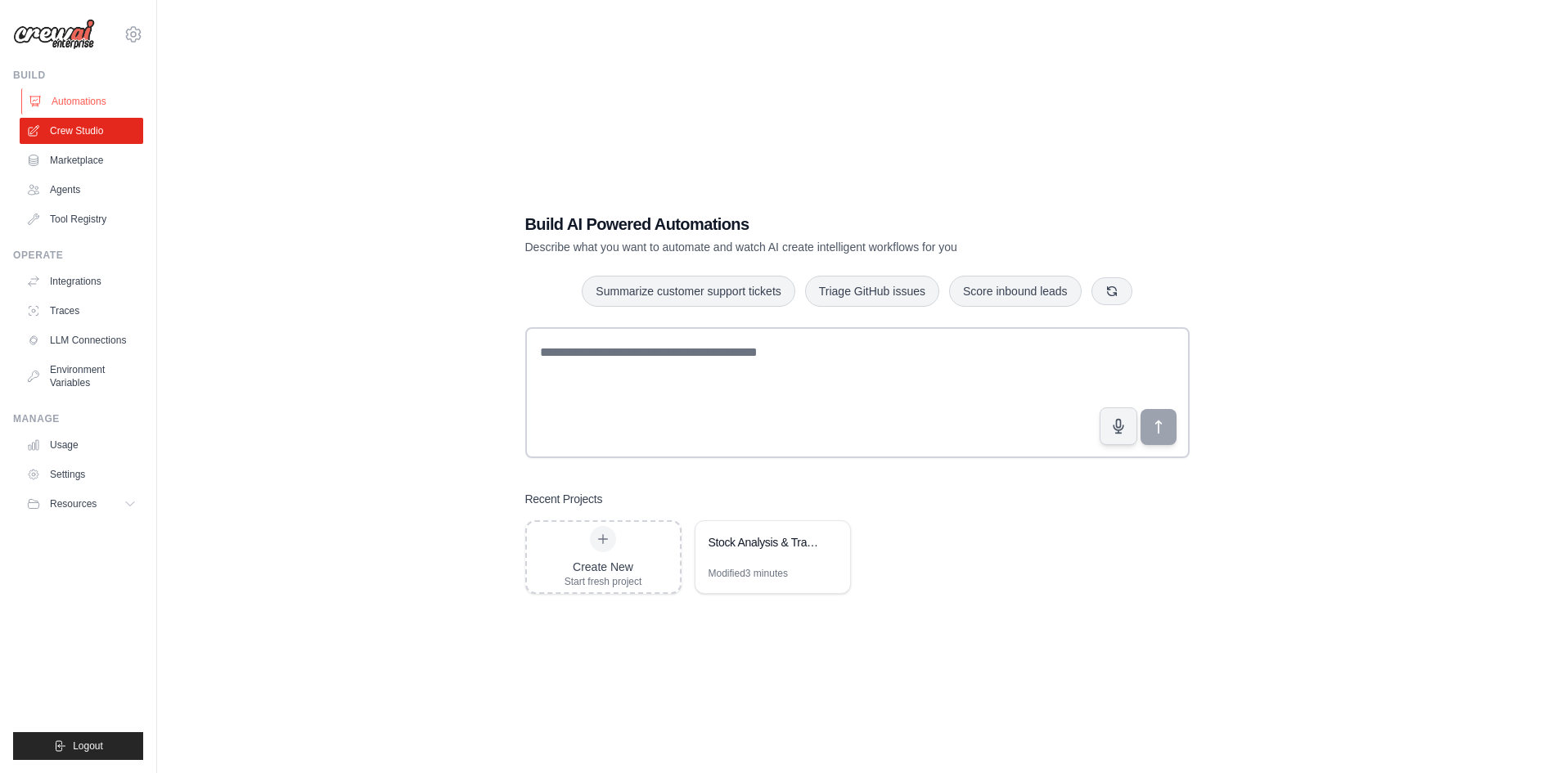
click at [93, 103] on link "Automations" at bounding box center [83, 101] width 124 height 26
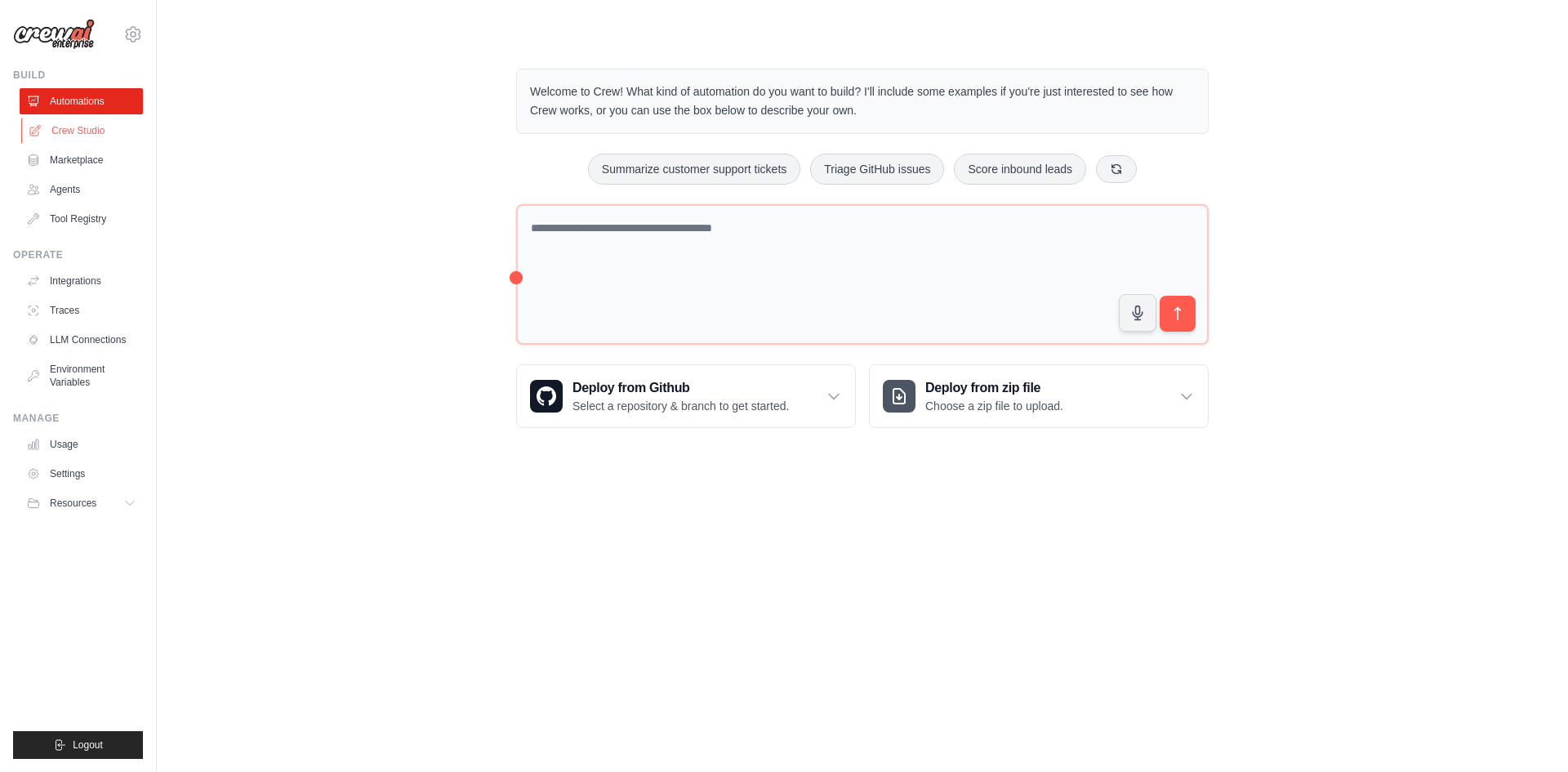
click at [79, 130] on link "Crew Studio" at bounding box center [83, 131] width 124 height 26
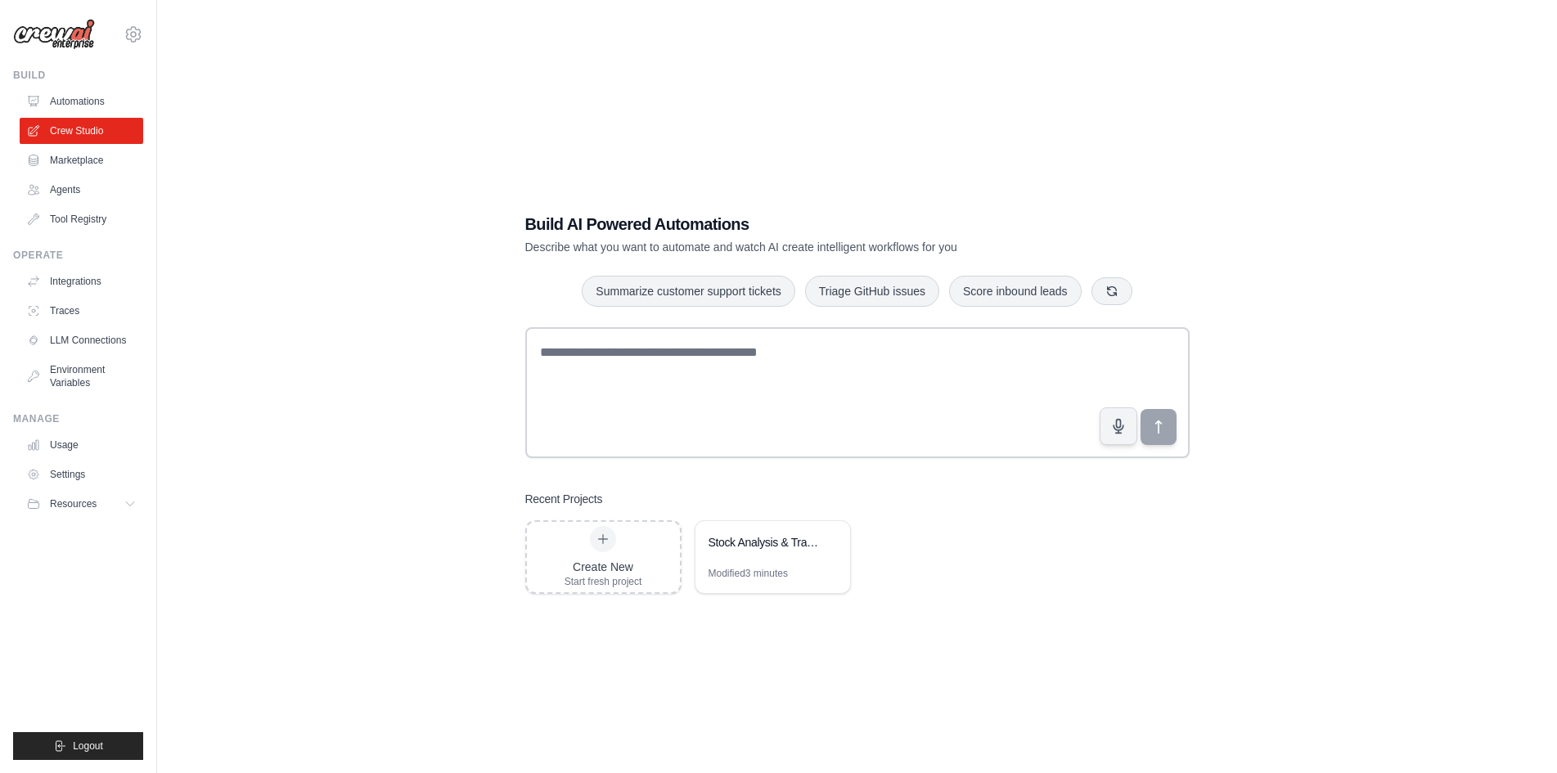
click at [65, 193] on link "Agents" at bounding box center [82, 190] width 124 height 26
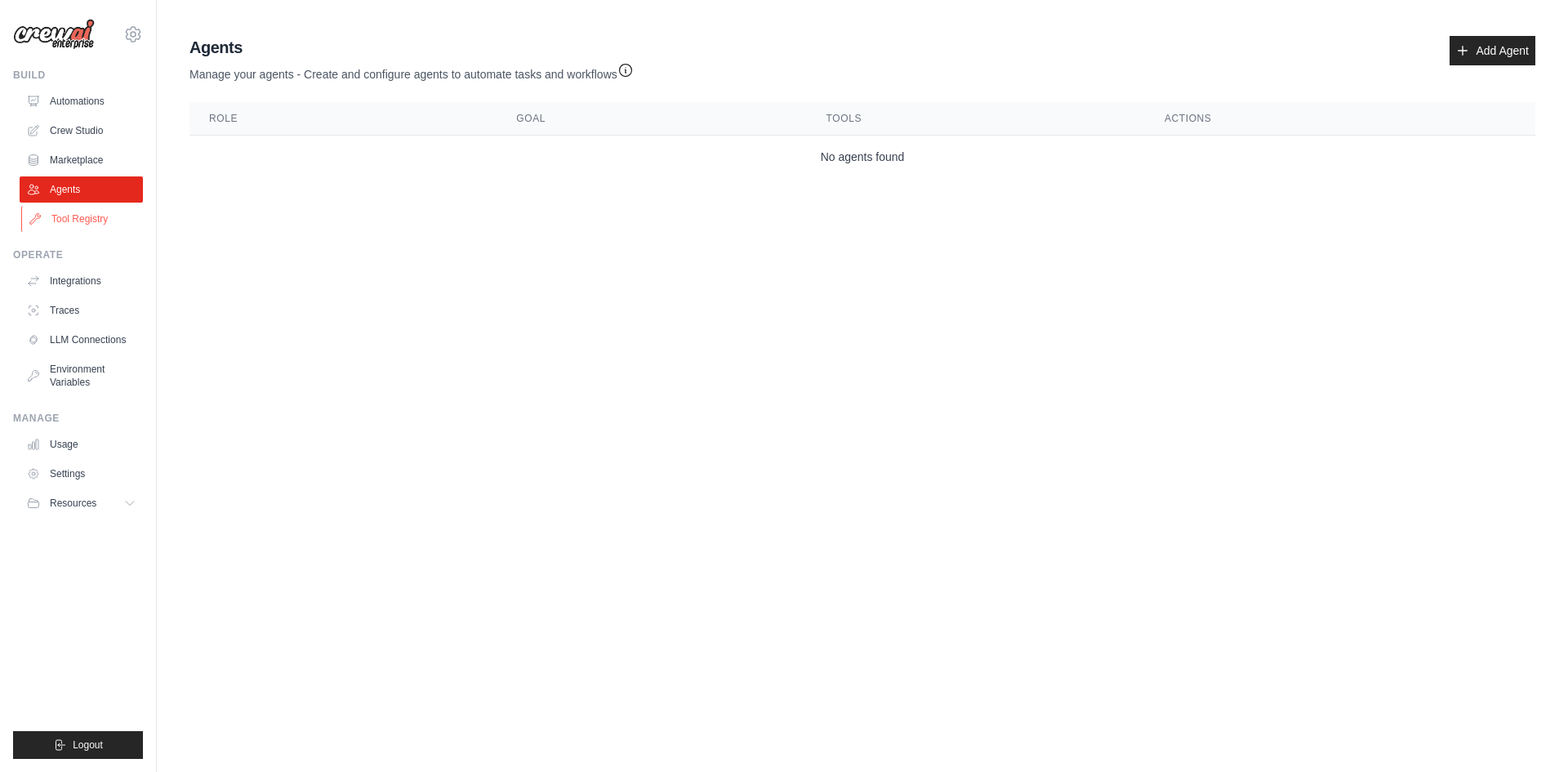
click at [92, 222] on link "Tool Registry" at bounding box center [83, 219] width 124 height 26
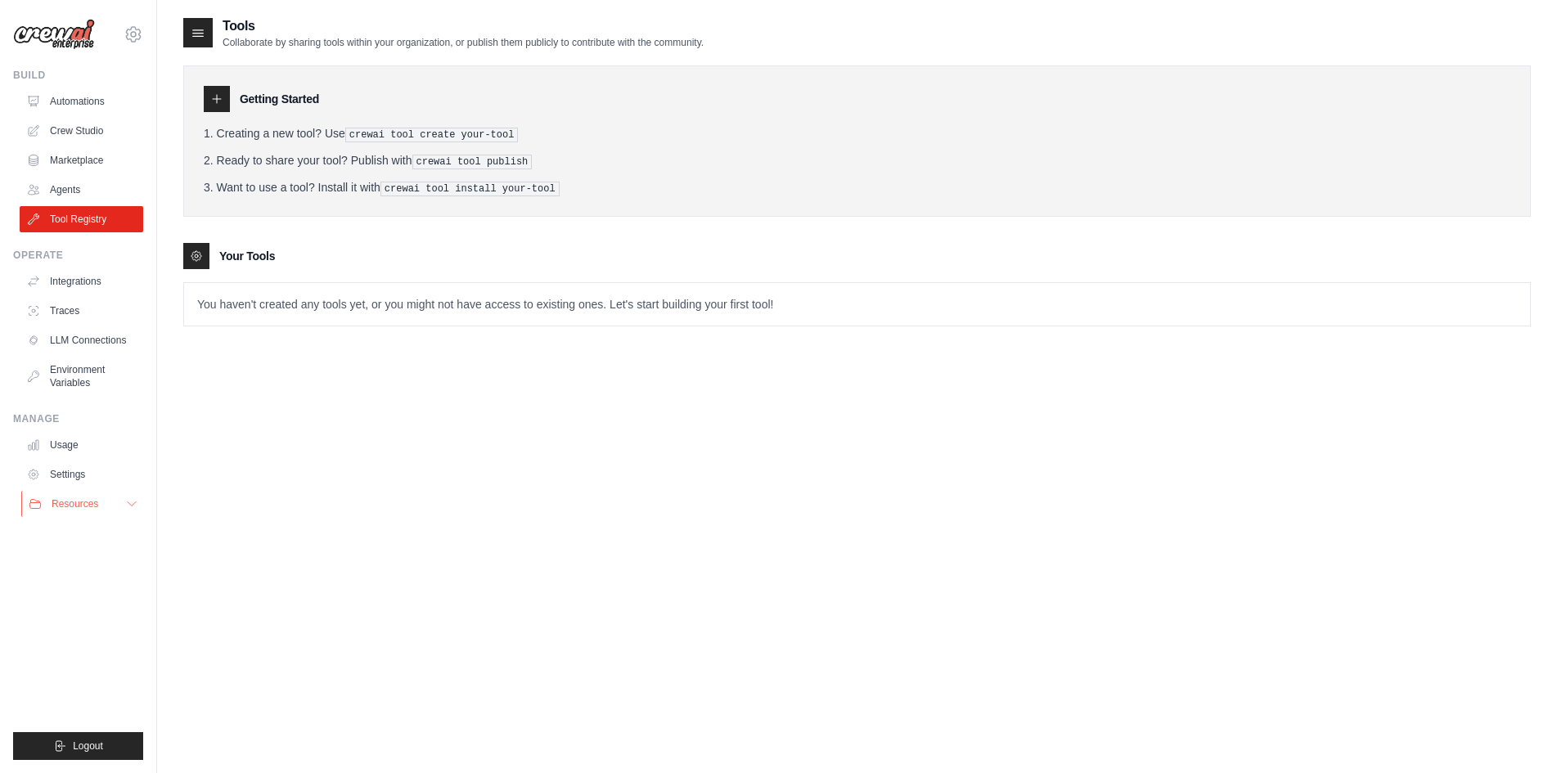
click at [70, 504] on span "Resources" at bounding box center [75, 504] width 47 height 13
click at [81, 471] on link "Settings" at bounding box center [83, 475] width 124 height 26
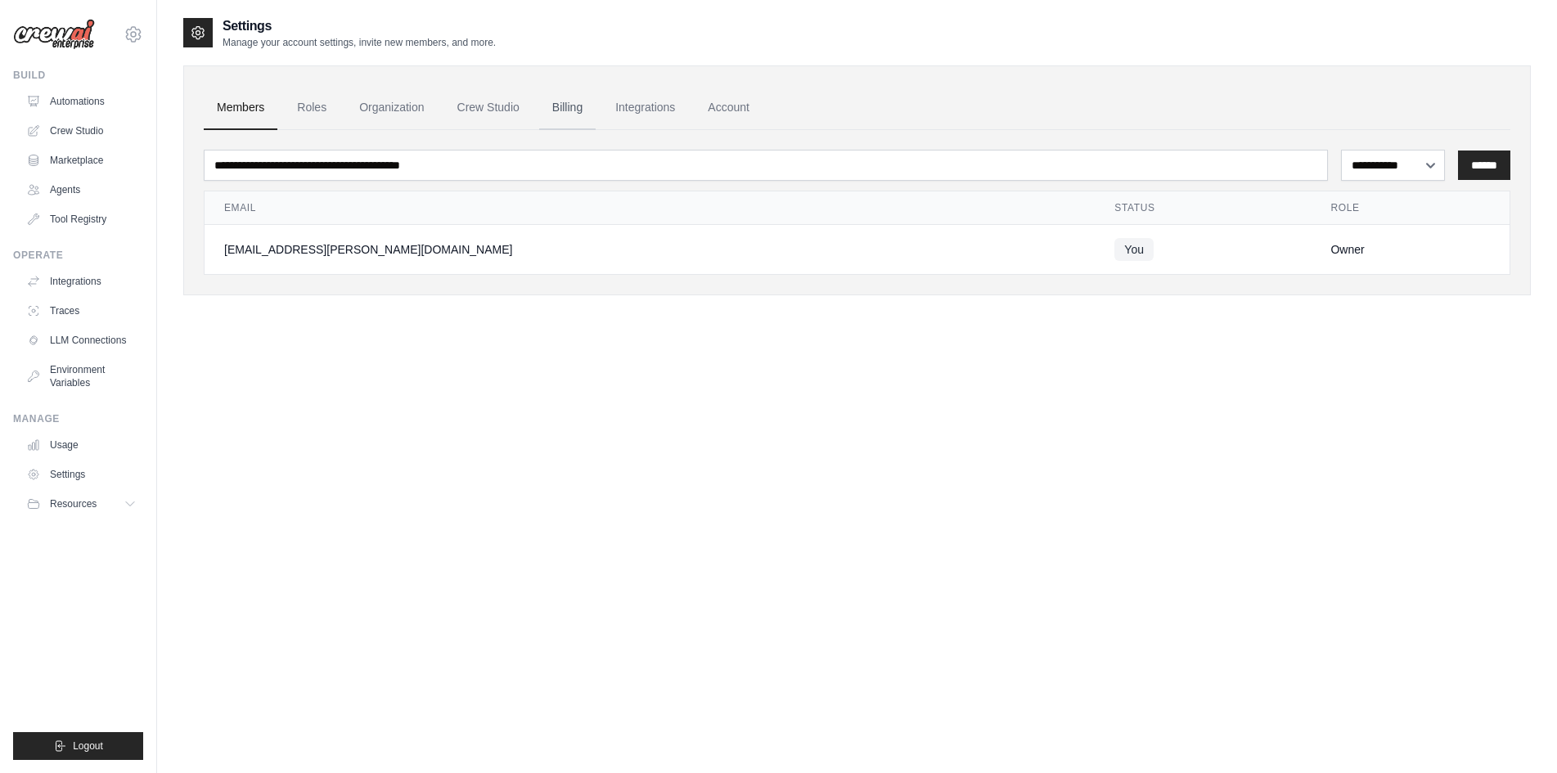
click at [583, 106] on link "Billing" at bounding box center [567, 108] width 56 height 44
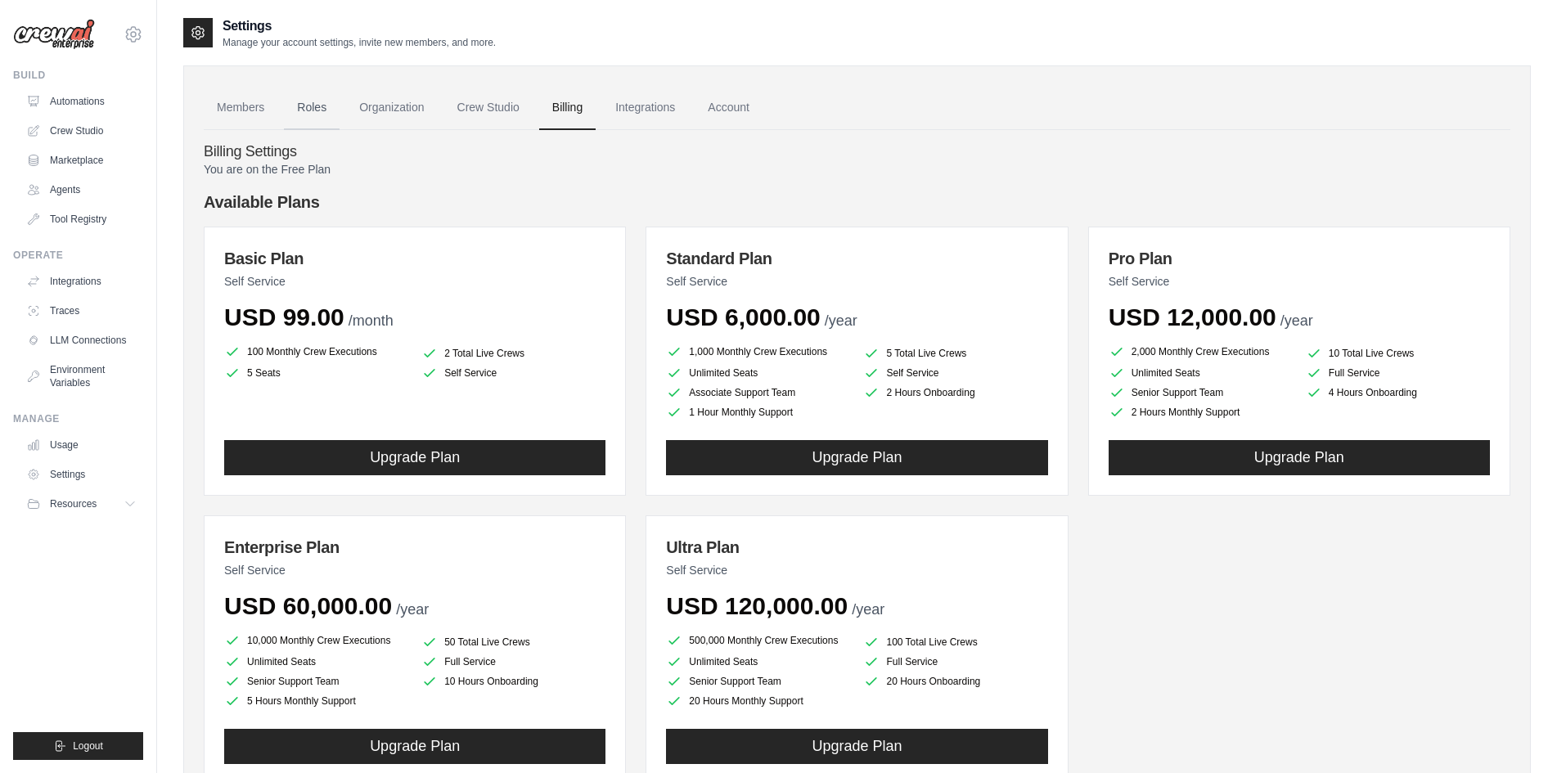
click at [319, 102] on link "Roles" at bounding box center [312, 108] width 56 height 44
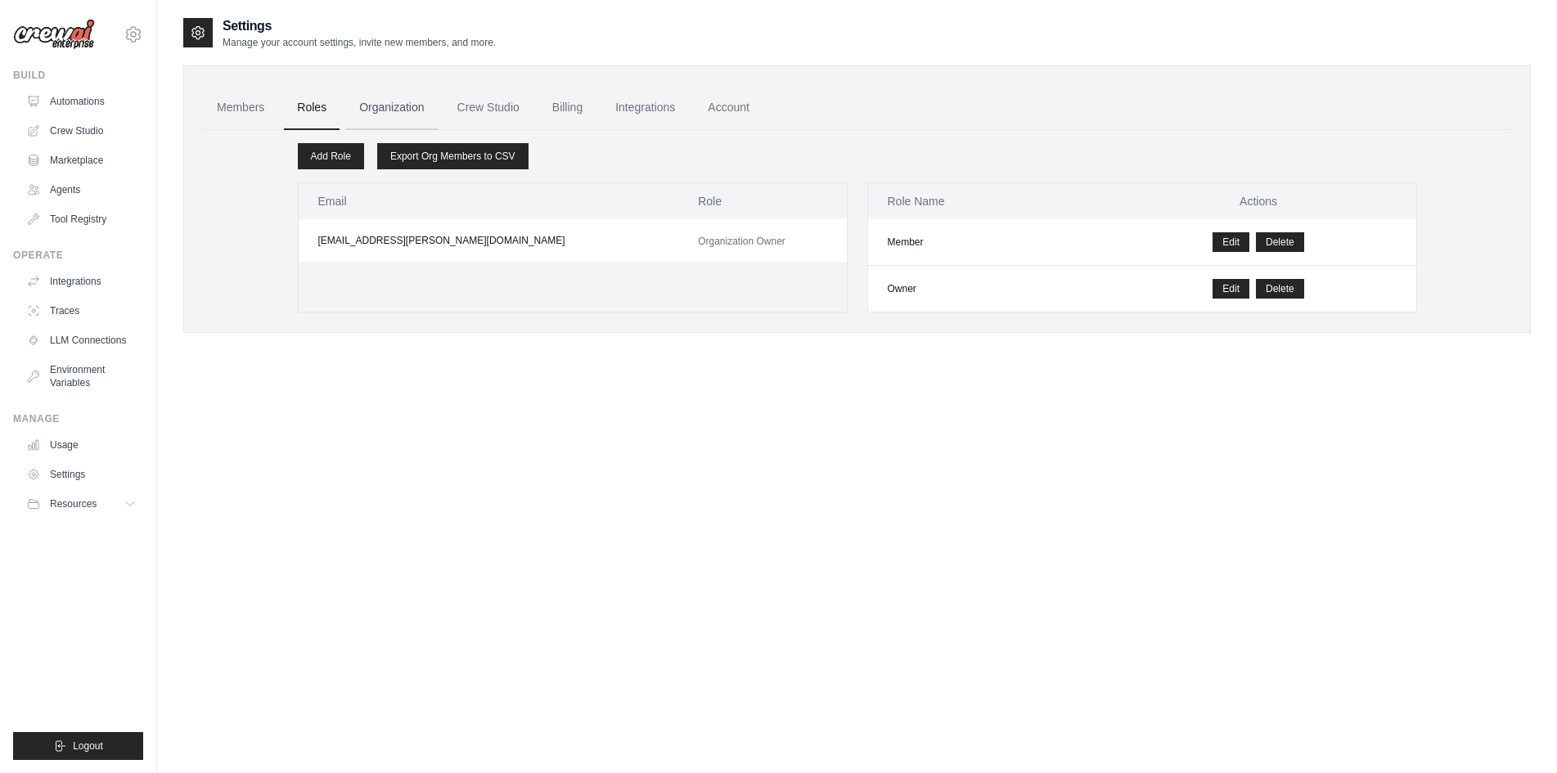
click at [403, 100] on link "Organization" at bounding box center [391, 108] width 91 height 44
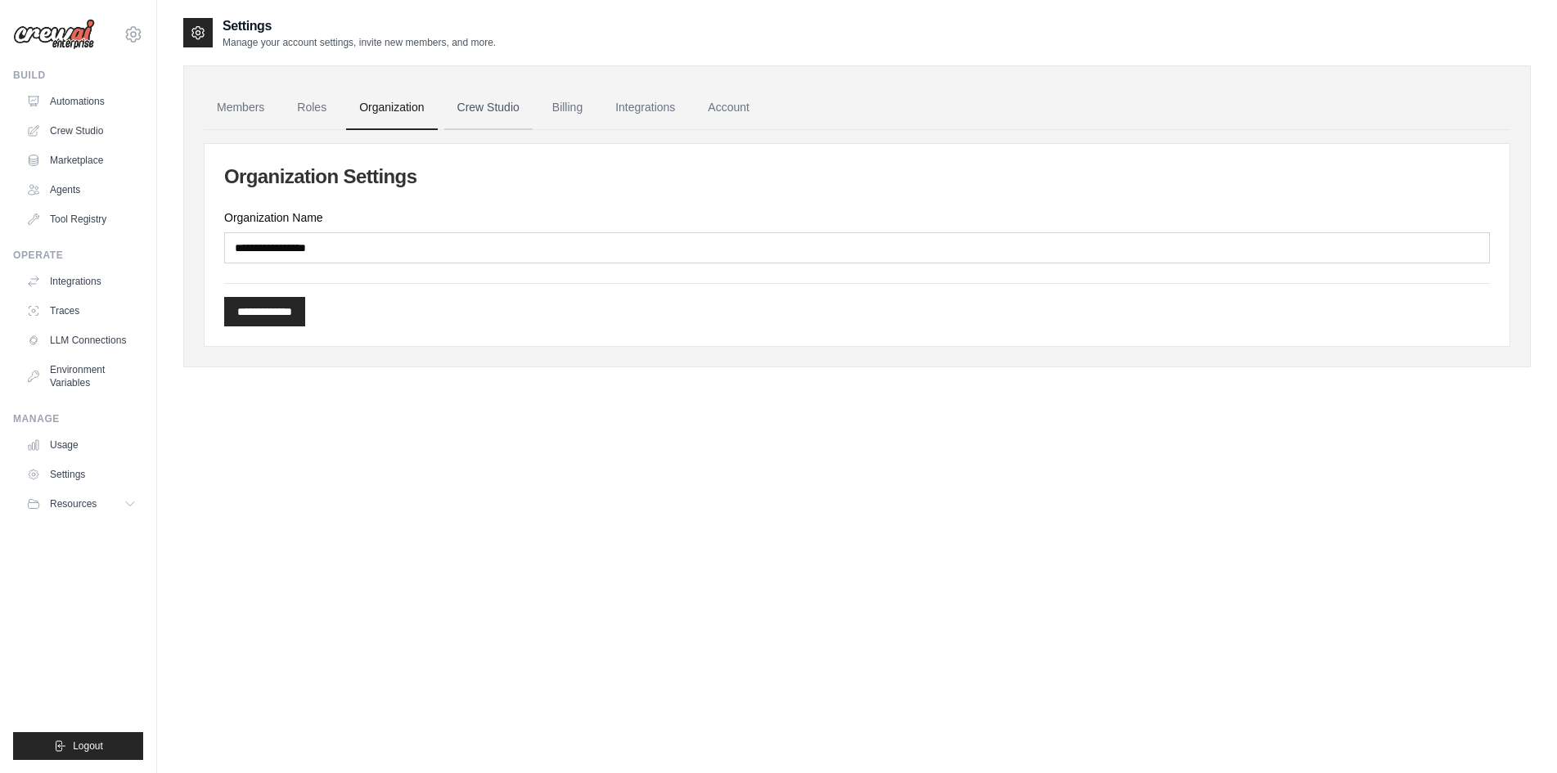
click at [516, 100] on link "Crew Studio" at bounding box center [488, 108] width 88 height 44
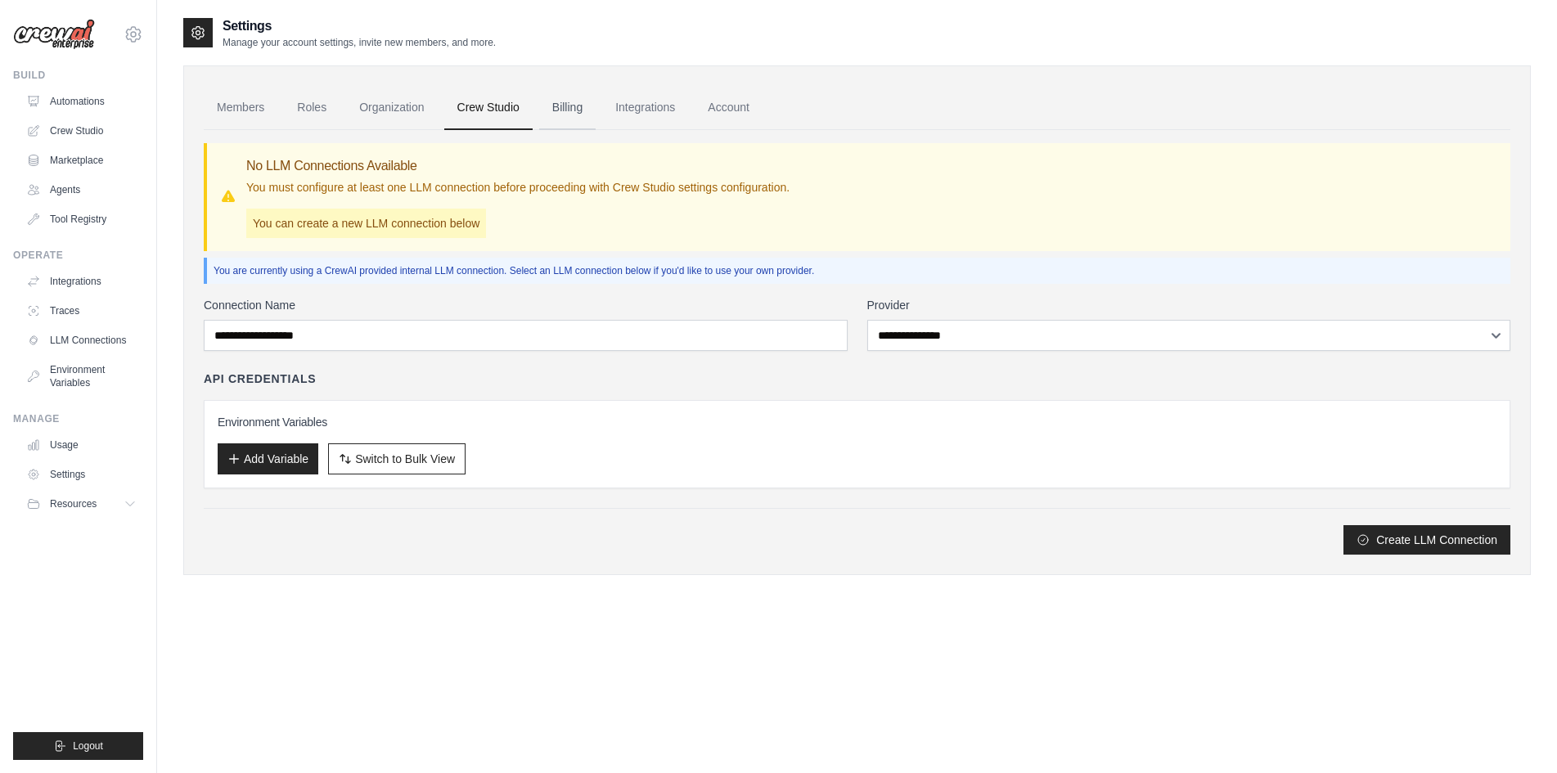
click at [589, 103] on link "Billing" at bounding box center [567, 108] width 56 height 44
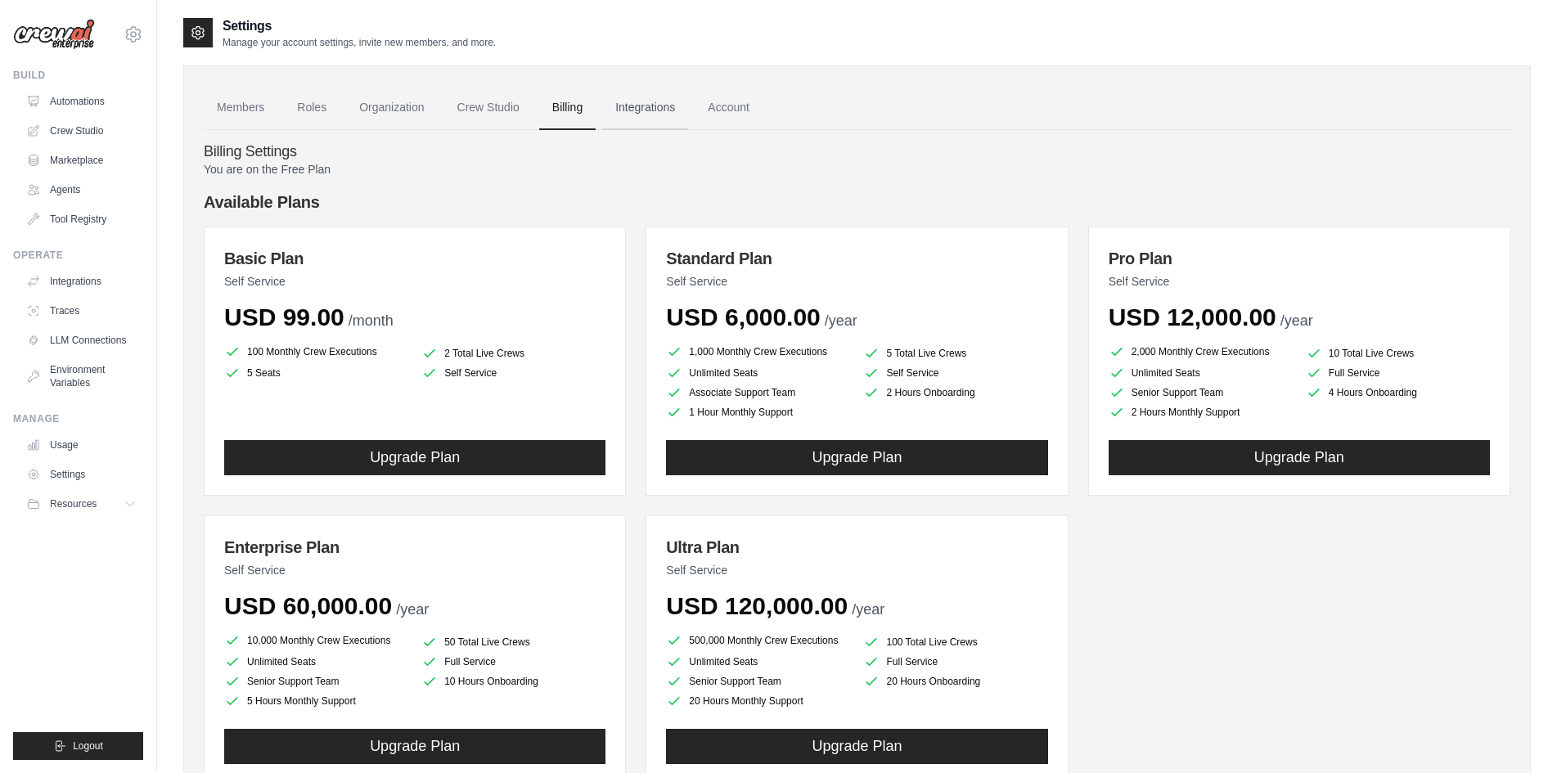
click at [681, 108] on link "Integrations" at bounding box center [645, 108] width 86 height 44
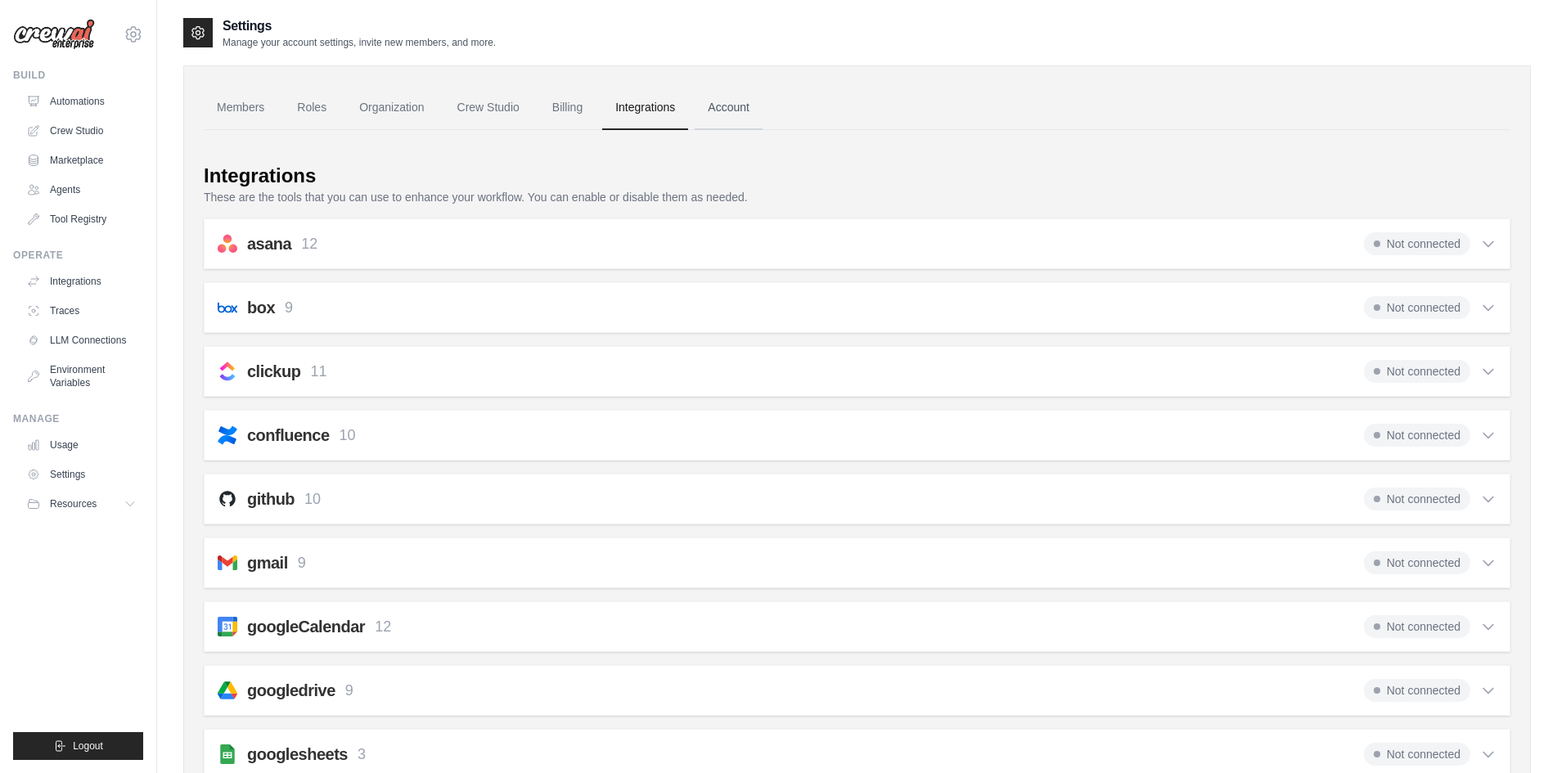
click at [750, 108] on link "Account" at bounding box center [729, 108] width 68 height 44
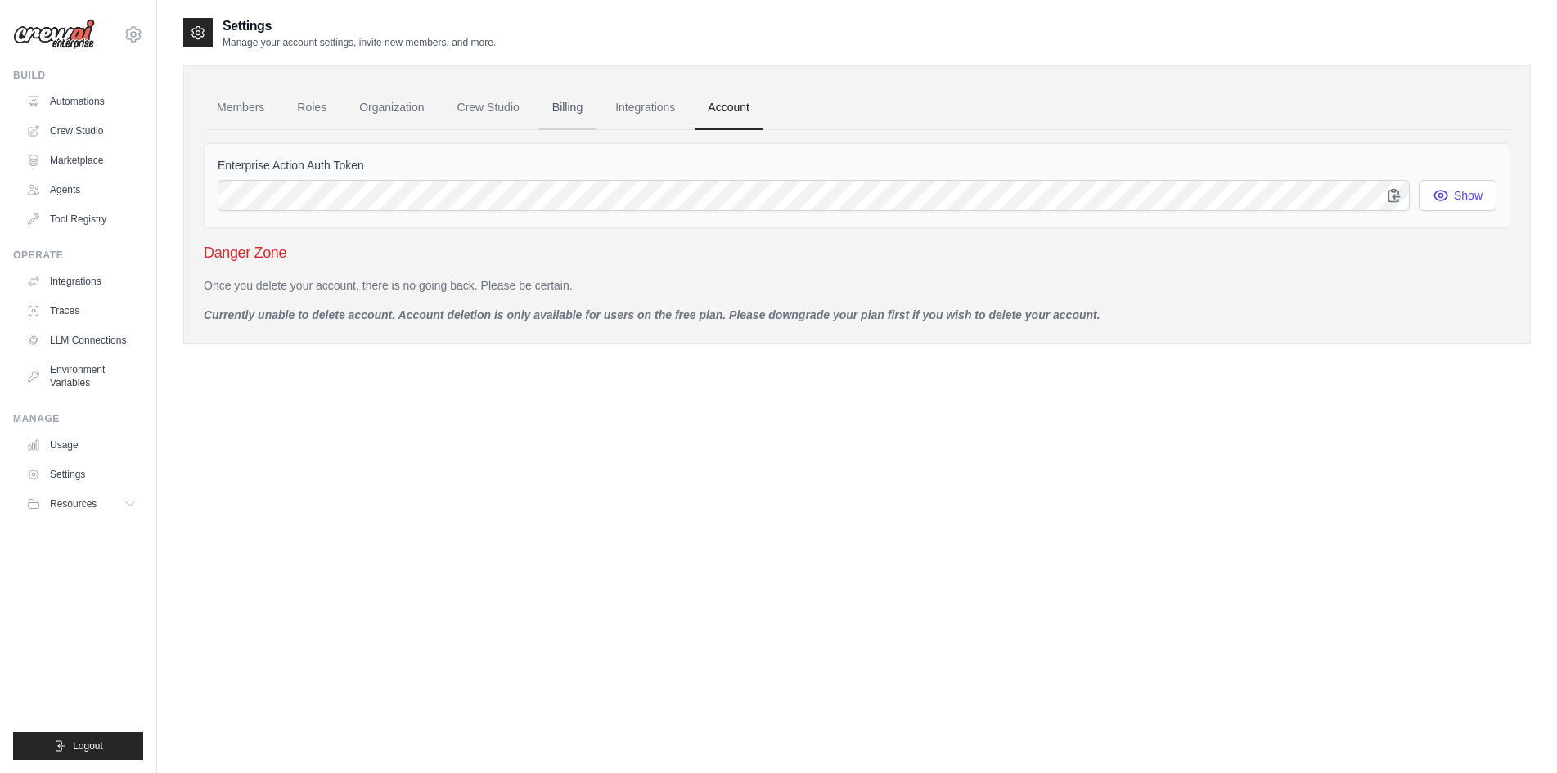
click at [590, 106] on link "Billing" at bounding box center [567, 108] width 56 height 44
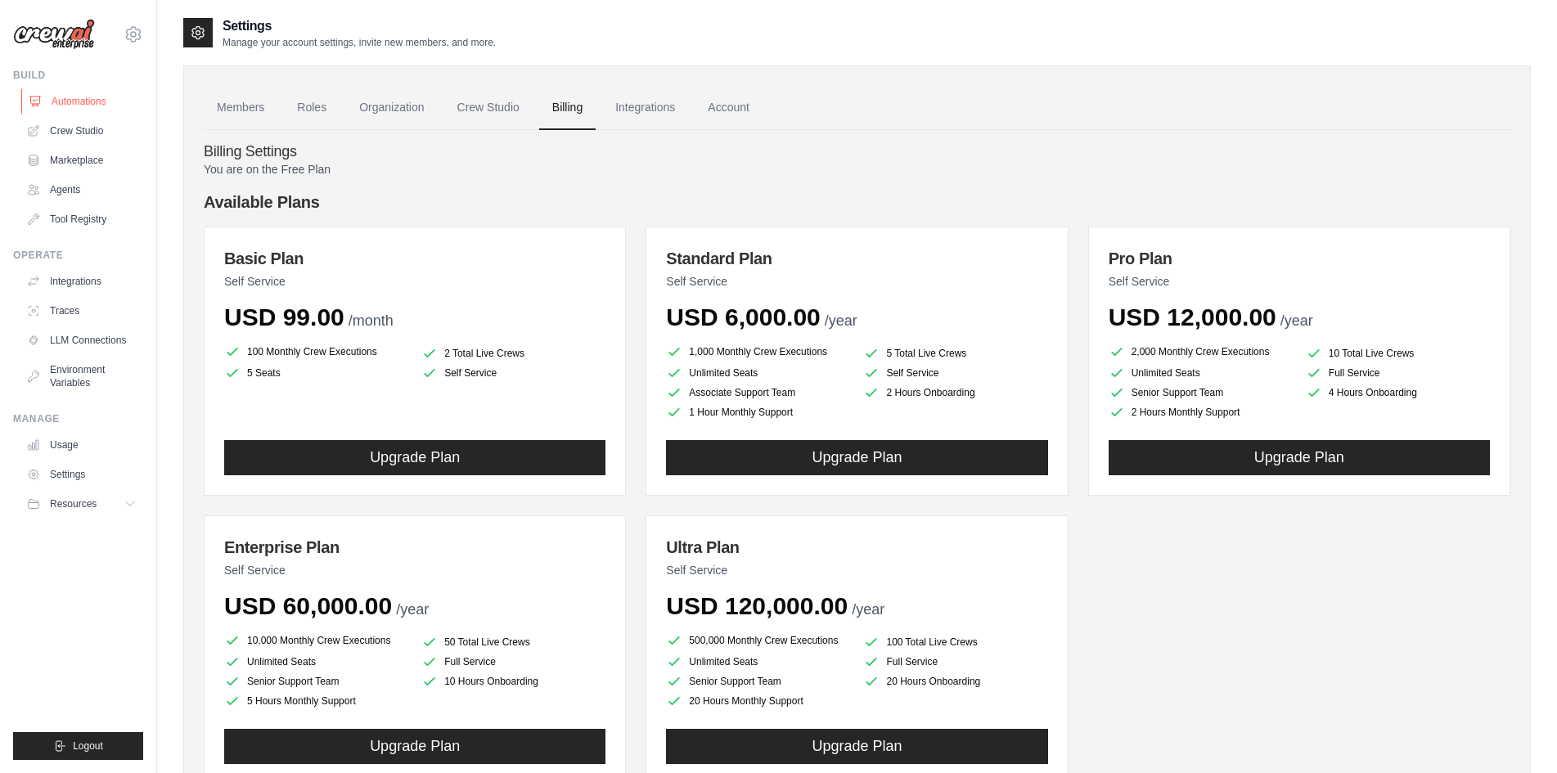
click at [96, 98] on link "Automations" at bounding box center [83, 101] width 124 height 26
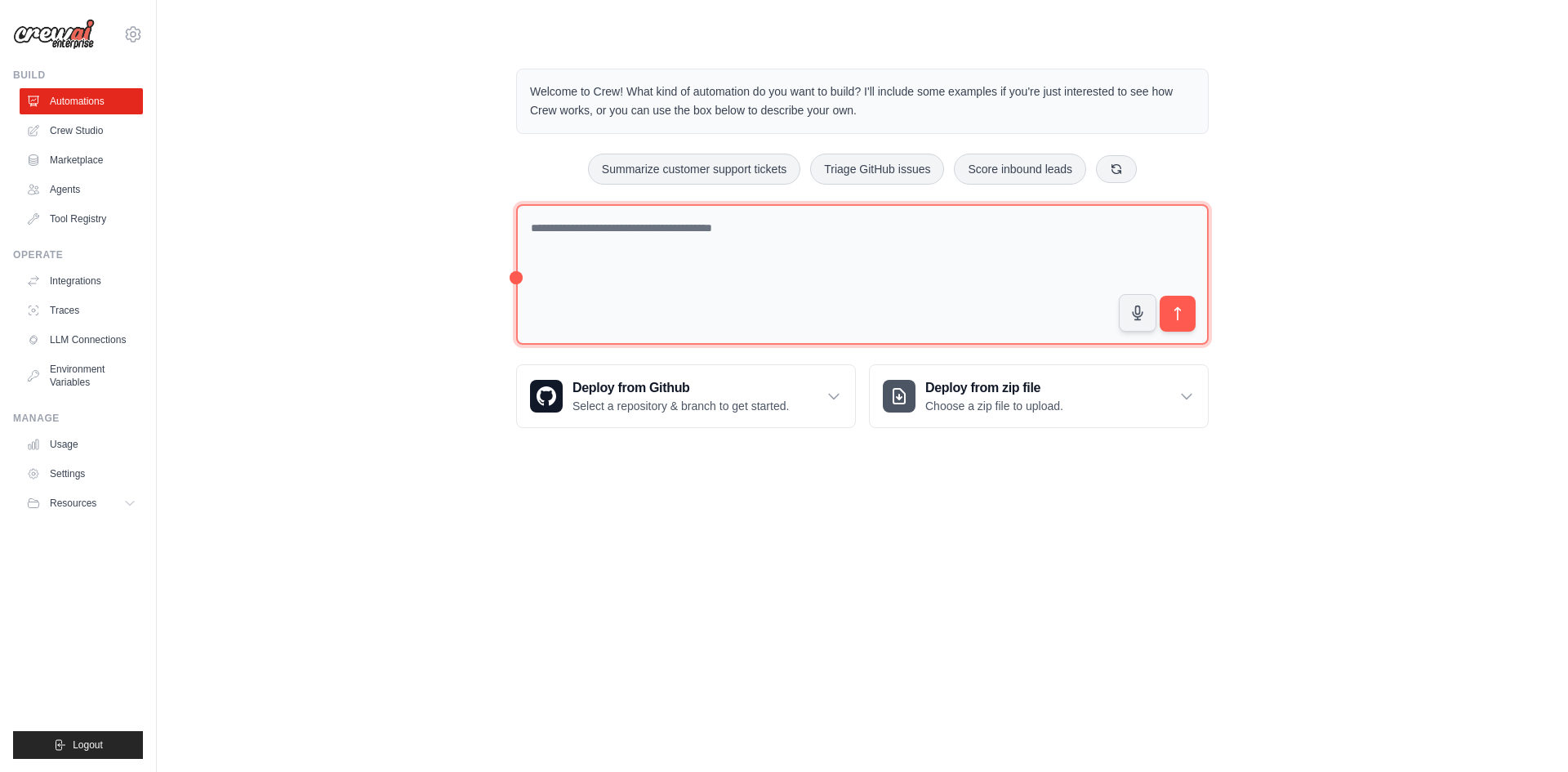
click at [731, 246] on textarea at bounding box center [862, 276] width 693 height 142
paste textarea "**********"
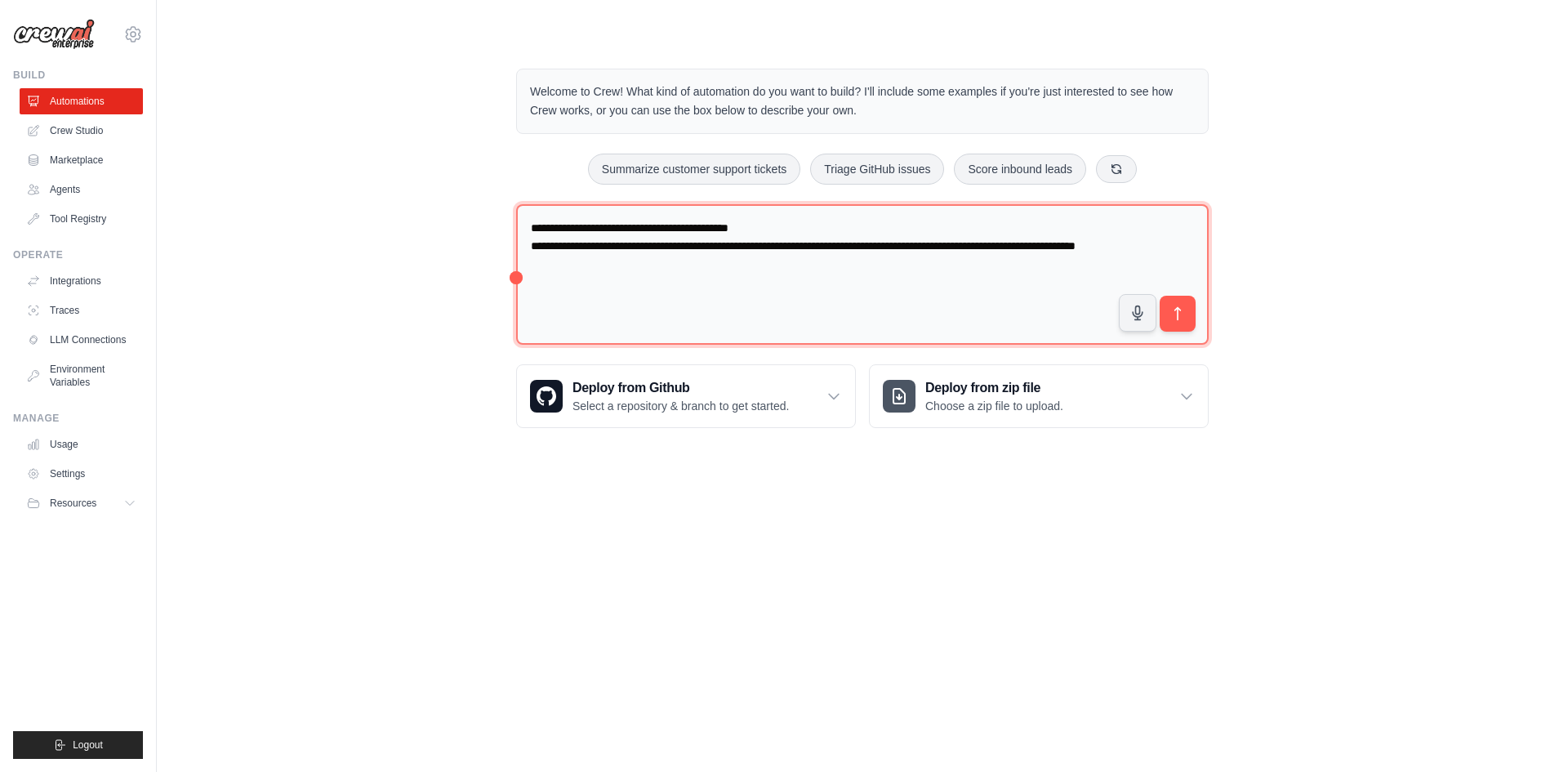
click at [768, 246] on textarea "**********" at bounding box center [862, 276] width 693 height 142
type textarea "**********"
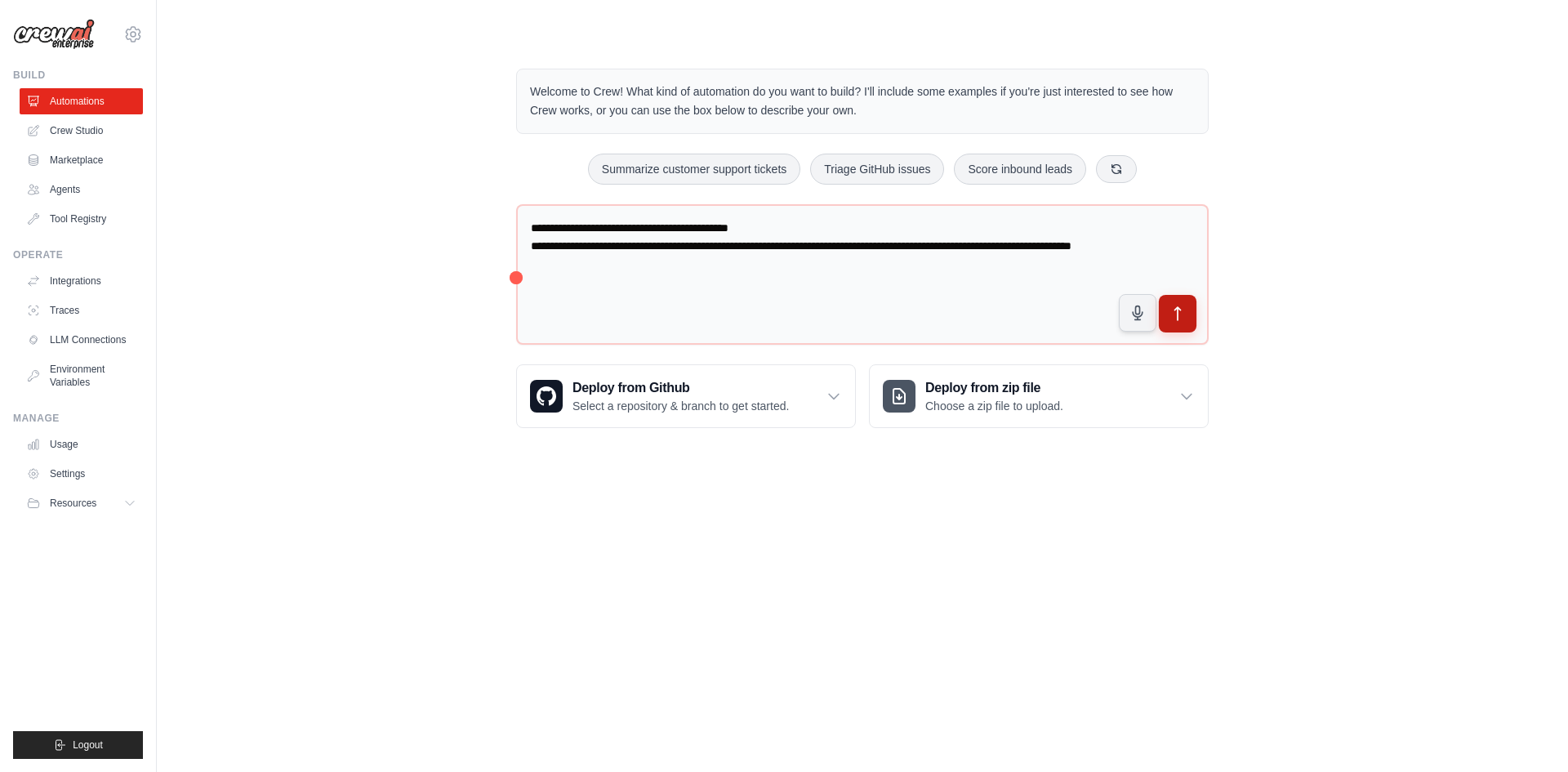
click at [1176, 312] on icon "submit" at bounding box center [1178, 314] width 17 height 17
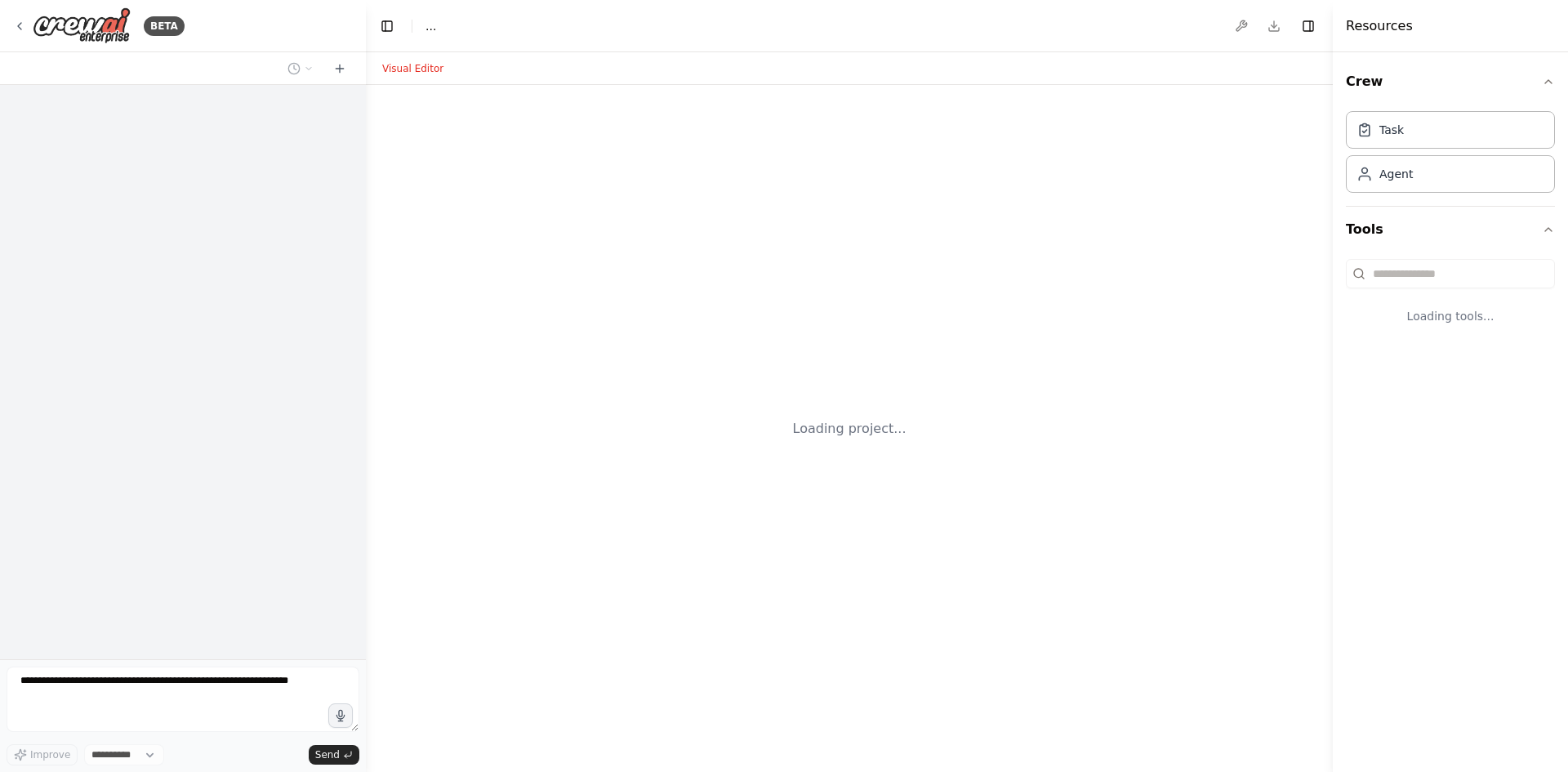
select select "****"
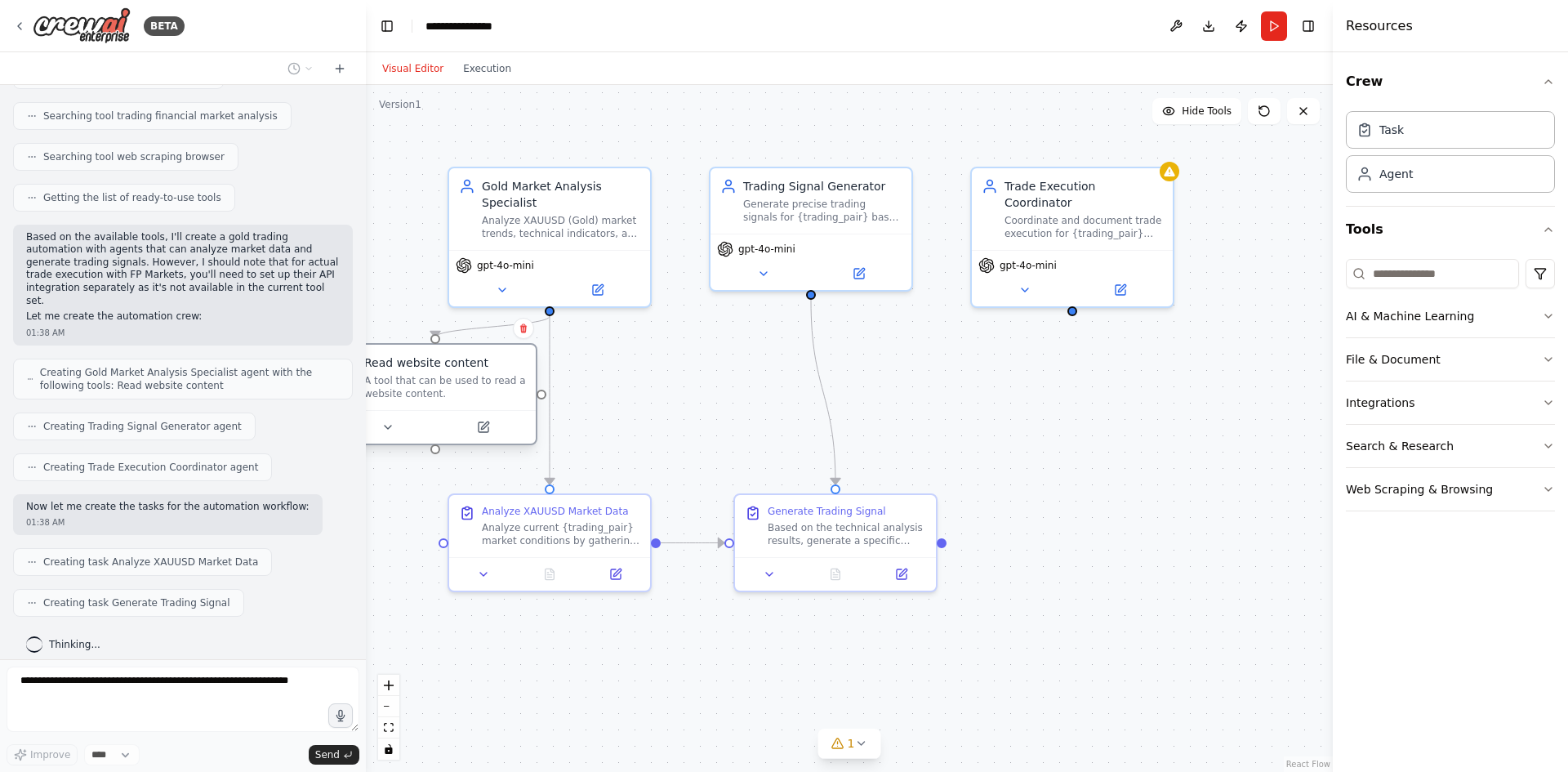
scroll to position [268, 0]
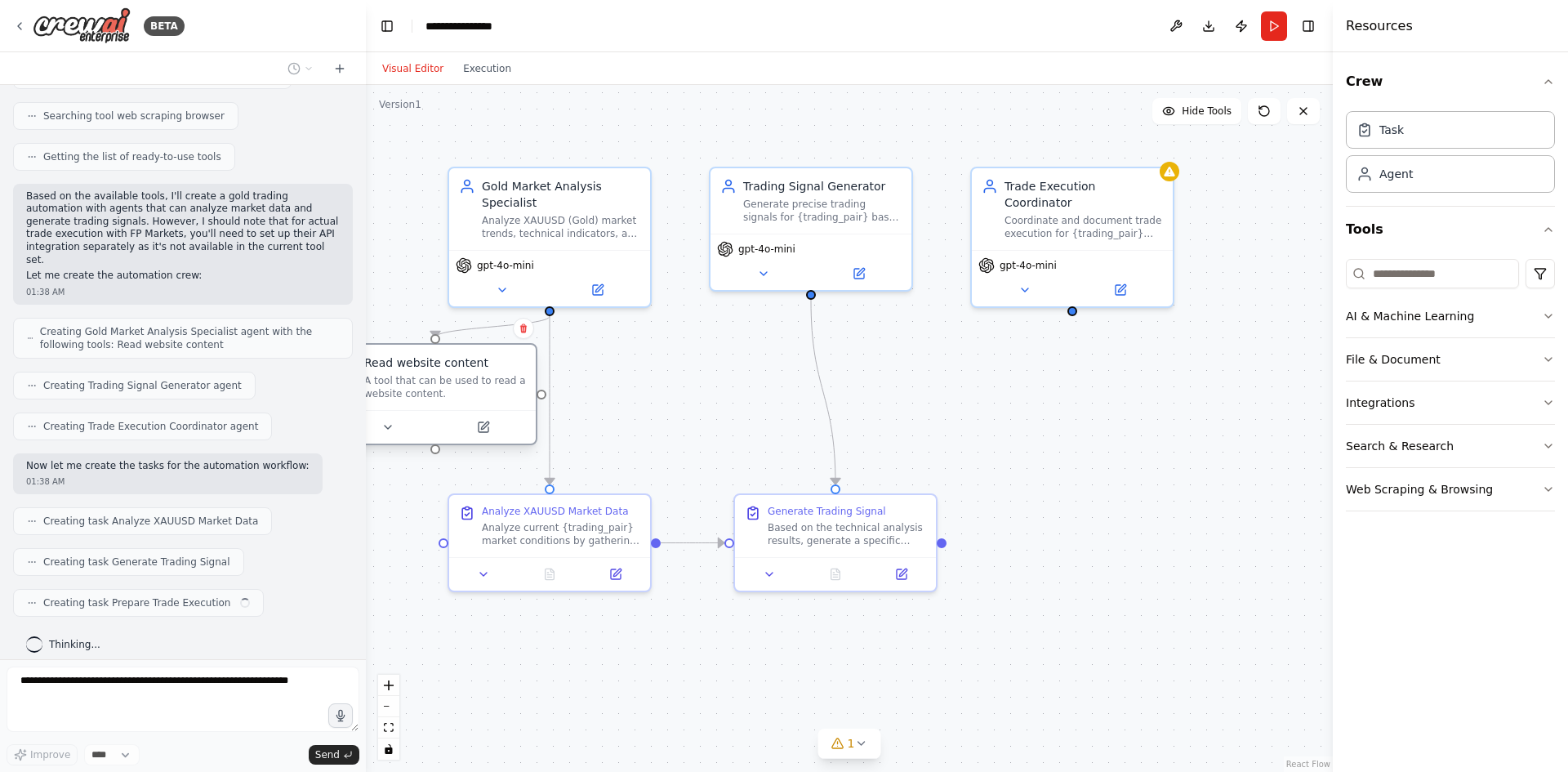
drag, startPoint x: 650, startPoint y: 423, endPoint x: 427, endPoint y: 410, distance: 223.4
click at [427, 410] on div "Read website content A tool that can be used to read a website content." at bounding box center [435, 394] width 205 height 102
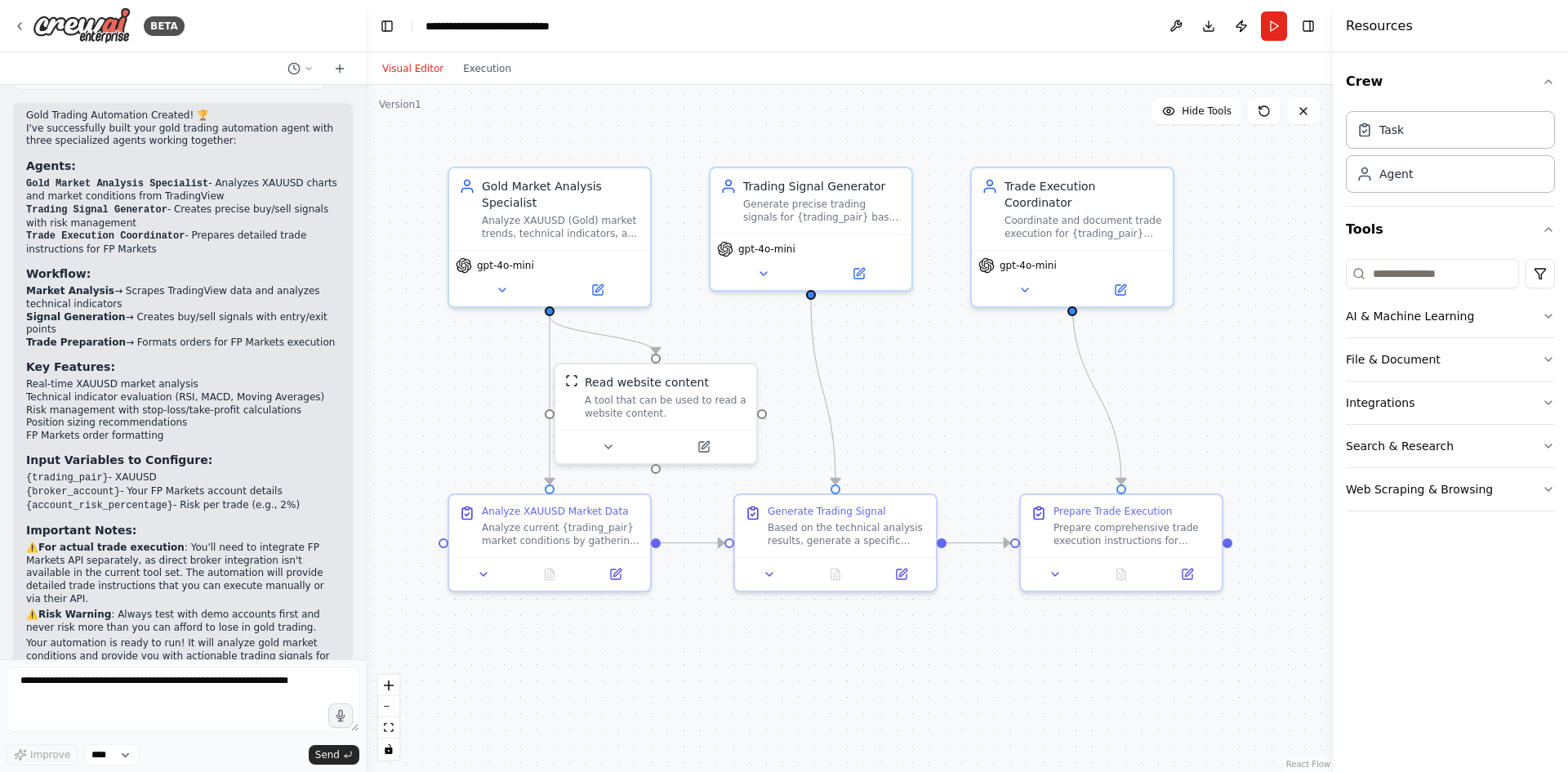
scroll to position [916, 0]
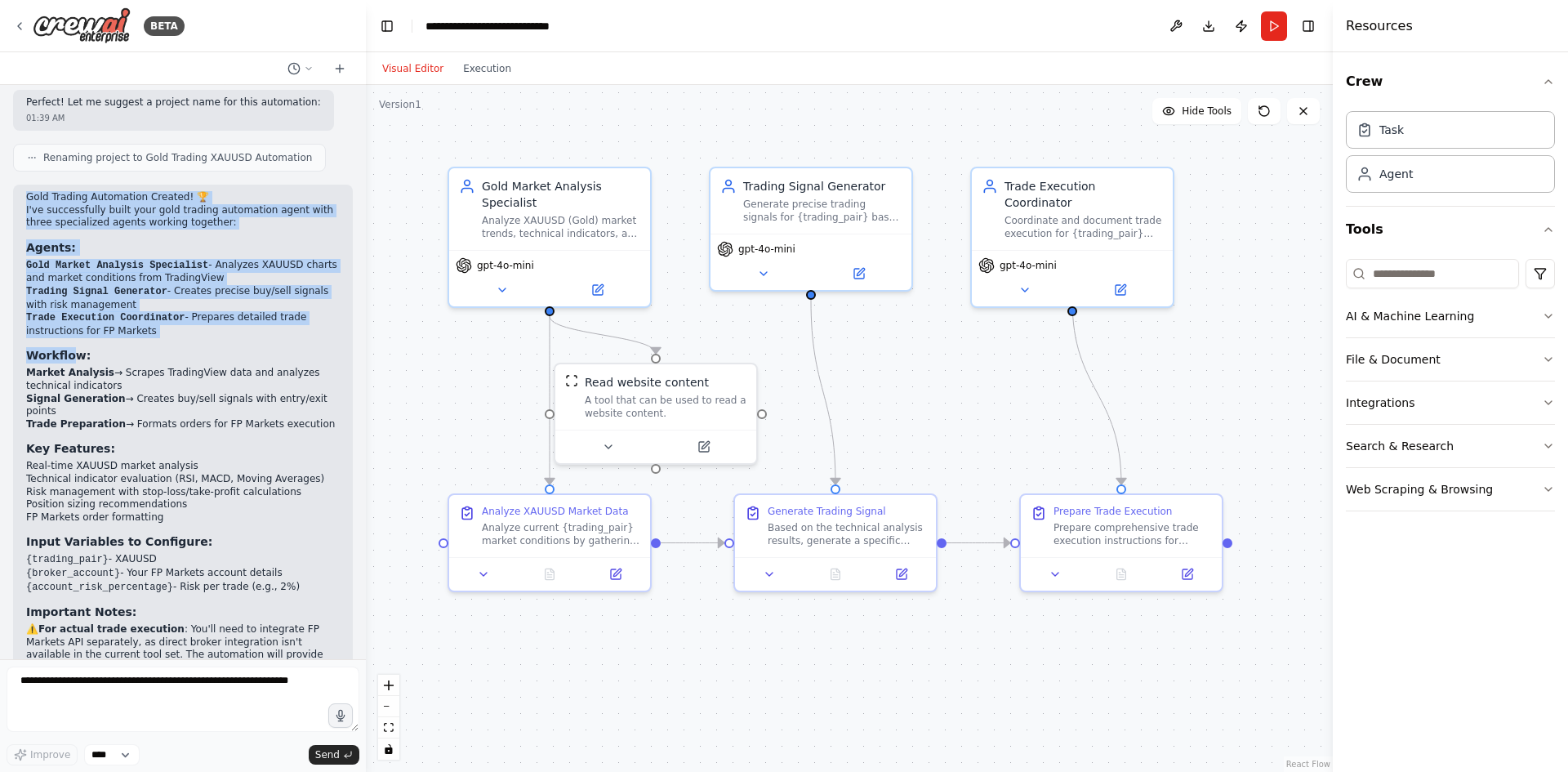
drag, startPoint x: 26, startPoint y: 169, endPoint x: 75, endPoint y: 324, distance: 162.6
click at [75, 324] on div "Gold Trading Automation Created! 🏆 I've successfully built your gold trading au…" at bounding box center [183, 474] width 313 height 566
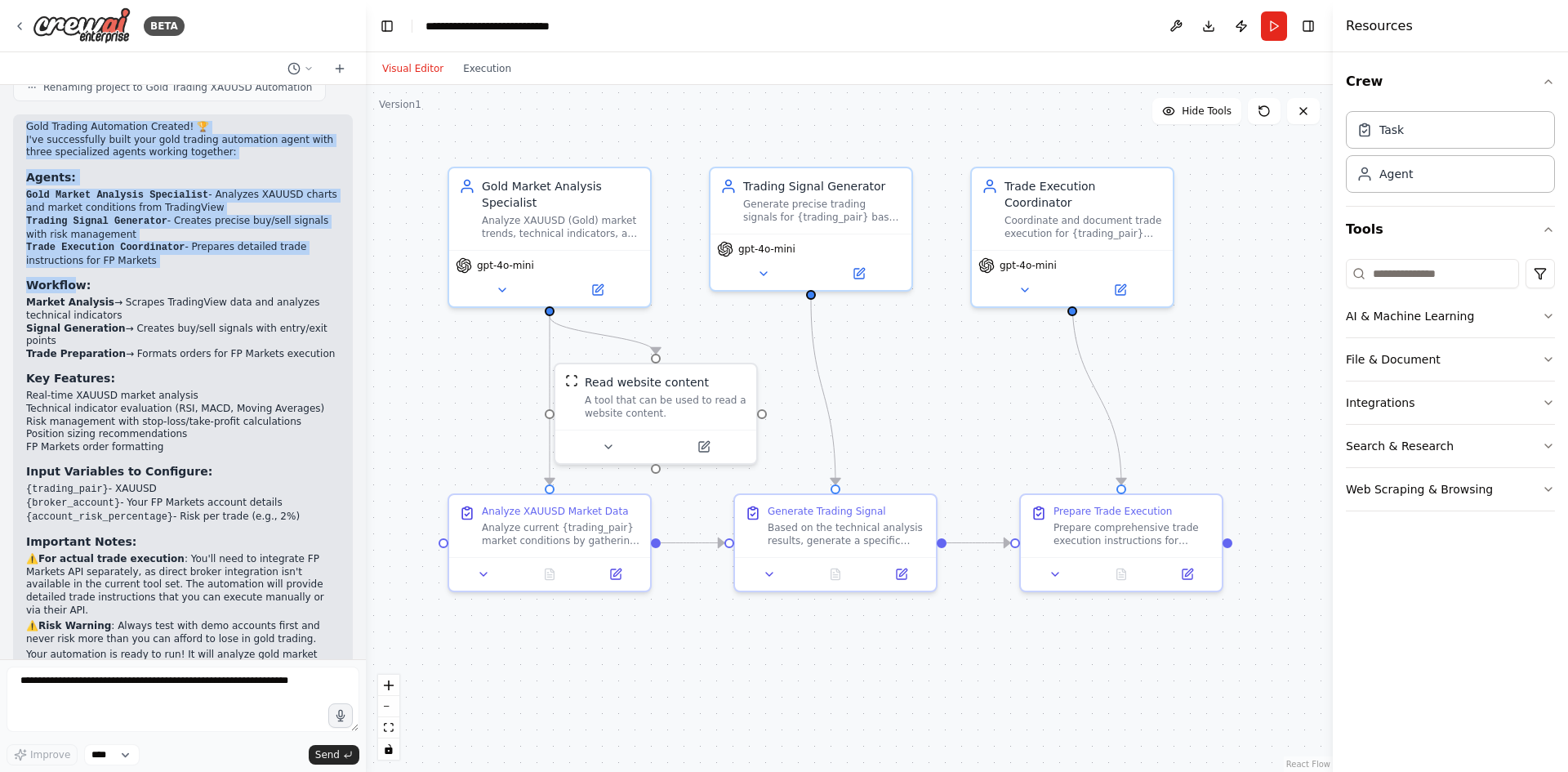
scroll to position [998, 0]
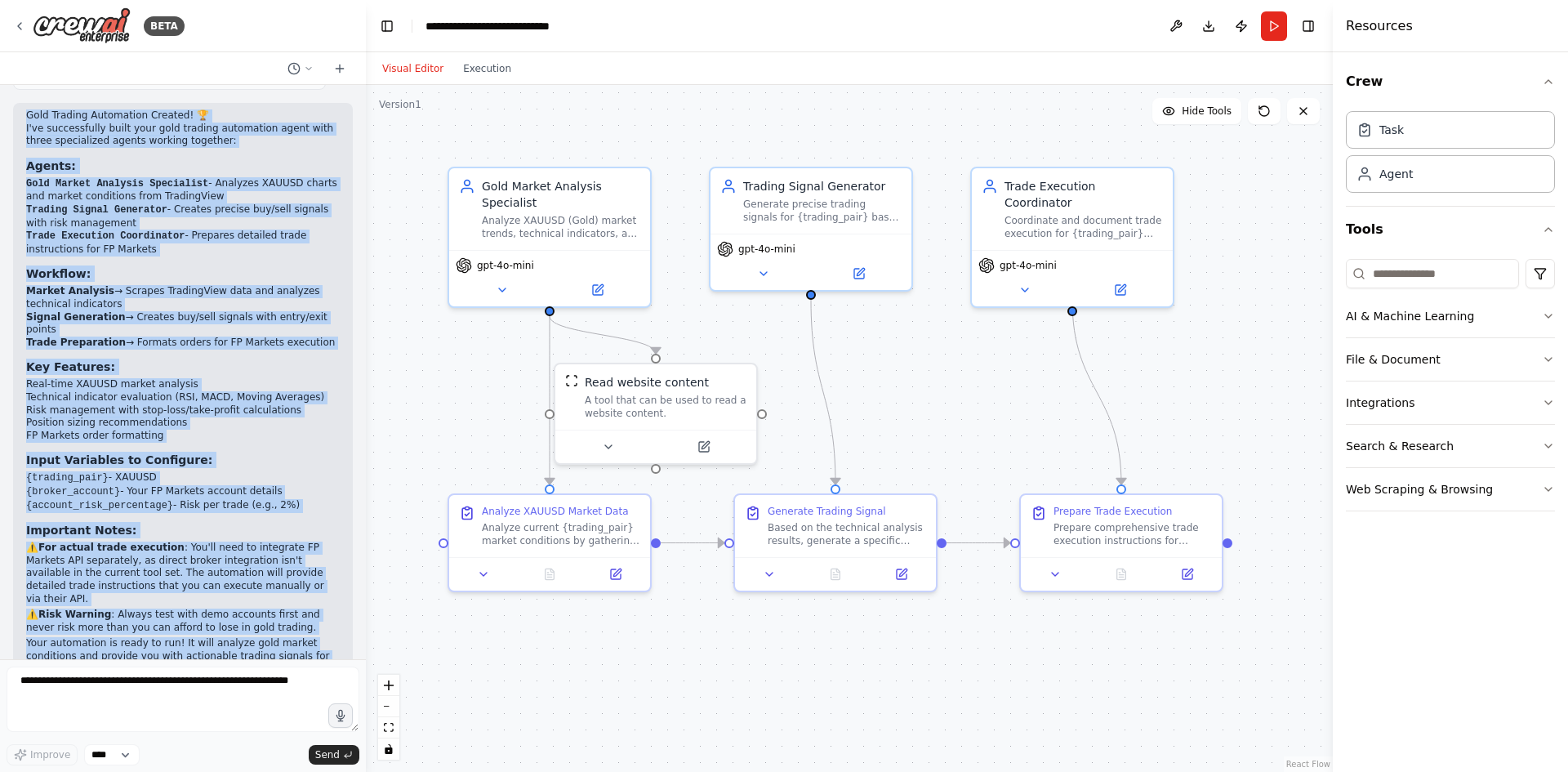
click at [148, 637] on p "Your automation is ready to run! It will analyze gold market conditions and pro…" at bounding box center [183, 656] width 313 height 38
copy div "Lore Ipsumdo Sitametcon Adipisc! 🏆 E'se doeiusmodtem incid utla etdo magnaal en…"
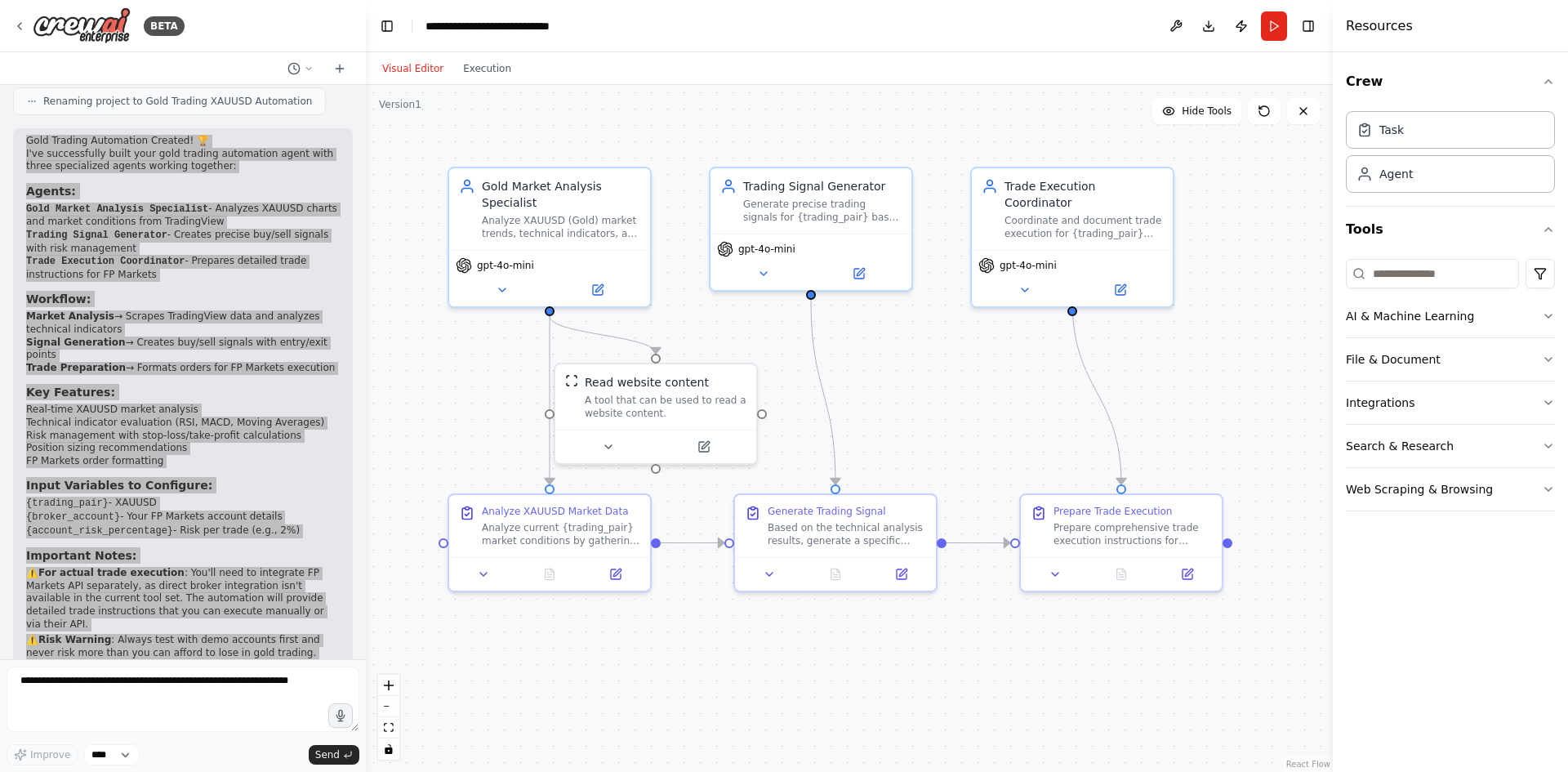
scroll to position [835, 0]
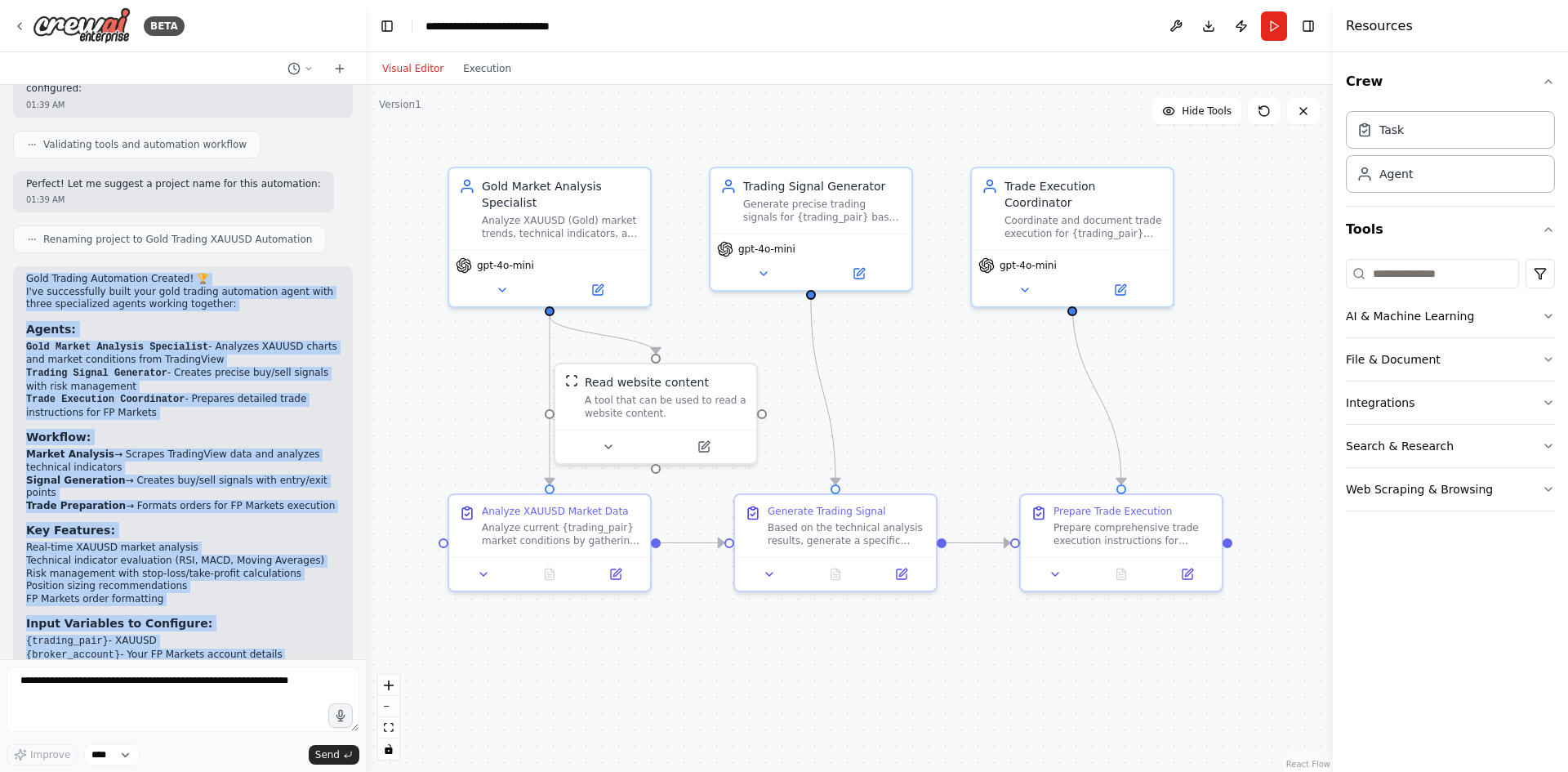
click at [126, 322] on h3 "Agents:" at bounding box center [183, 330] width 313 height 16
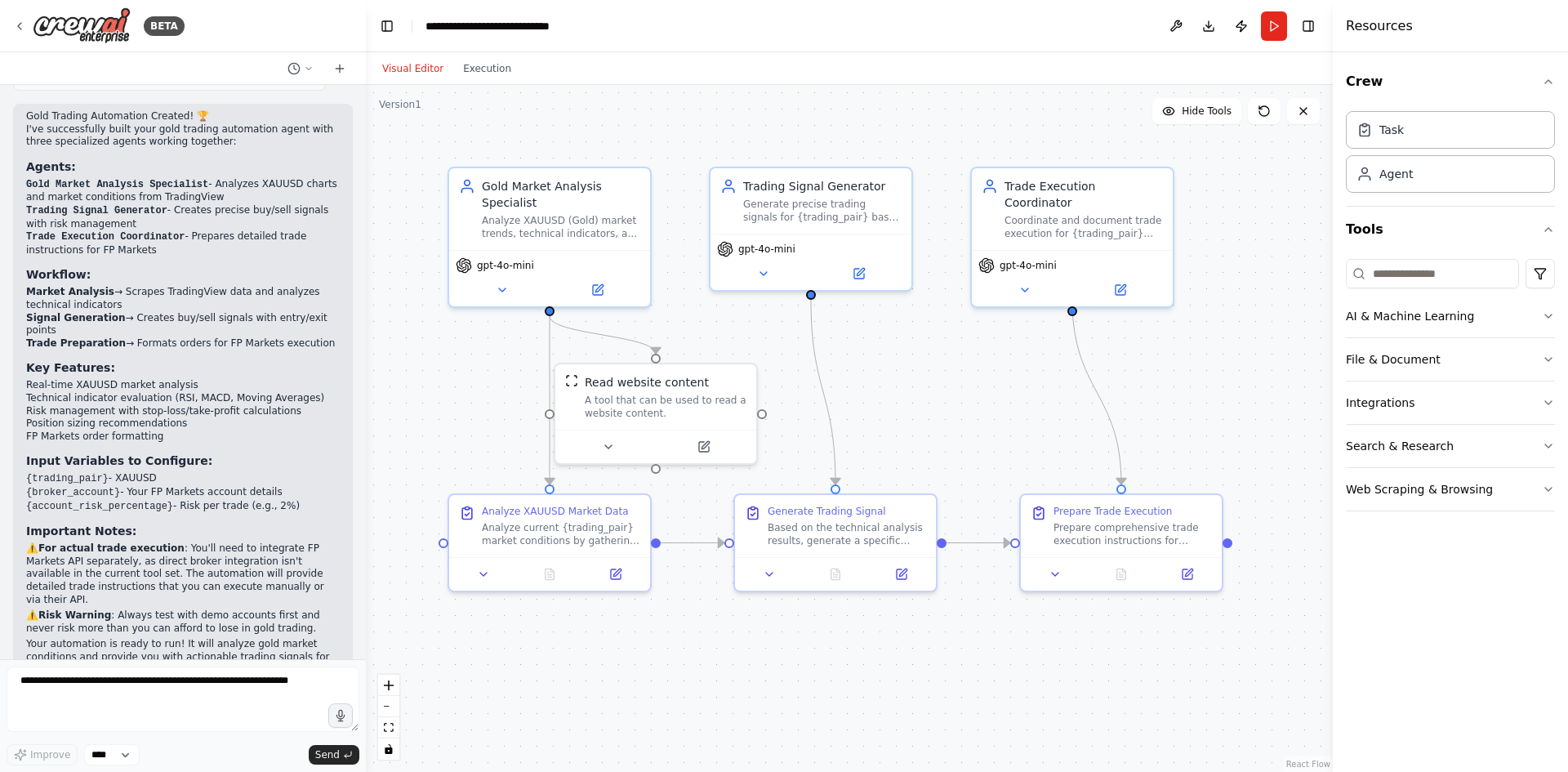
scroll to position [998, 0]
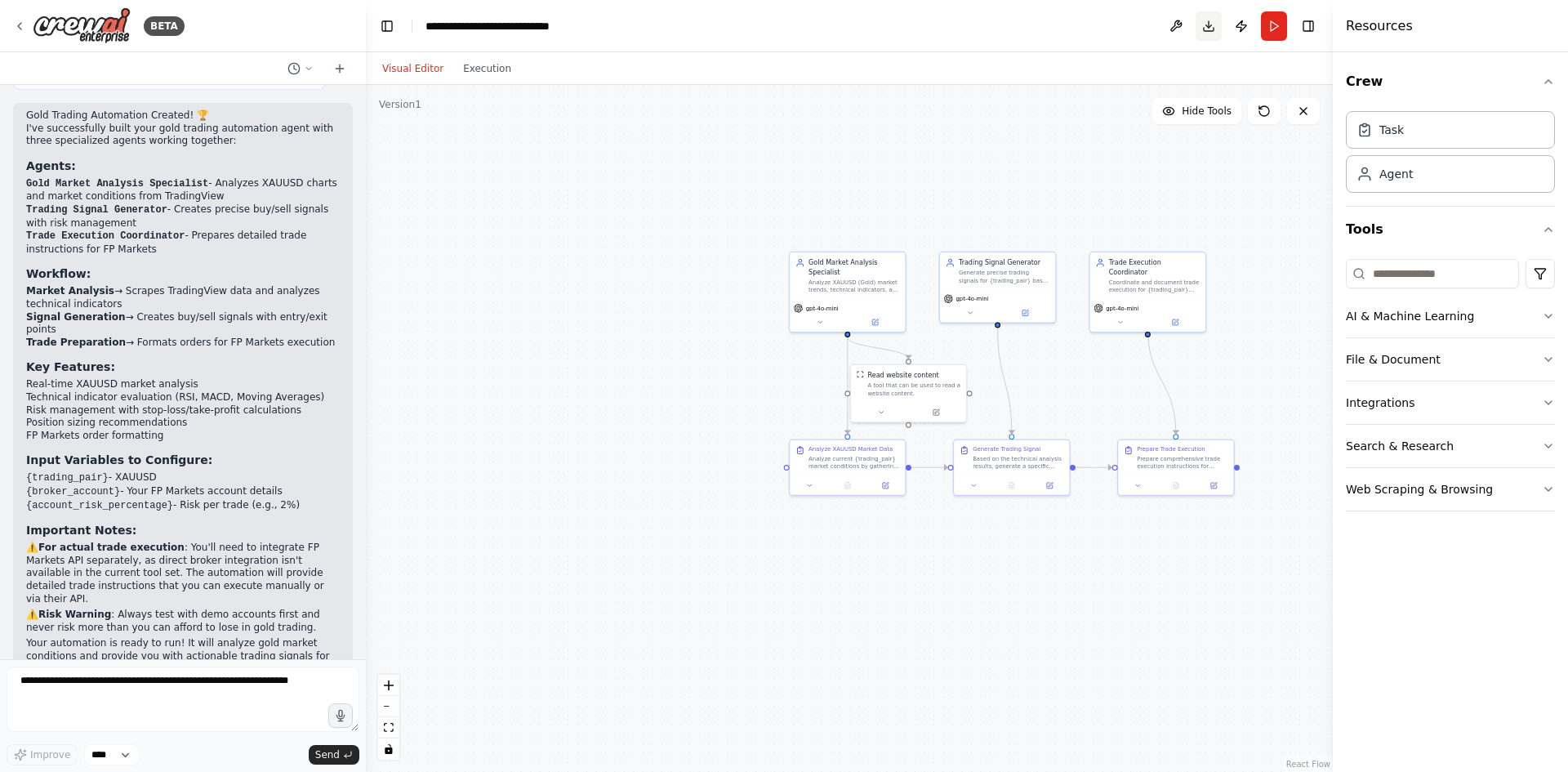
click at [1208, 30] on button "Download" at bounding box center [1209, 25] width 26 height 29
